Goal: Task Accomplishment & Management: Manage account settings

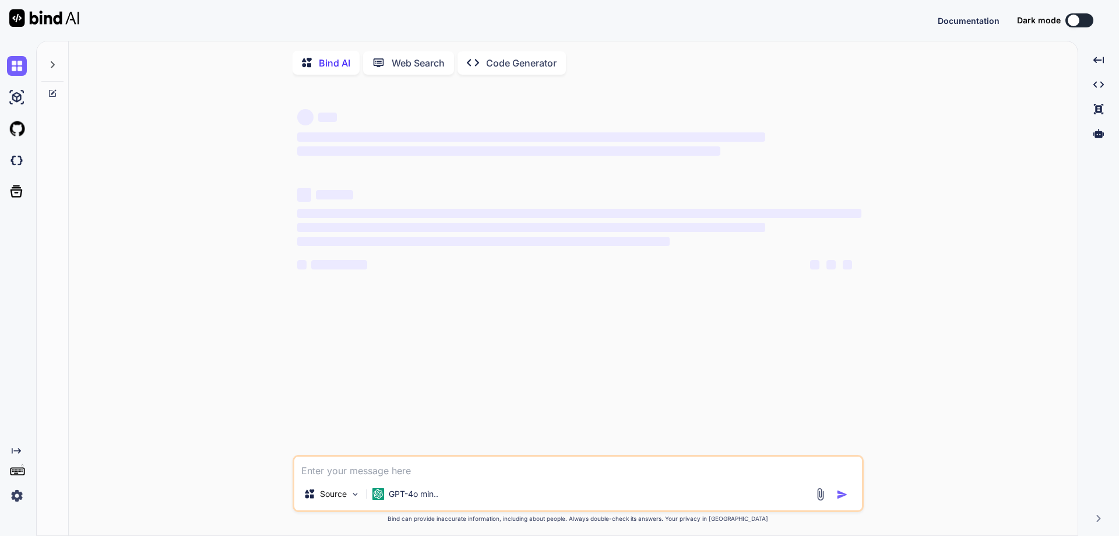
type textarea "x"
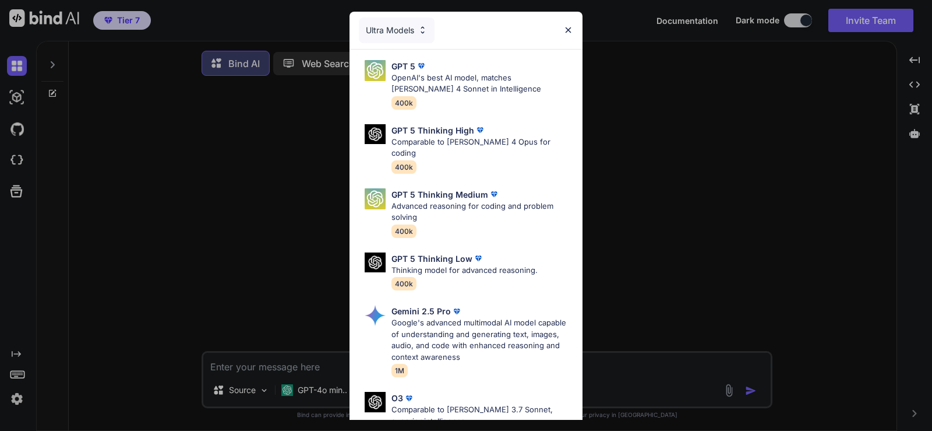
click at [875, 23] on div "Ultra Models GPT 5 OpenAI's best AI model, matches Claude 4 Sonnet in Intellige…" at bounding box center [466, 215] width 932 height 431
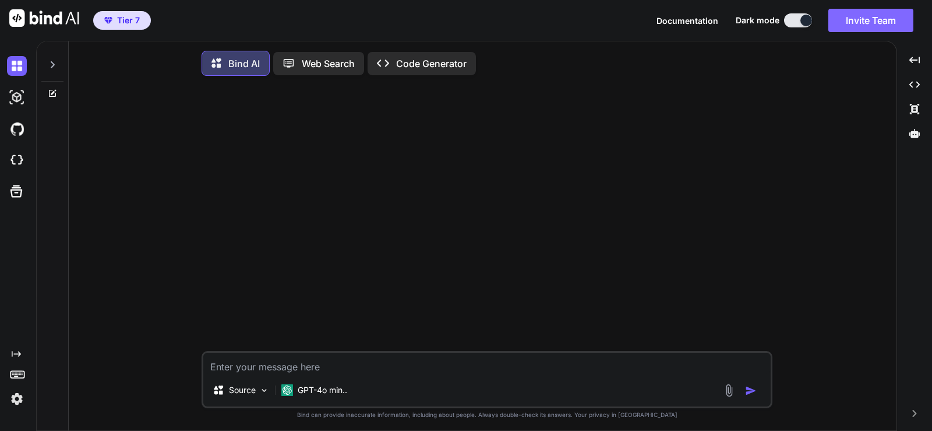
click at [854, 27] on button "Invite Team" at bounding box center [871, 20] width 85 height 23
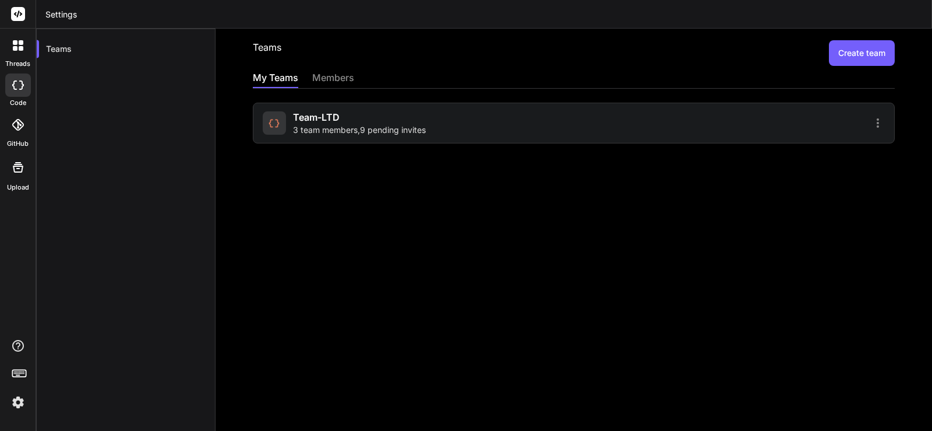
click at [358, 120] on div "Team-LTD 3 team members , 9 pending invites" at bounding box center [359, 123] width 133 height 26
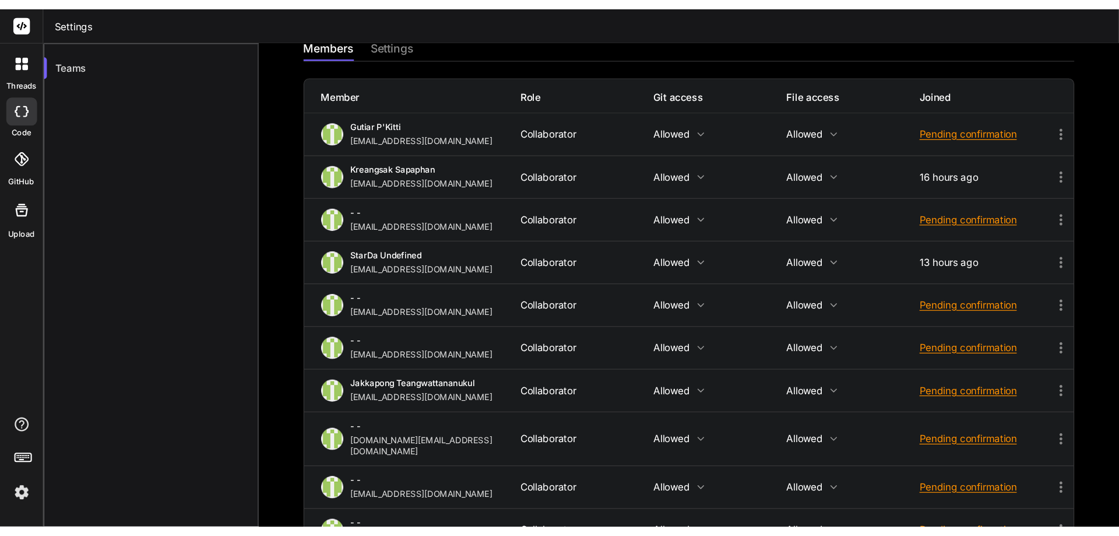
scroll to position [140, 0]
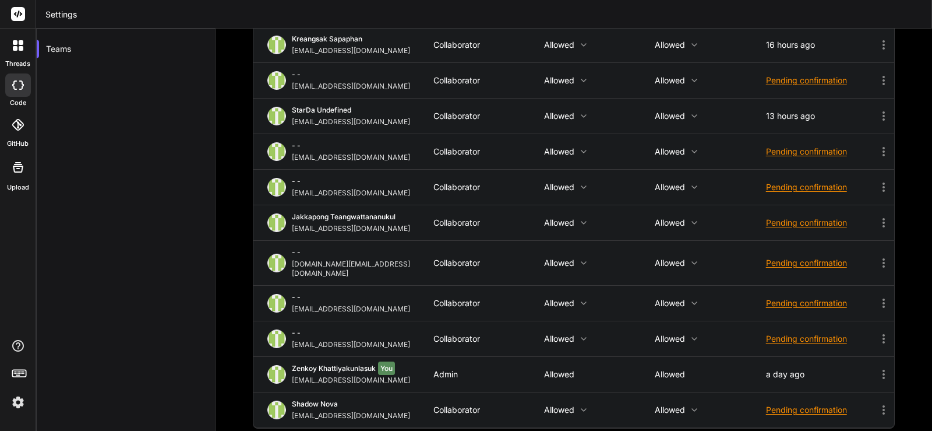
click at [238, 189] on div "Team-LTD Invite members members settings Member Role Git access File access Joi…" at bounding box center [574, 230] width 717 height 402
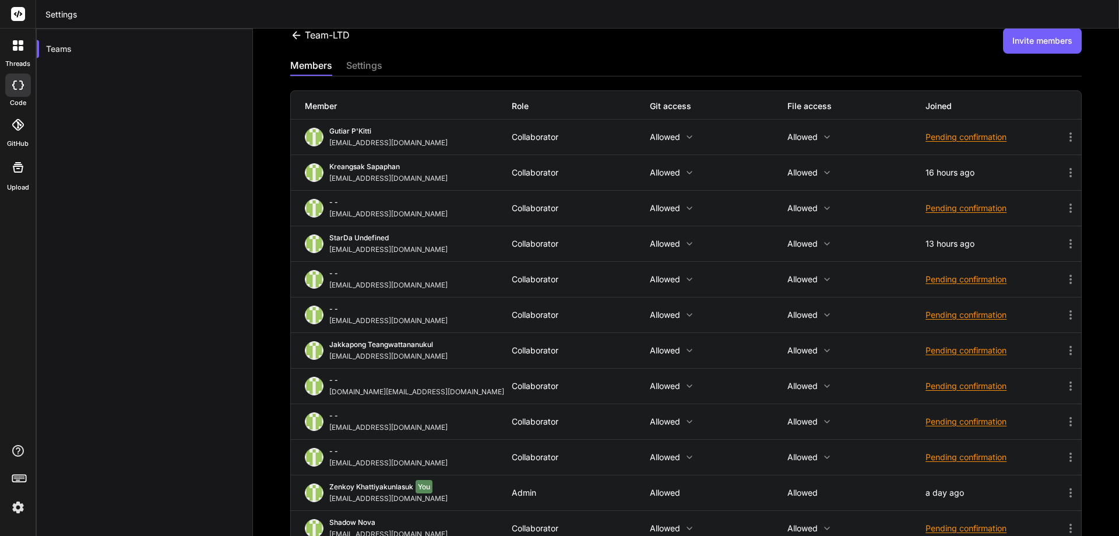
scroll to position [0, 0]
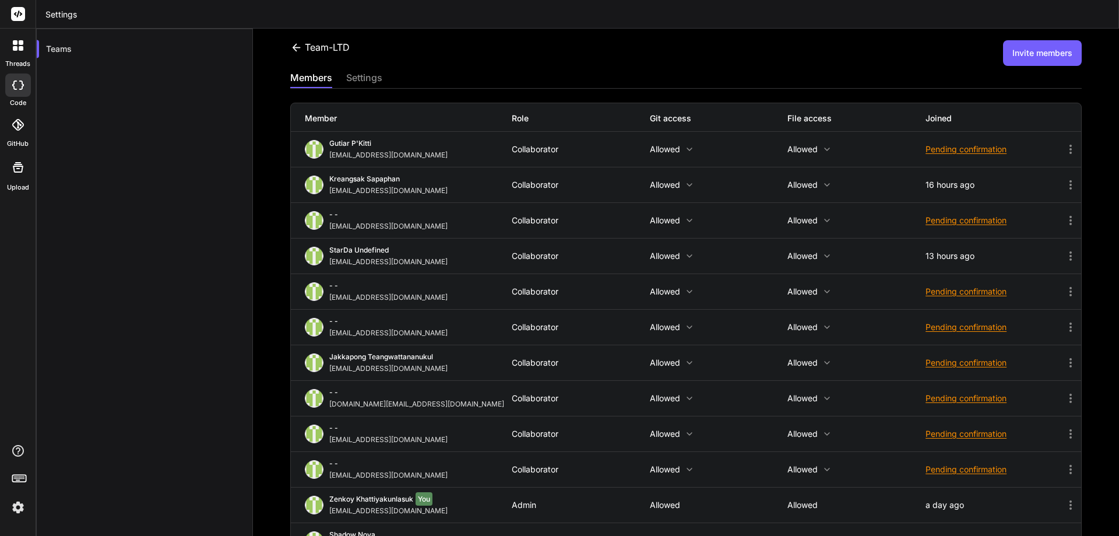
click at [1044, 59] on button "Invite members" at bounding box center [1042, 53] width 79 height 26
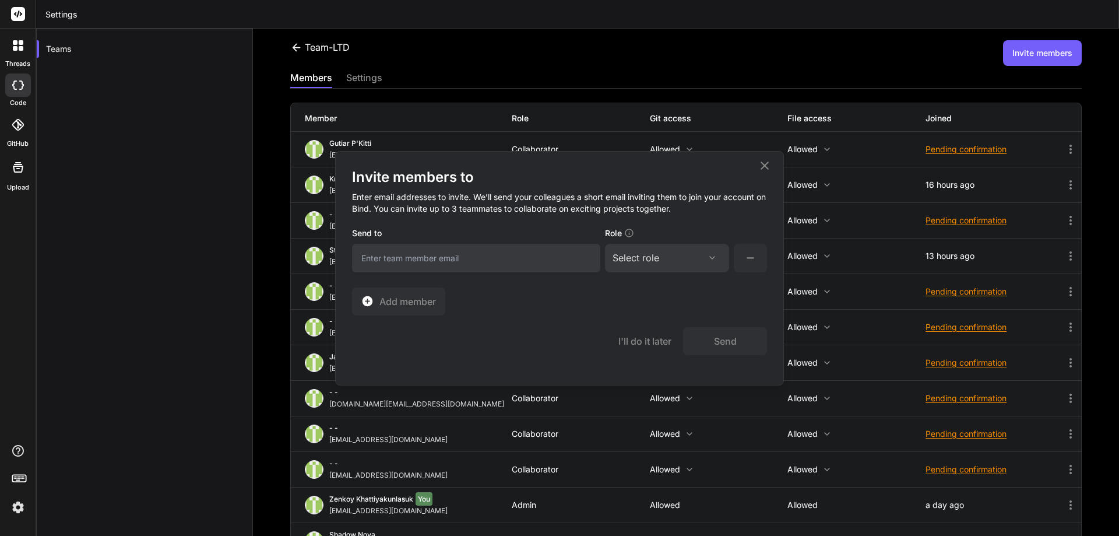
click at [409, 252] on input "email" at bounding box center [476, 258] width 248 height 29
paste input "[EMAIL_ADDRESS][DOMAIN_NAME]"
type input "[EMAIL_ADDRESS][DOMAIN_NAME]"
click at [640, 265] on div "Select role Assign Role Admin Collaborator Member" at bounding box center [667, 258] width 124 height 29
click at [649, 260] on div "Select role" at bounding box center [636, 258] width 47 height 14
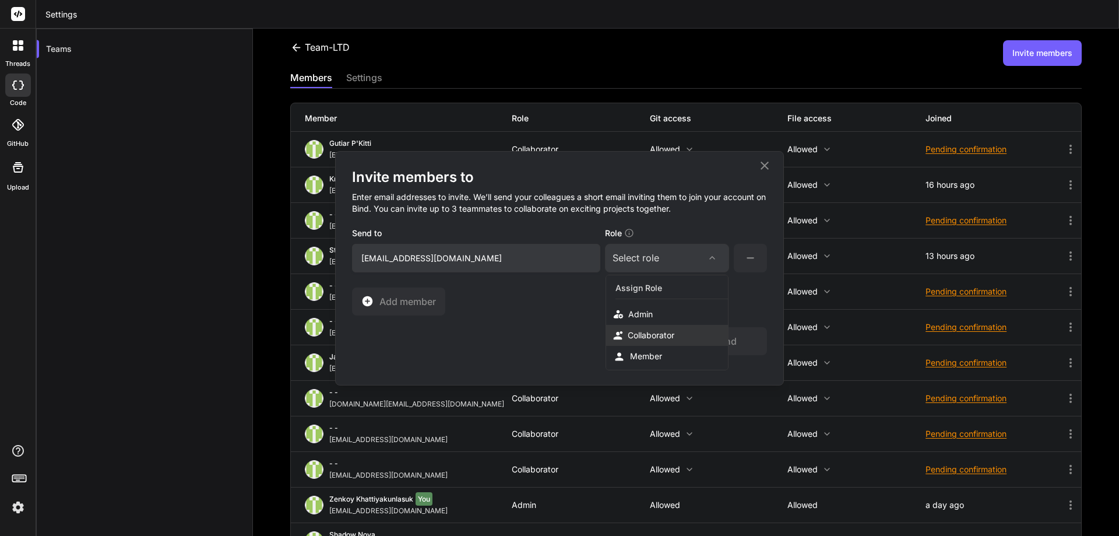
click at [654, 332] on div "Collaborator" at bounding box center [651, 335] width 47 height 12
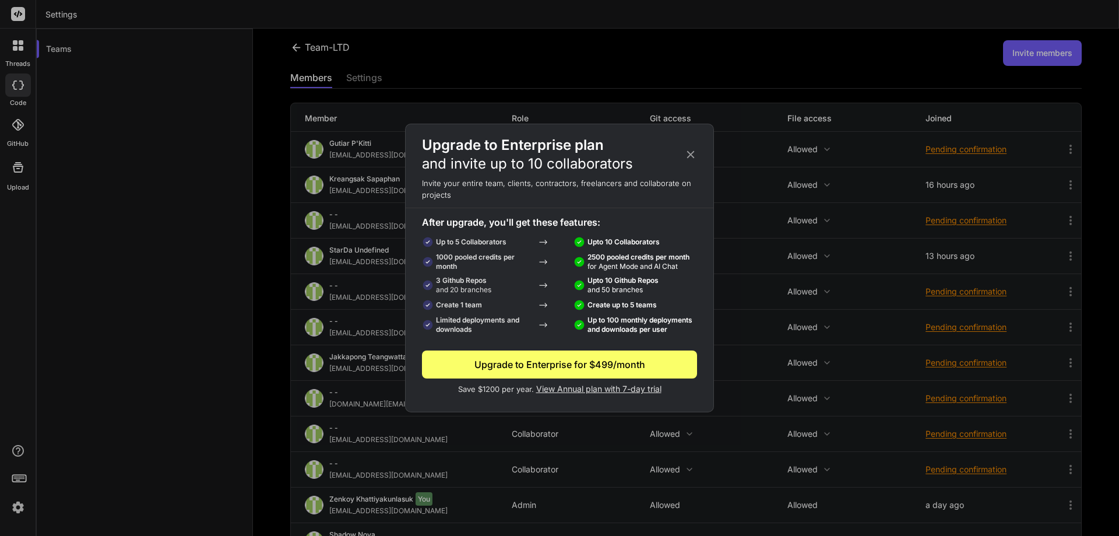
click at [688, 153] on icon at bounding box center [691, 155] width 8 height 8
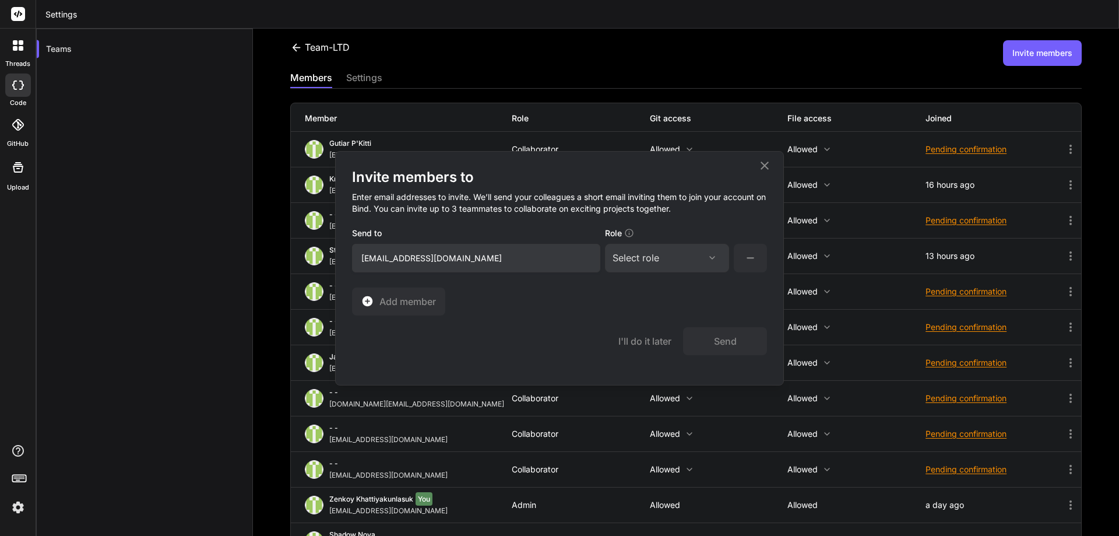
click at [765, 165] on icon at bounding box center [765, 165] width 8 height 8
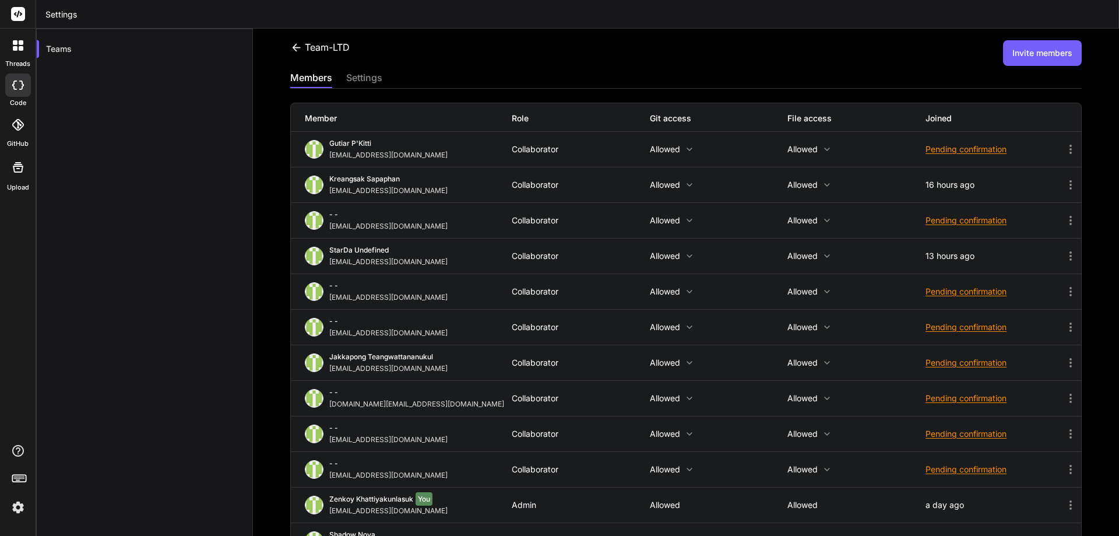
click at [1064, 437] on icon at bounding box center [1071, 434] width 14 height 14
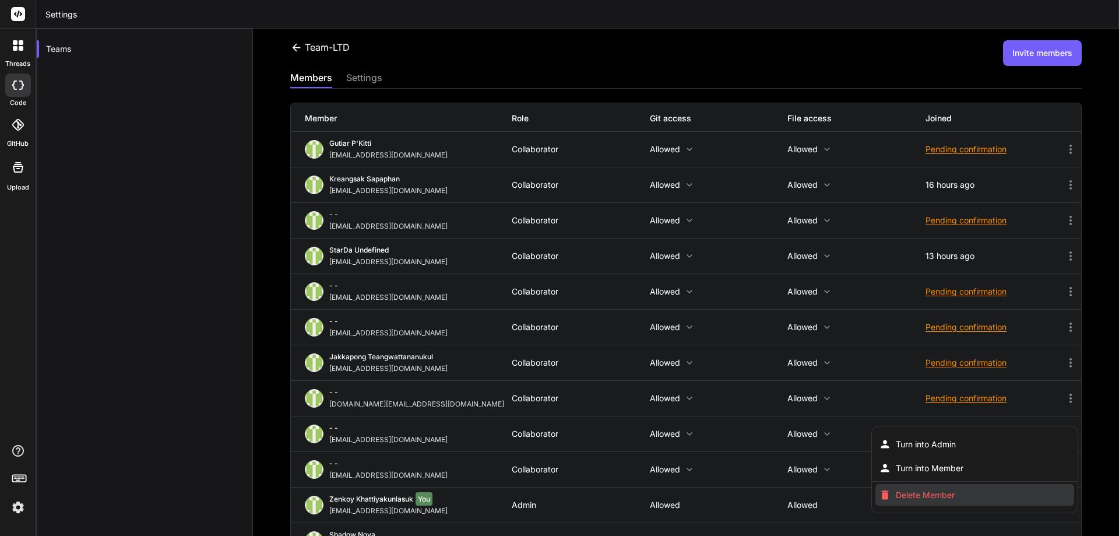
click at [919, 499] on span "Delete Member" at bounding box center [925, 495] width 59 height 12
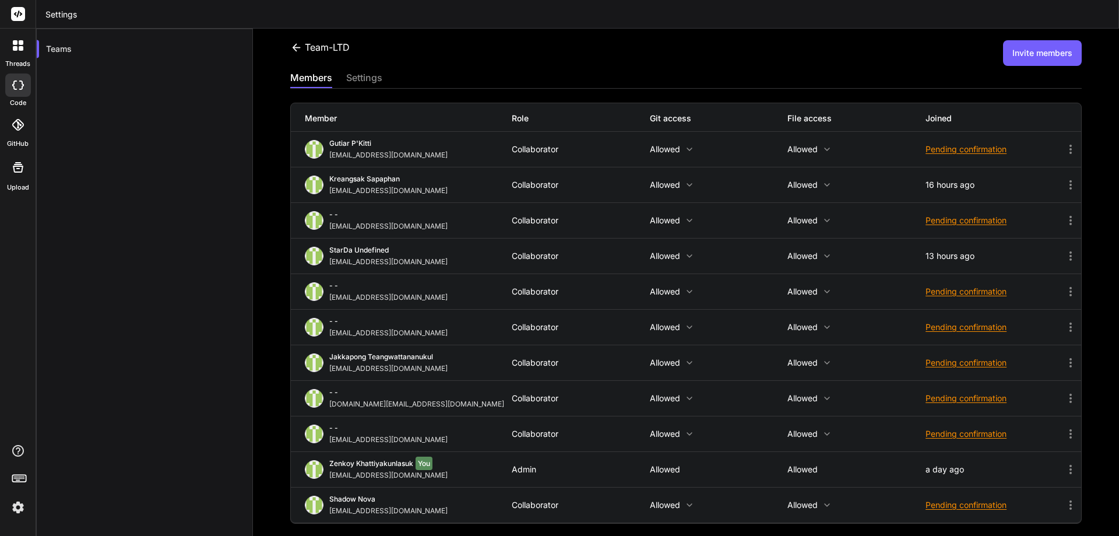
click at [1052, 61] on button "Invite members" at bounding box center [1042, 53] width 79 height 26
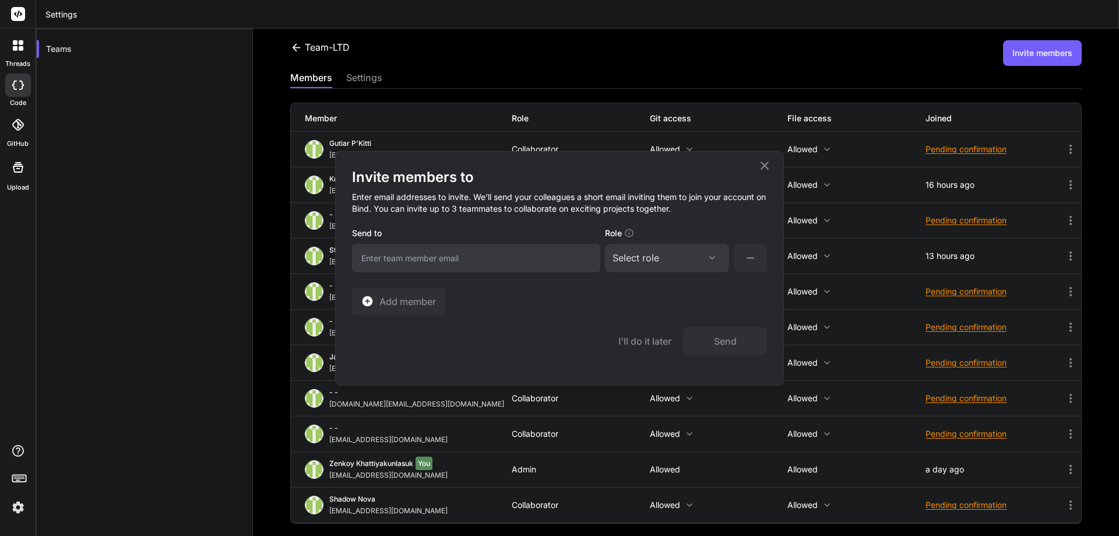
click at [445, 265] on input "email" at bounding box center [476, 258] width 248 height 29
paste input "[EMAIL_ADDRESS][DOMAIN_NAME]"
type input "[EMAIL_ADDRESS][DOMAIN_NAME]"
click at [624, 254] on div "Select role" at bounding box center [636, 258] width 47 height 14
click at [646, 339] on div "Collaborator" at bounding box center [651, 335] width 47 height 12
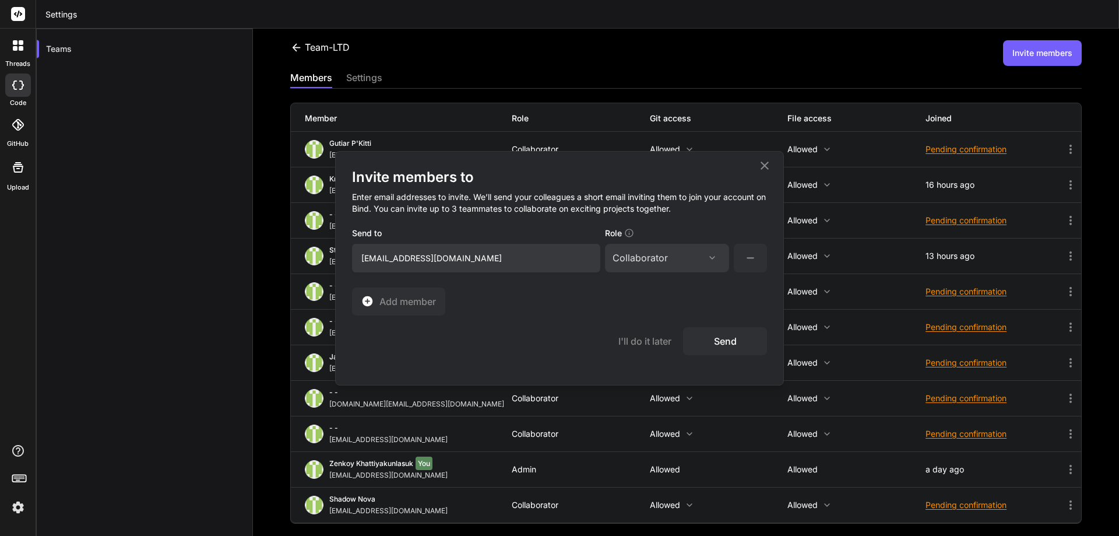
click at [732, 342] on button "Send" at bounding box center [725, 341] width 84 height 28
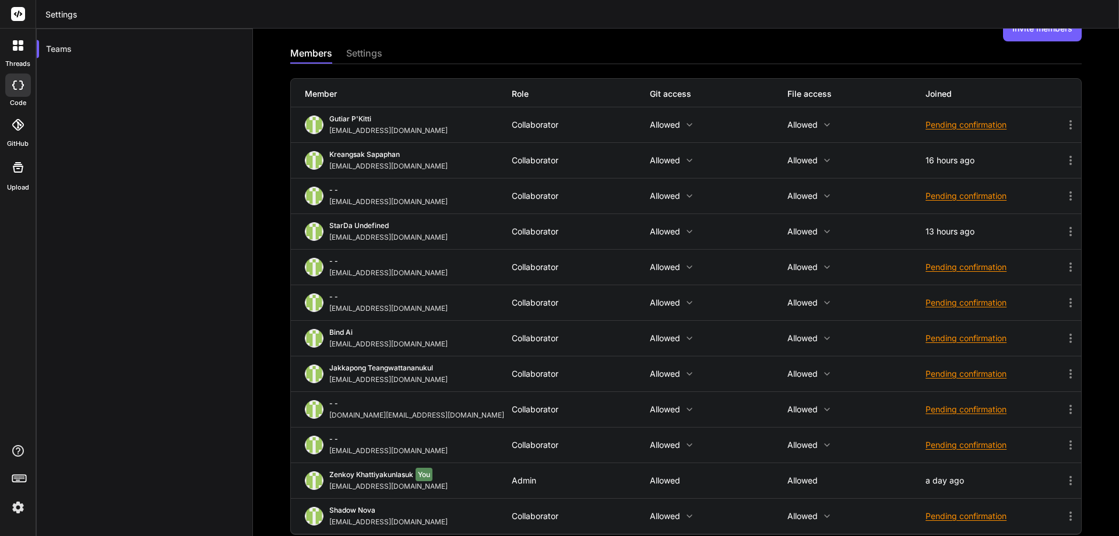
scroll to position [35, 0]
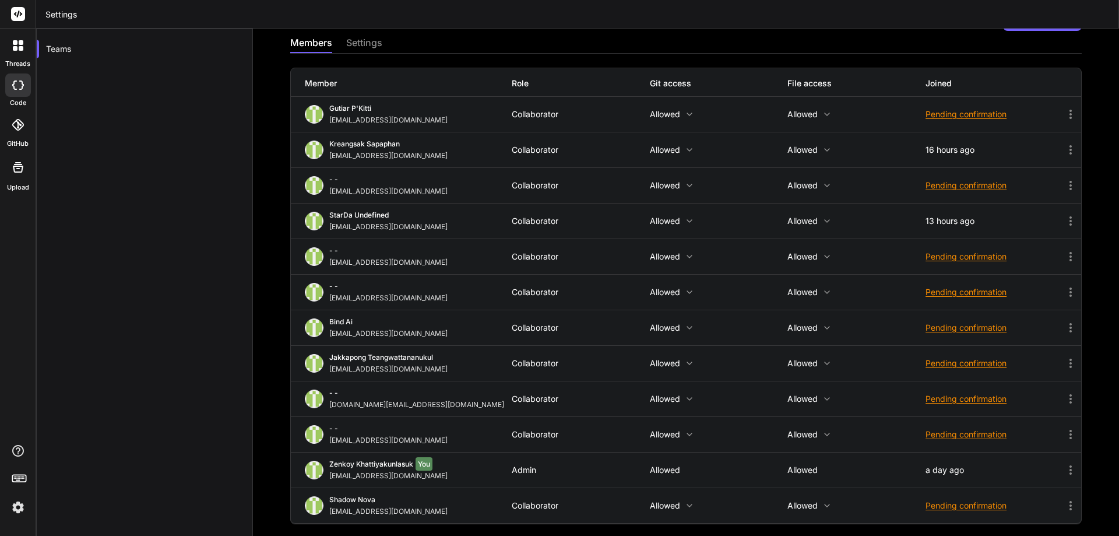
click at [997, 329] on div "Pending confirmation" at bounding box center [995, 328] width 138 height 12
click at [966, 358] on span "Resend invite" at bounding box center [983, 357] width 51 height 12
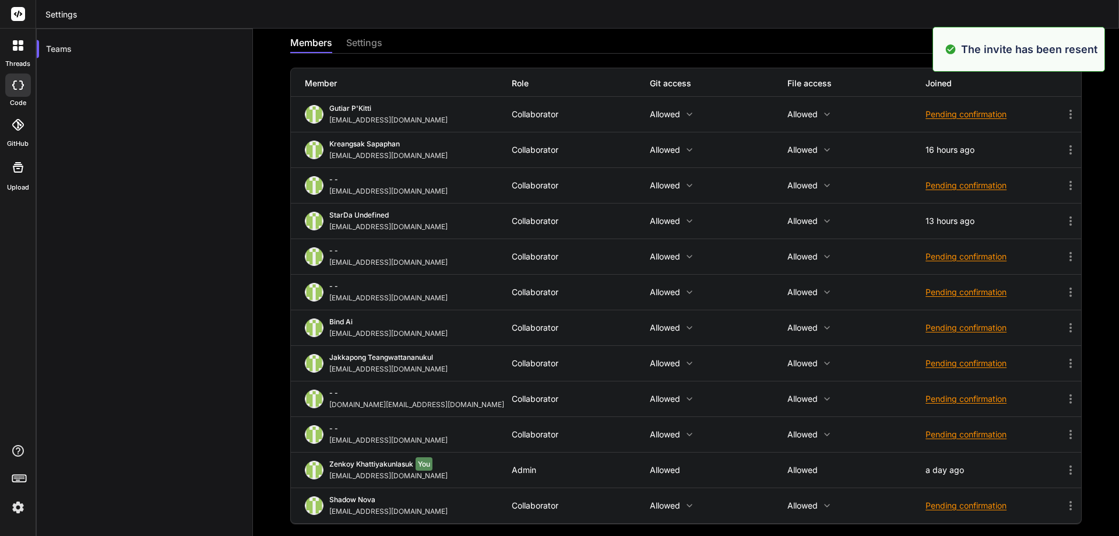
click at [856, 332] on div "bind ai bind.ai.ltd0@gmail.com Collaborator Allowed Allowed Pending confirmation" at bounding box center [686, 327] width 790 height 35
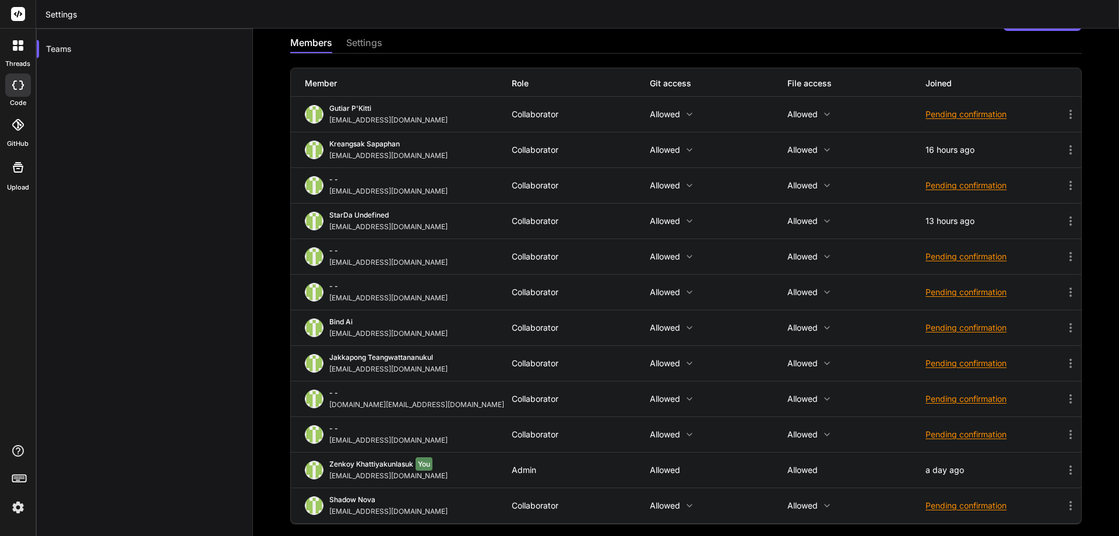
click at [1069, 184] on icon at bounding box center [1072, 185] width 17 height 14
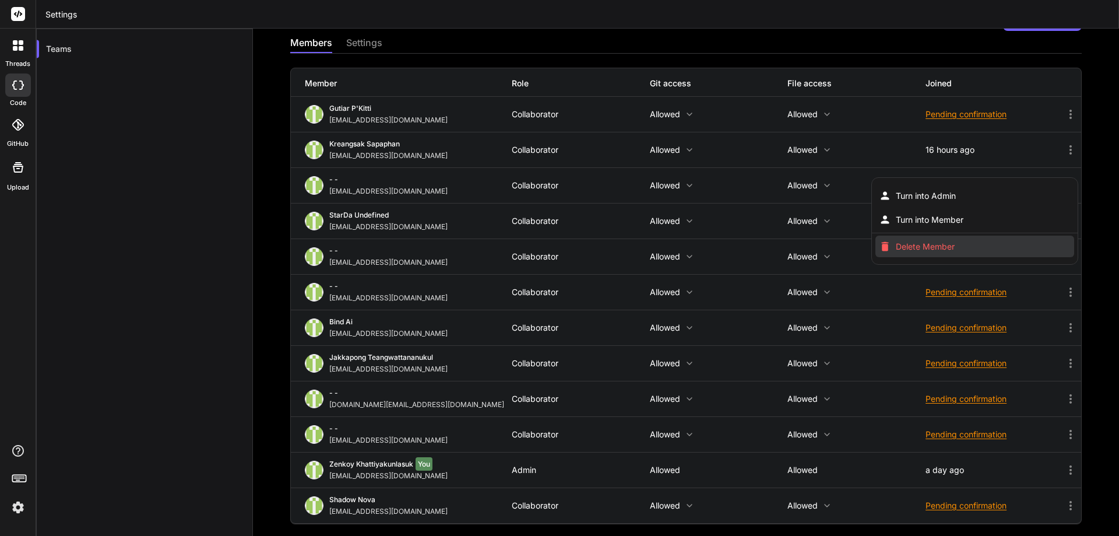
click at [896, 246] on span "Delete Member" at bounding box center [925, 247] width 59 height 12
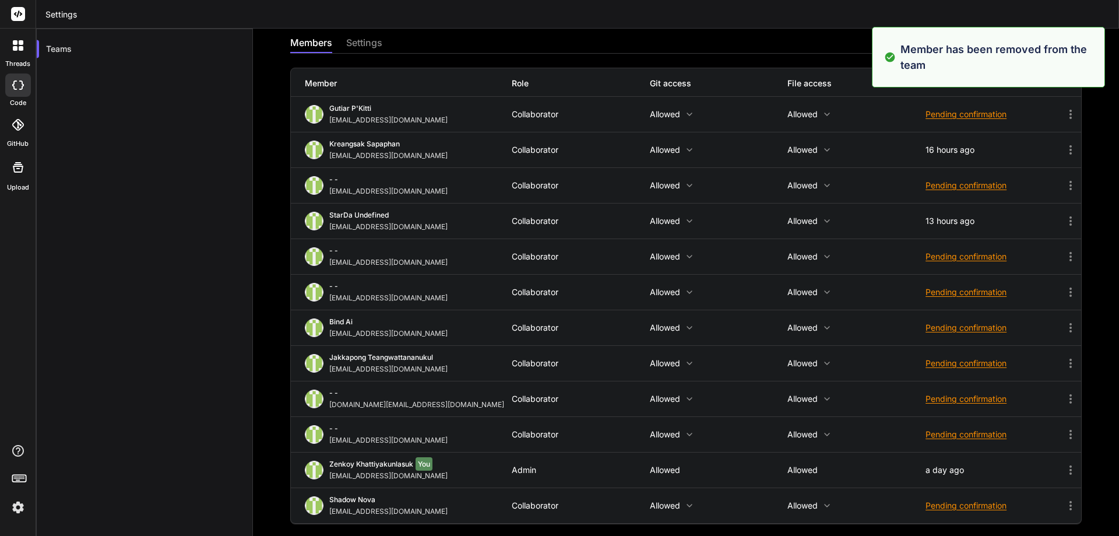
scroll to position [0, 0]
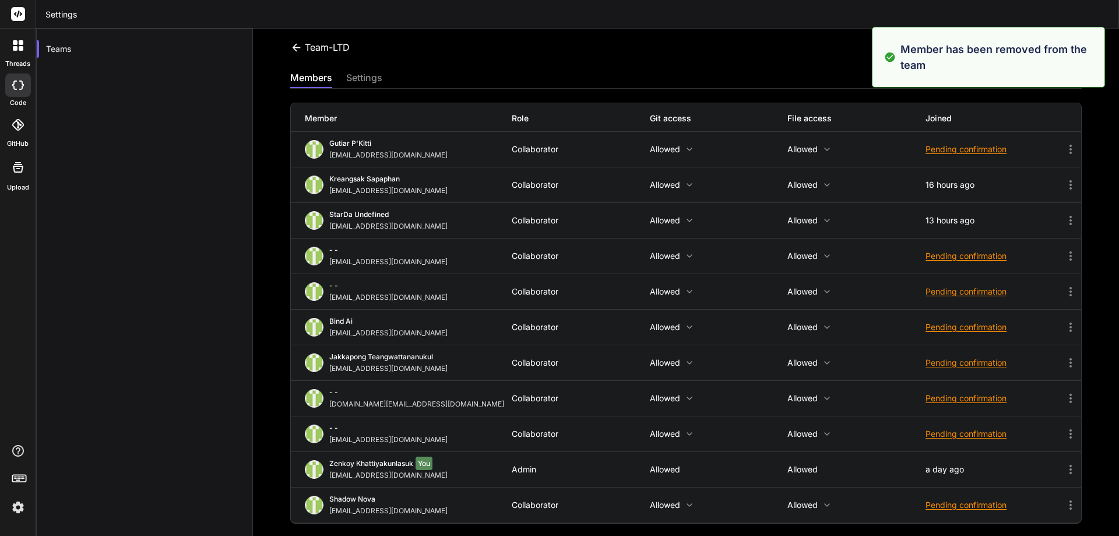
click at [1085, 123] on div "Team-LTD Invite members members settings Member Role Git access File access Joi…" at bounding box center [686, 282] width 866 height 507
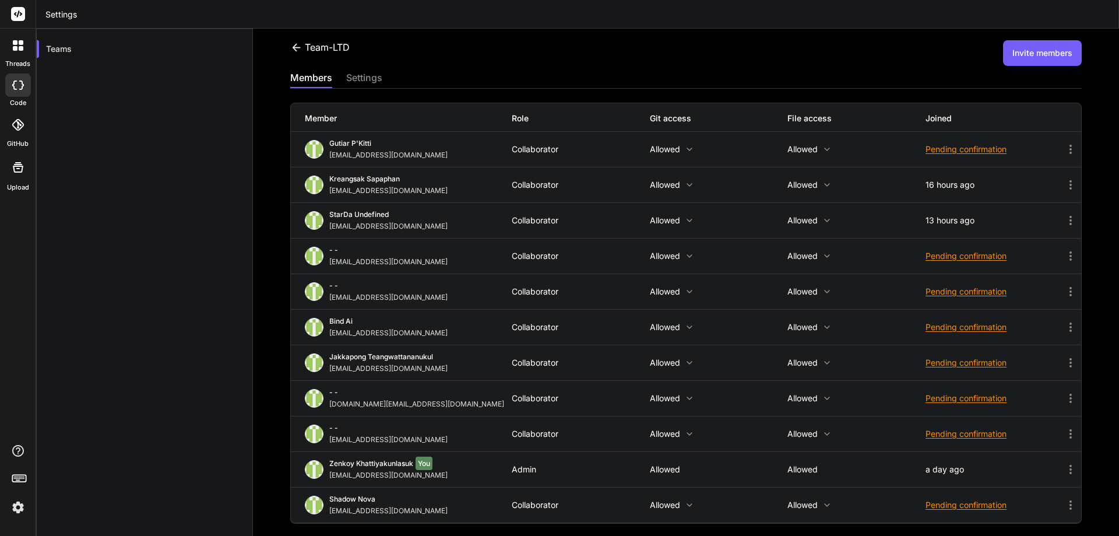
click at [1054, 48] on button "Invite members" at bounding box center [1042, 53] width 79 height 26
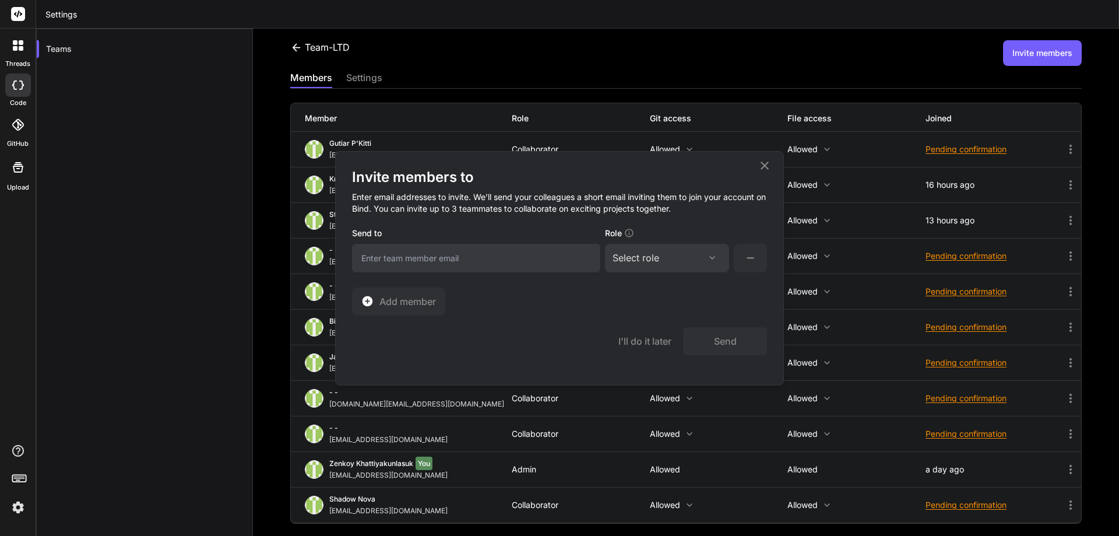
click at [465, 258] on input "email" at bounding box center [476, 258] width 248 height 29
paste input "Weerawat.kak@gmail.com"
type input "Weerawat.kak@gmail.com"
click at [639, 272] on div "Send to Weerawat.kak@gmail.com Role Select role Assign Role Admin Collaborator …" at bounding box center [559, 249] width 415 height 47
click at [649, 257] on div "Select role" at bounding box center [636, 258] width 47 height 14
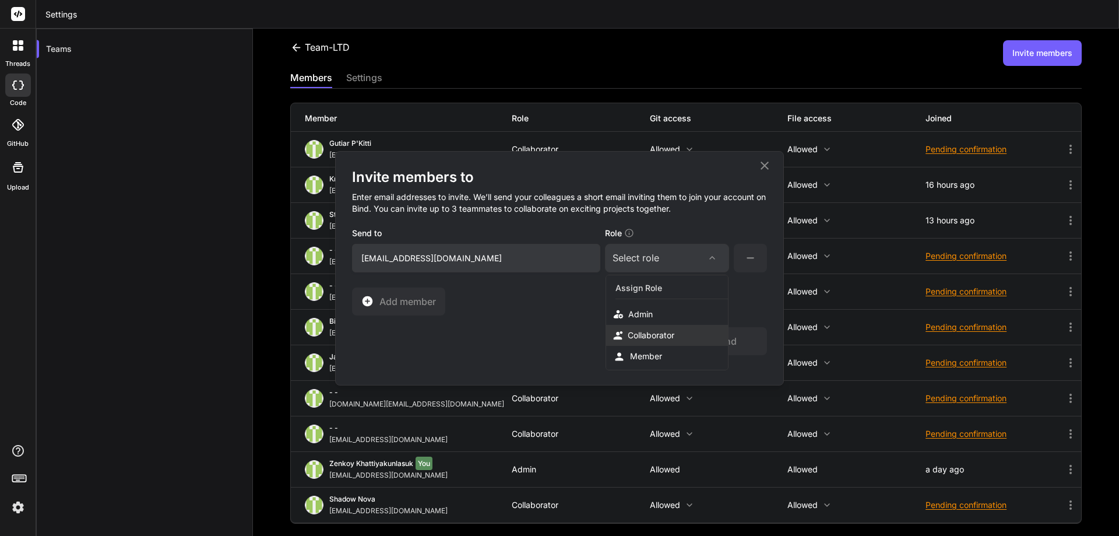
click at [660, 337] on div "Collaborator" at bounding box center [651, 335] width 47 height 12
click at [722, 337] on button "Send" at bounding box center [725, 341] width 84 height 28
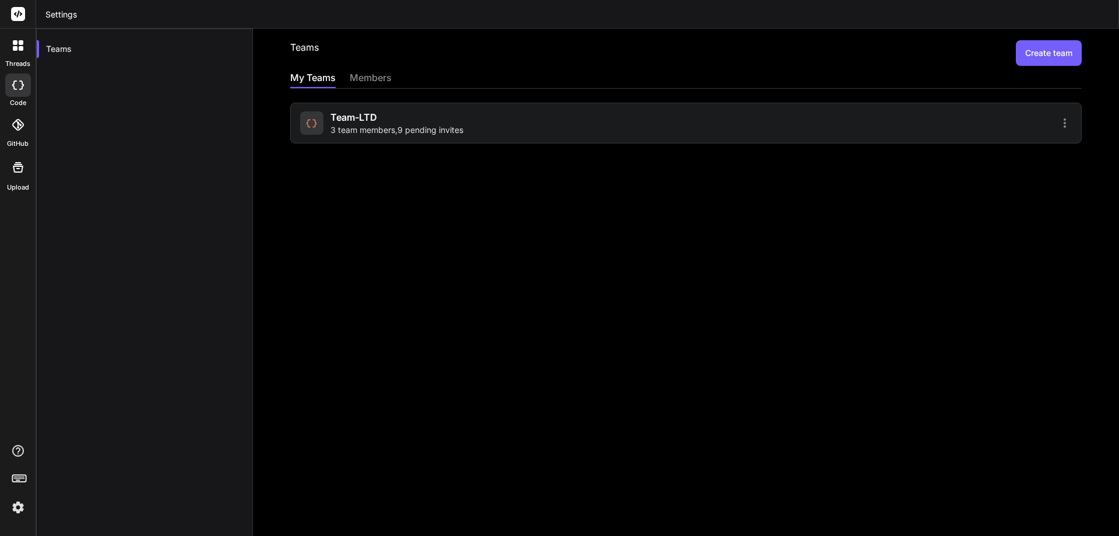
click at [1043, 59] on button "Create team" at bounding box center [1049, 53] width 66 height 26
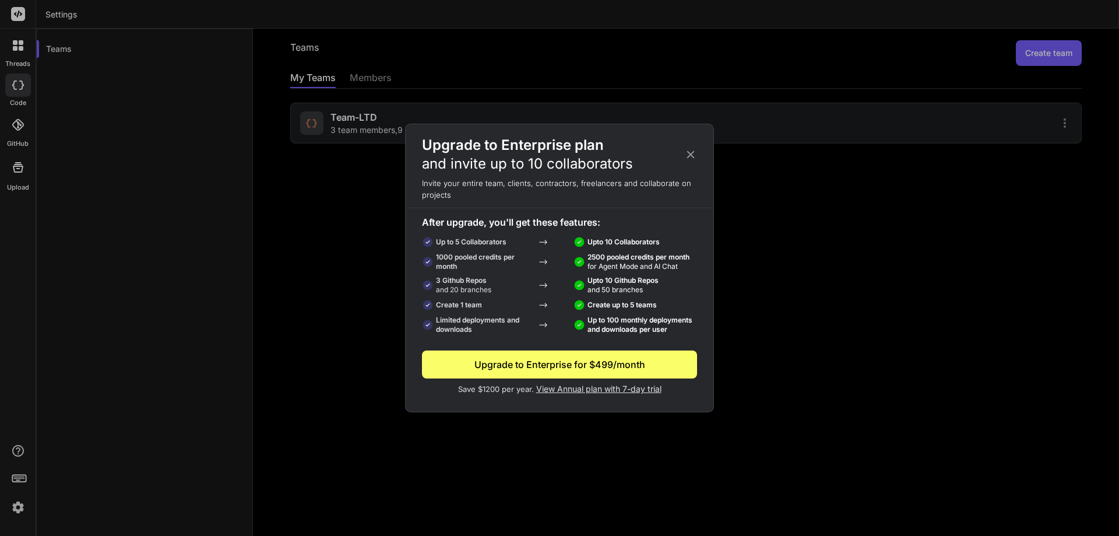
click at [691, 153] on icon at bounding box center [691, 155] width 8 height 8
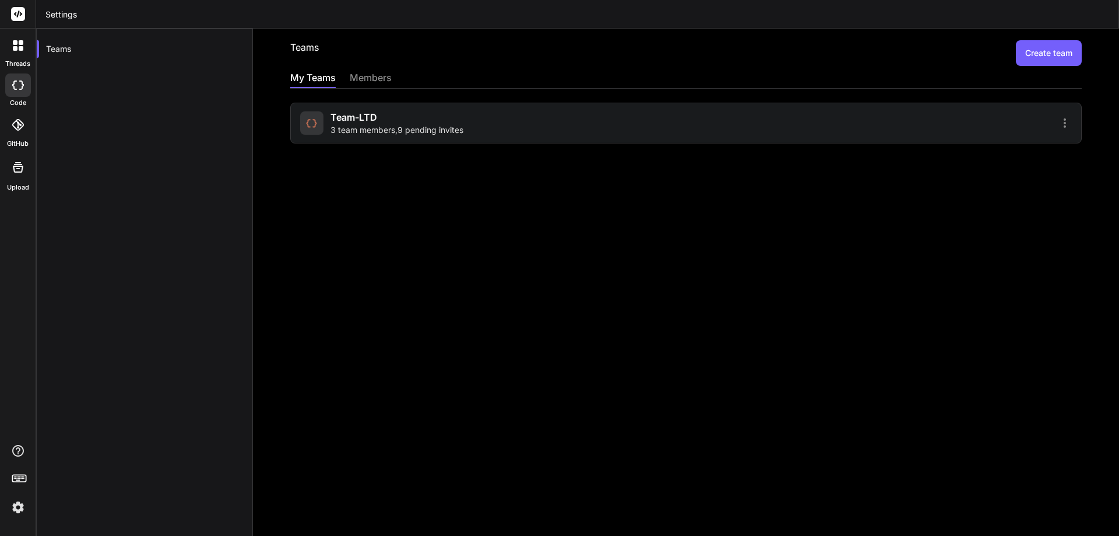
click at [428, 128] on span "3 team members , 9 pending invites" at bounding box center [396, 130] width 133 height 12
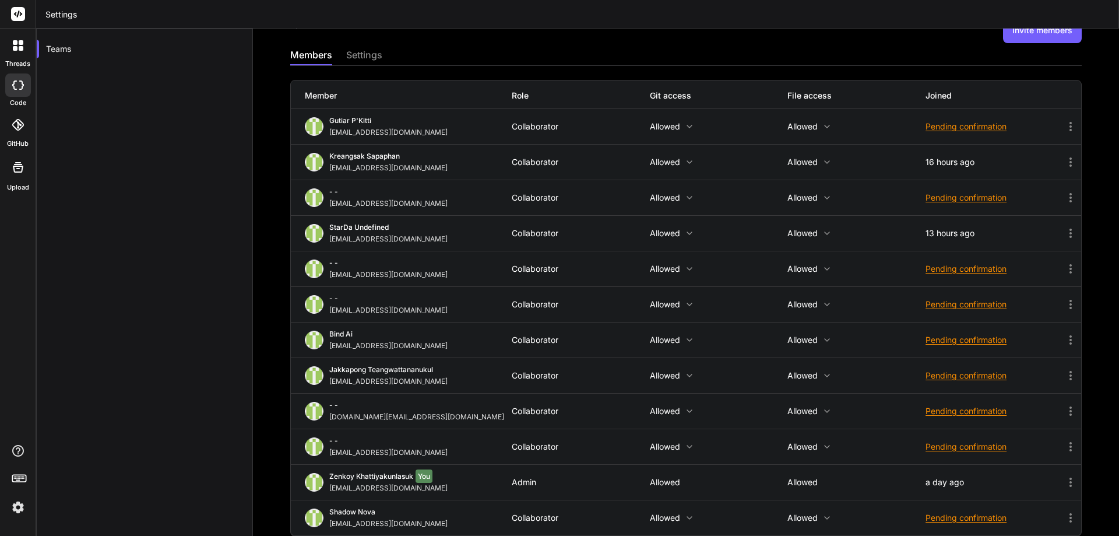
scroll to position [35, 0]
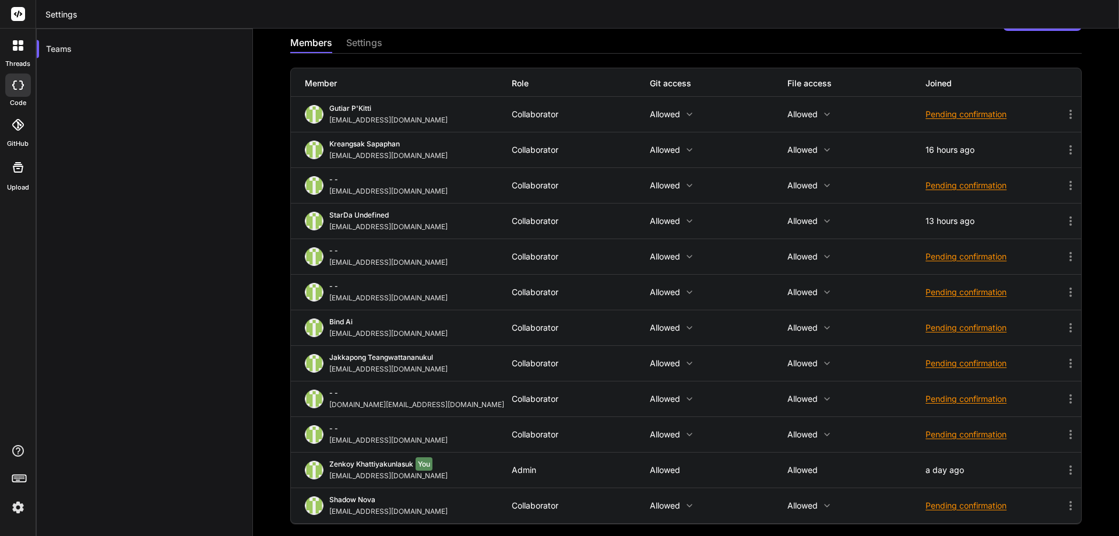
click at [935, 118] on div "Pending confirmation" at bounding box center [995, 114] width 138 height 12
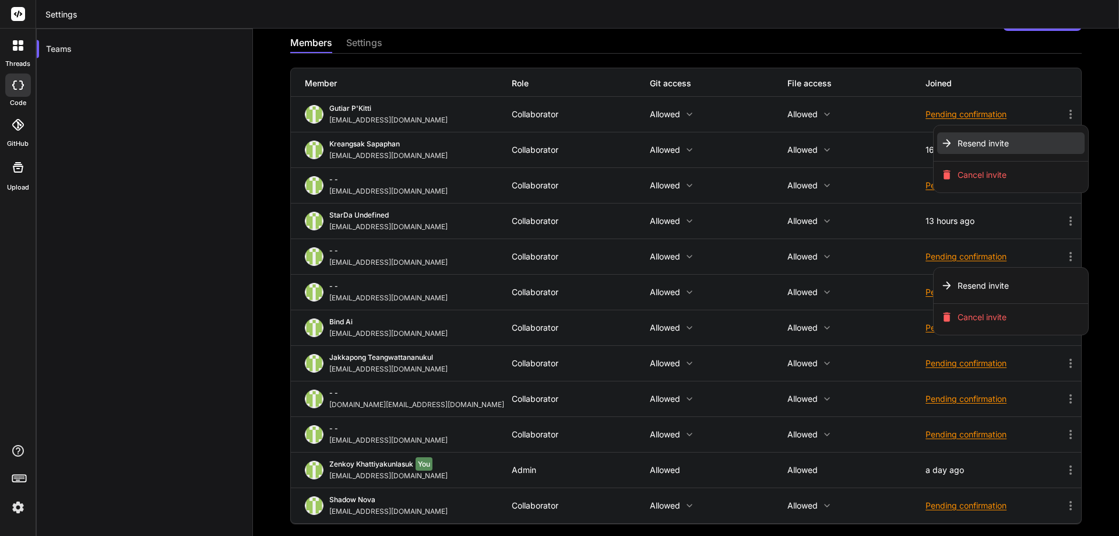
click at [961, 147] on span "Resend invite" at bounding box center [983, 144] width 51 height 12
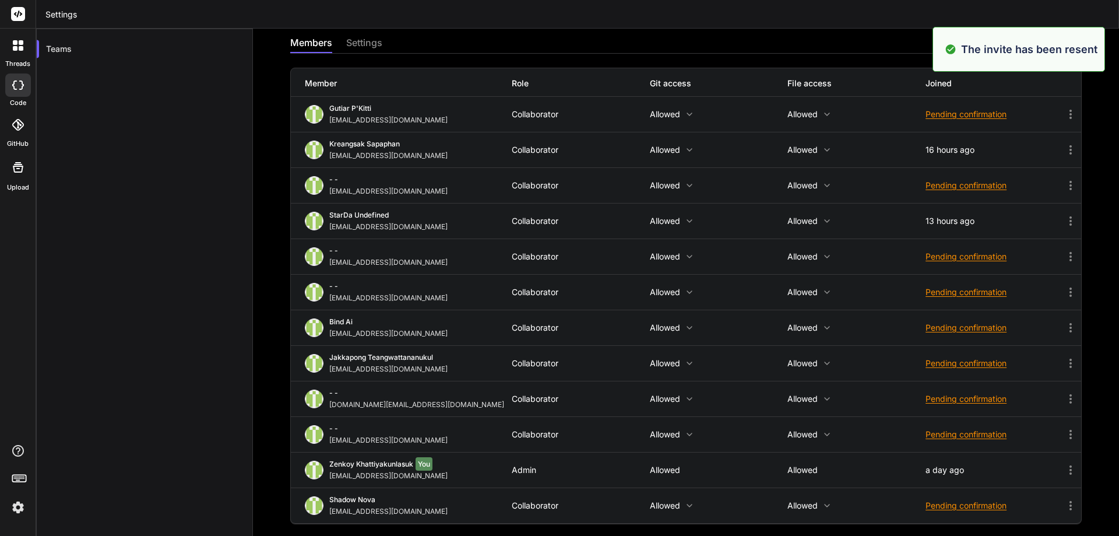
click at [858, 134] on div "Kreangsak Sapaphan [EMAIL_ADDRESS][DOMAIN_NAME] Collaborator Allowed Allowed 16…" at bounding box center [686, 149] width 790 height 35
click at [949, 186] on div "Pending confirmation" at bounding box center [995, 186] width 138 height 12
click at [958, 212] on span "Resend invite" at bounding box center [983, 215] width 51 height 12
click at [946, 288] on div "Pending confirmation" at bounding box center [995, 292] width 138 height 12
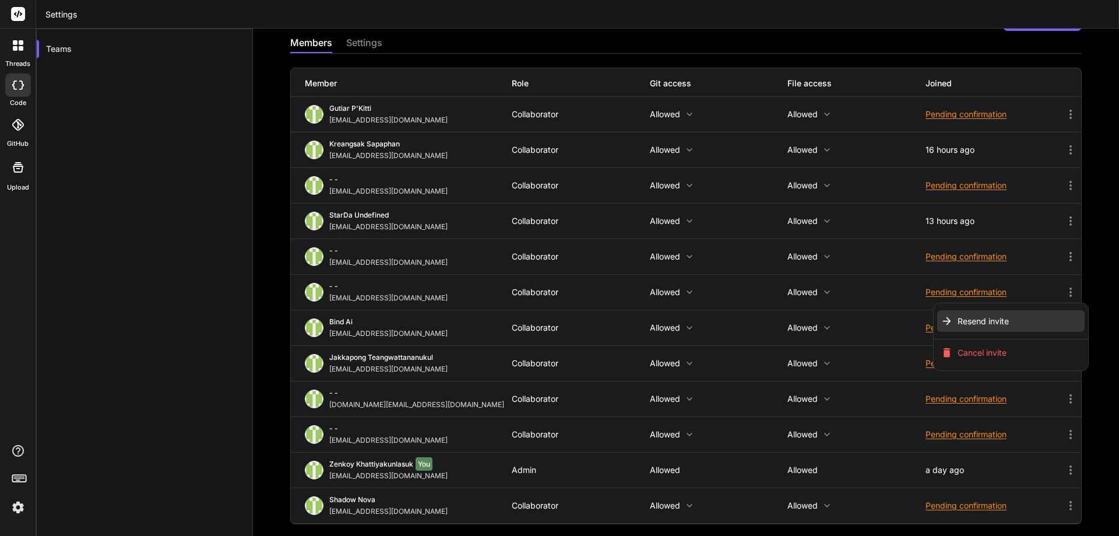
click at [961, 319] on span "Resend invite" at bounding box center [983, 321] width 51 height 12
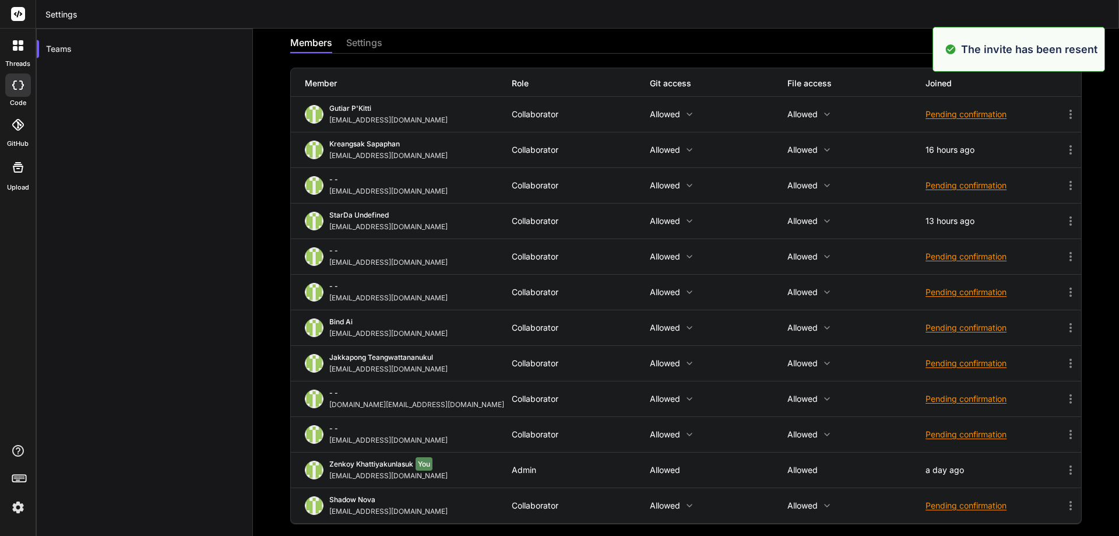
click at [941, 326] on div "Pending confirmation" at bounding box center [995, 328] width 138 height 12
click at [962, 351] on span "Resend invite" at bounding box center [983, 357] width 51 height 12
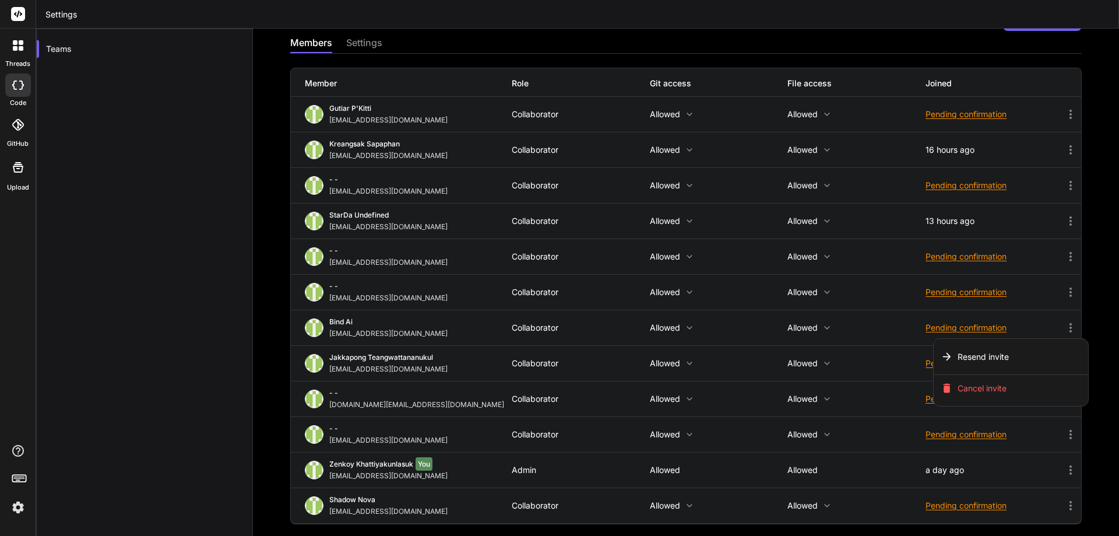
click at [874, 352] on div at bounding box center [559, 268] width 1119 height 536
click at [948, 362] on div "Pending confirmation" at bounding box center [995, 363] width 138 height 12
click at [965, 385] on li "Resend invite" at bounding box center [1010, 392] width 147 height 22
click at [863, 393] on div at bounding box center [559, 268] width 1119 height 536
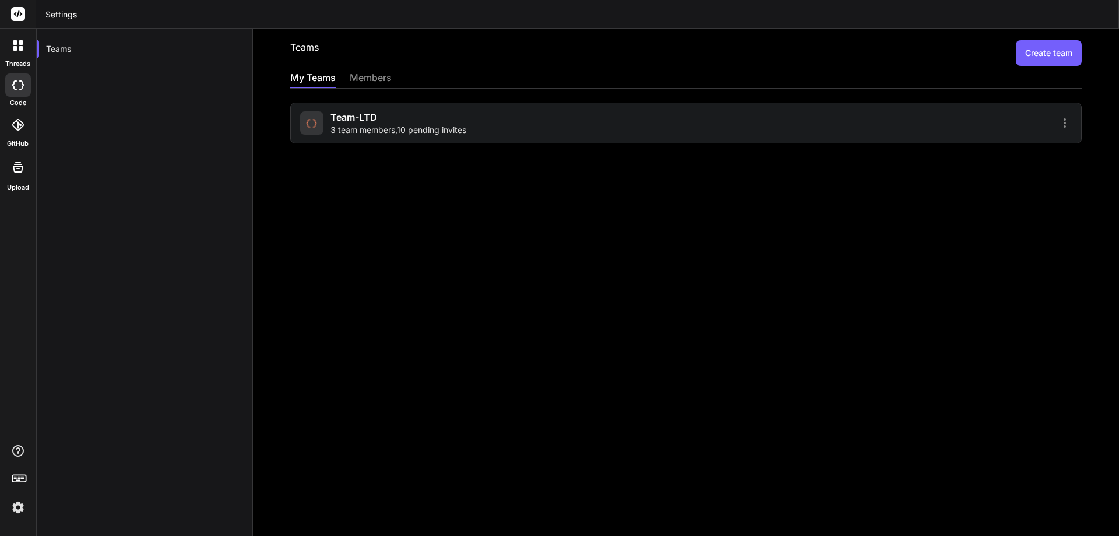
click at [459, 117] on div "Team-LTD 3 team members , 10 pending invites" at bounding box center [398, 123] width 136 height 26
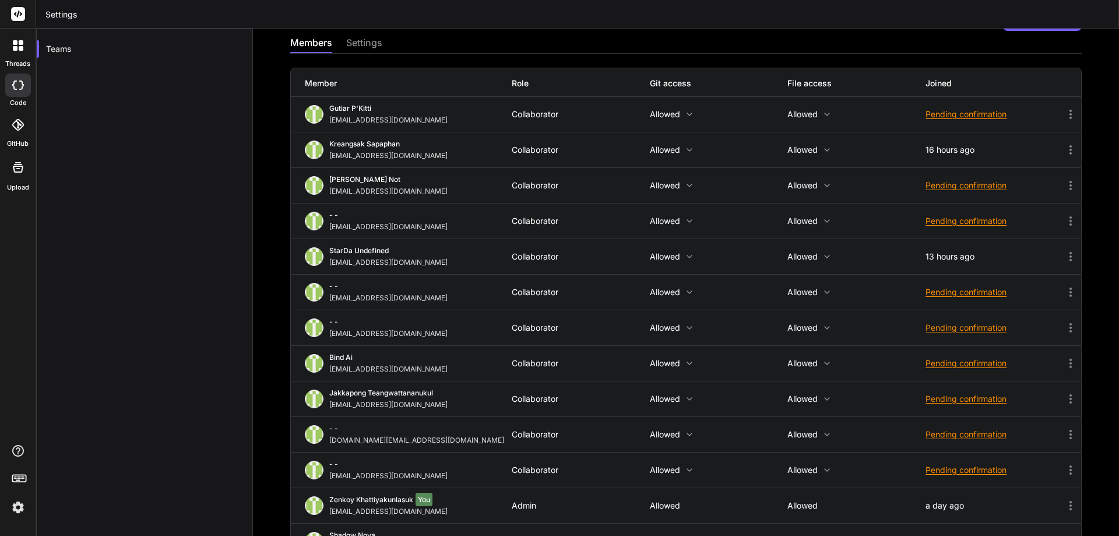
scroll to position [71, 0]
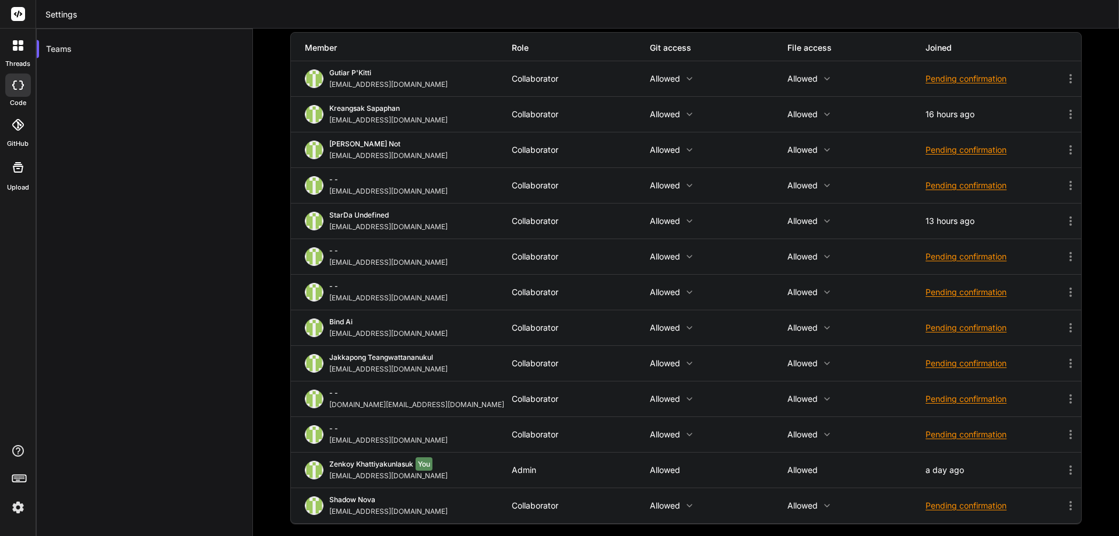
click at [960, 506] on div "Pending confirmation" at bounding box center [995, 505] width 138 height 12
click at [976, 463] on span "Resend invite" at bounding box center [983, 464] width 51 height 12
click at [847, 431] on div at bounding box center [559, 268] width 1119 height 536
click at [959, 437] on div "Pending confirmation" at bounding box center [995, 434] width 138 height 12
click at [986, 468] on span "Resend invite" at bounding box center [983, 464] width 51 height 12
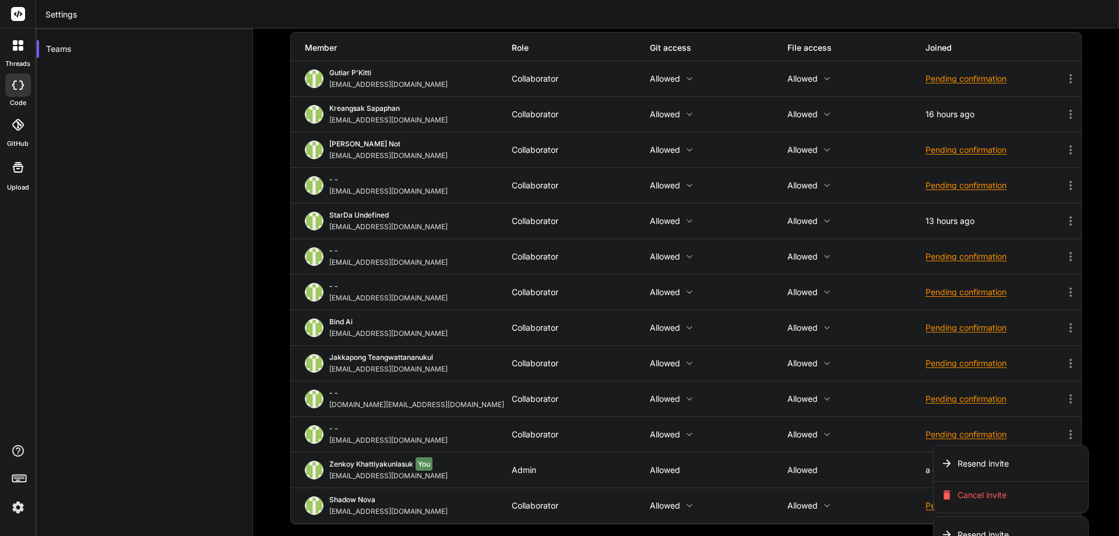
click at [958, 400] on div at bounding box center [559, 268] width 1119 height 536
click at [969, 398] on div "Pending confirmation" at bounding box center [995, 399] width 138 height 12
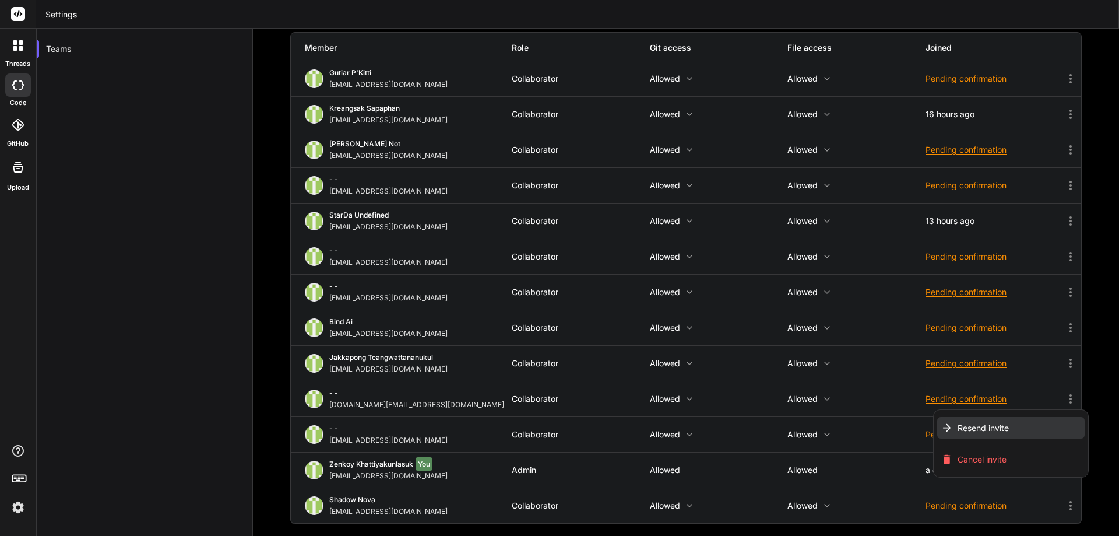
click at [999, 427] on span "Resend invite" at bounding box center [983, 428] width 51 height 12
click at [204, 222] on div at bounding box center [559, 268] width 1119 height 536
click at [15, 51] on div at bounding box center [18, 45] width 24 height 24
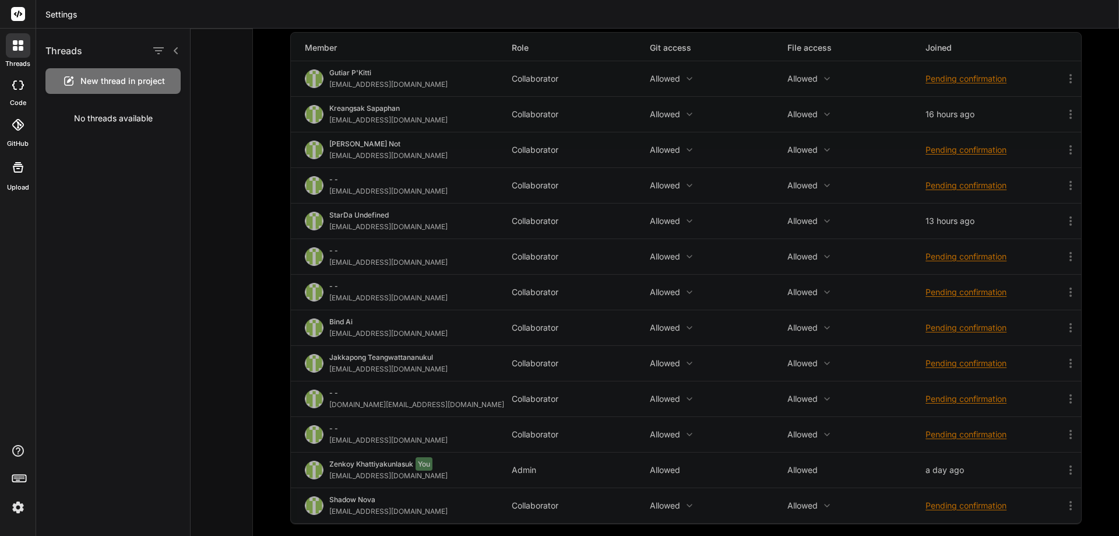
click at [10, 14] on div at bounding box center [18, 14] width 36 height 29
click at [22, 13] on icon at bounding box center [18, 13] width 9 height 7
click at [17, 93] on div at bounding box center [18, 84] width 26 height 23
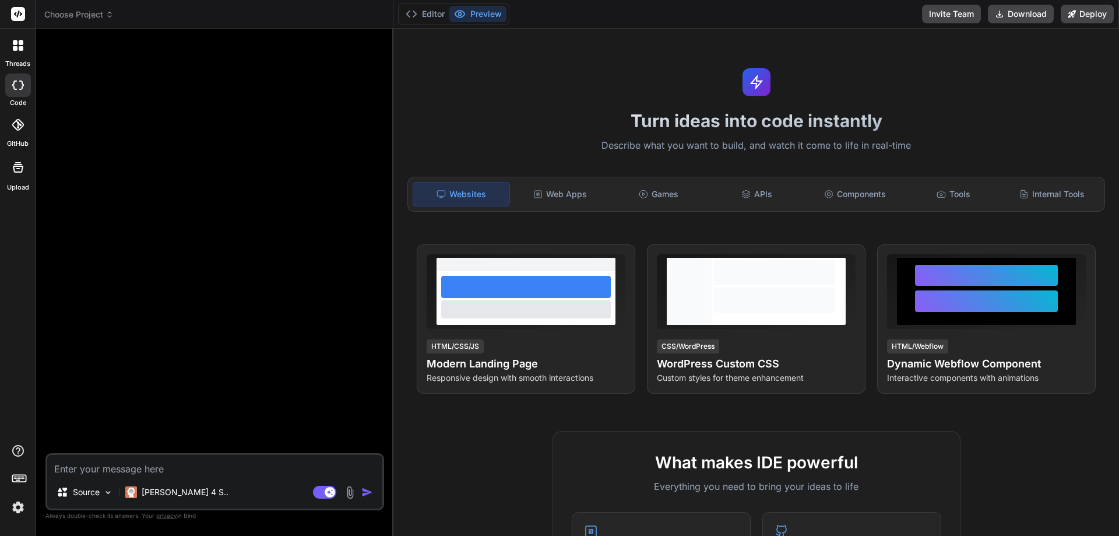
click at [12, 506] on img at bounding box center [18, 507] width 20 height 20
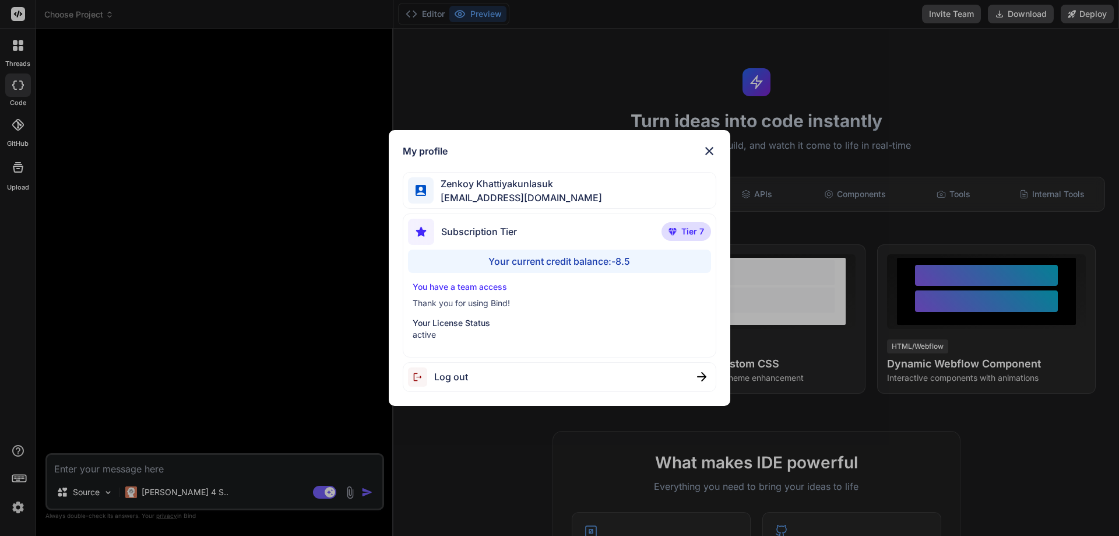
click at [17, 505] on div "My profile Zenkoy Khattiyakunlasuk bindai@zenkoy.com Subscription Tier Tier 7 Y…" at bounding box center [559, 268] width 1119 height 536
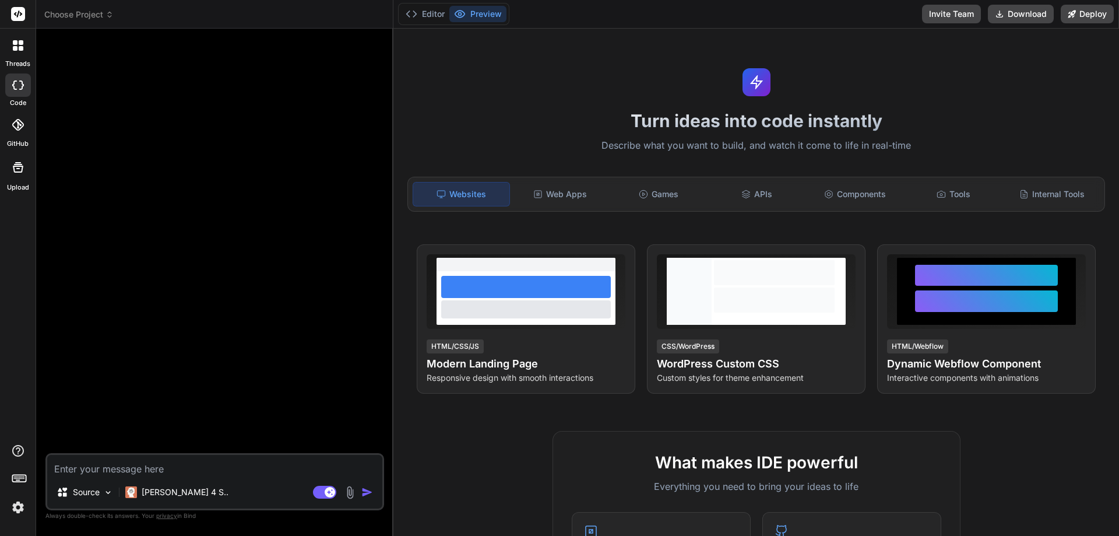
click at [94, 469] on textarea at bounding box center [214, 465] width 335 height 21
click at [23, 89] on icon at bounding box center [18, 84] width 12 height 9
click at [84, 467] on textarea at bounding box center [214, 465] width 335 height 21
click at [361, 492] on div "Agent Mode. When this toggle is activated, AI automatically makes decisions, re…" at bounding box center [344, 492] width 67 height 14
click at [245, 471] on textarea at bounding box center [214, 465] width 335 height 21
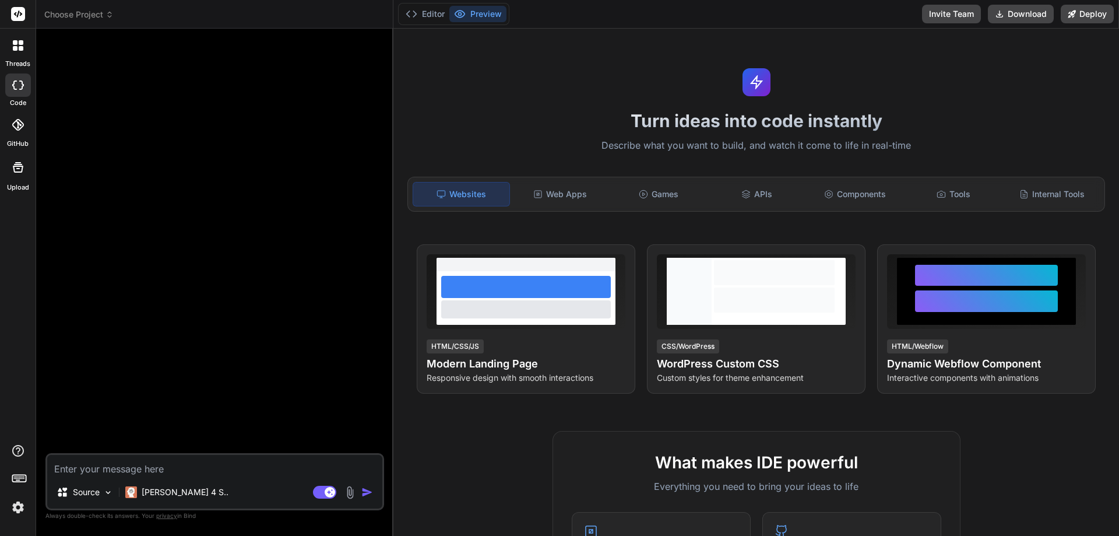
click at [108, 466] on textarea at bounding box center [214, 465] width 335 height 21
click at [599, 192] on div "Web Apps" at bounding box center [560, 194] width 96 height 24
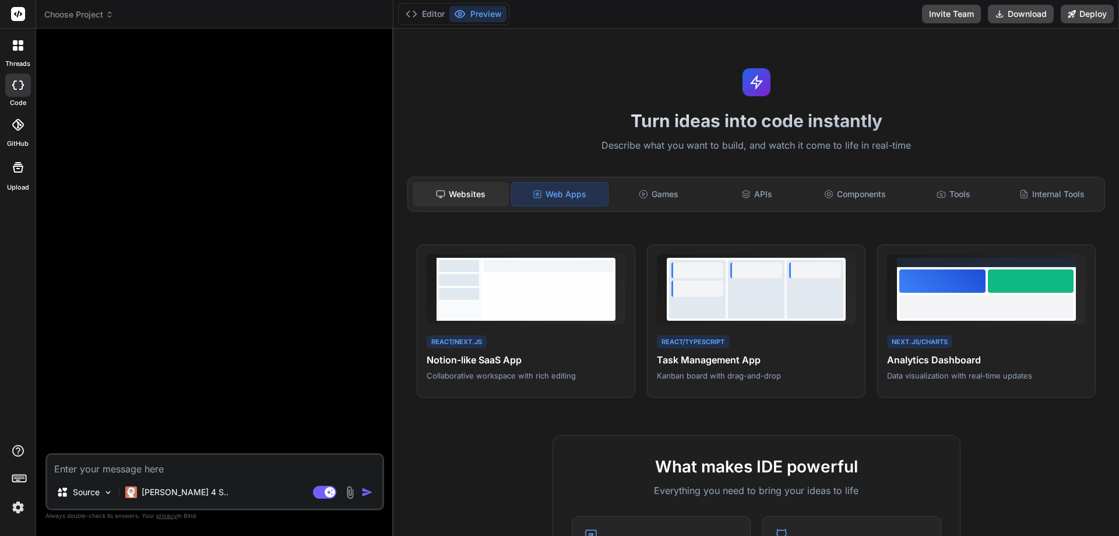
click at [457, 195] on div "Websites" at bounding box center [461, 194] width 96 height 24
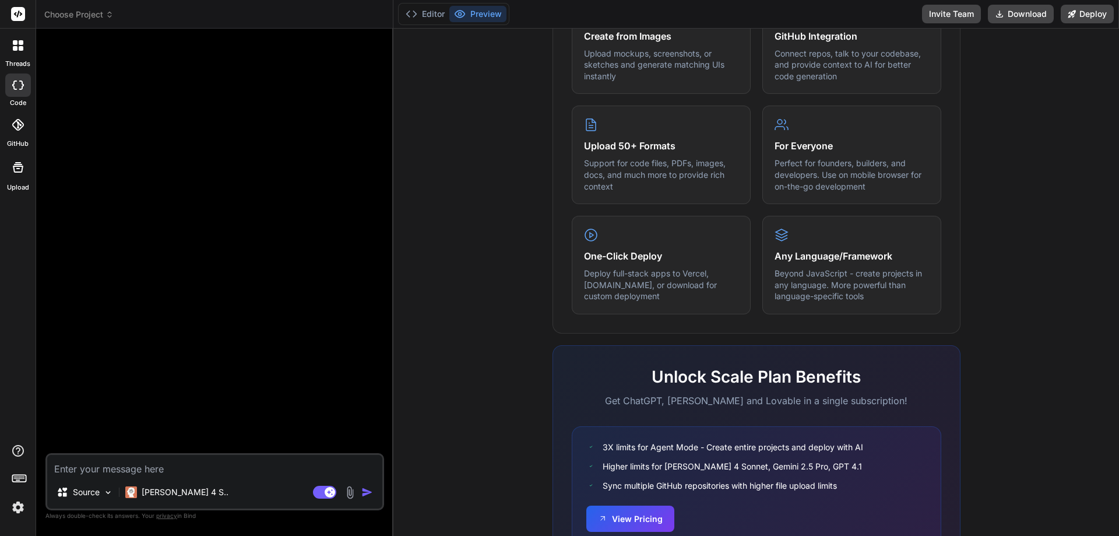
scroll to position [576, 0]
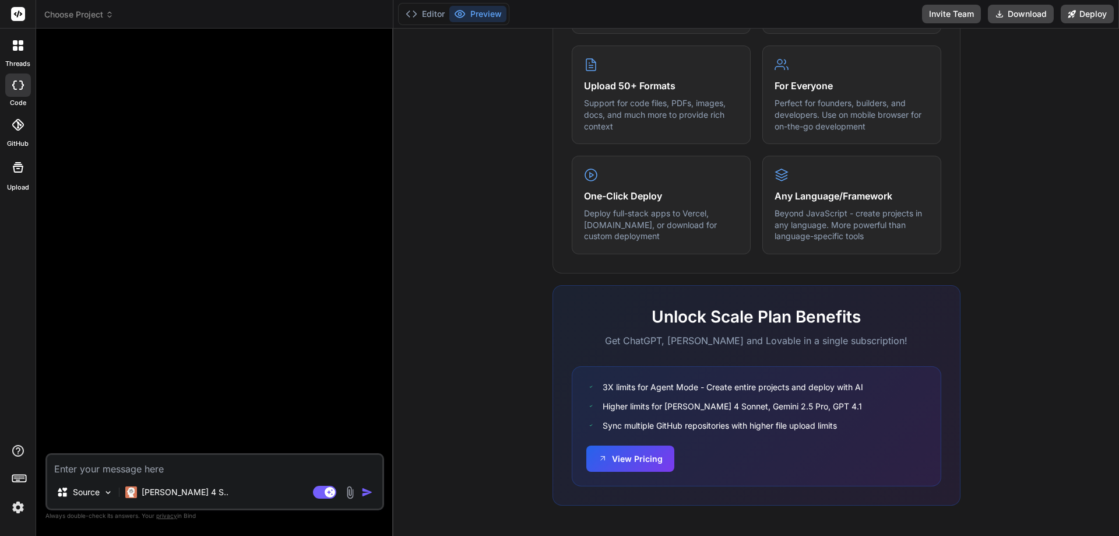
click at [17, 510] on img at bounding box center [18, 507] width 20 height 20
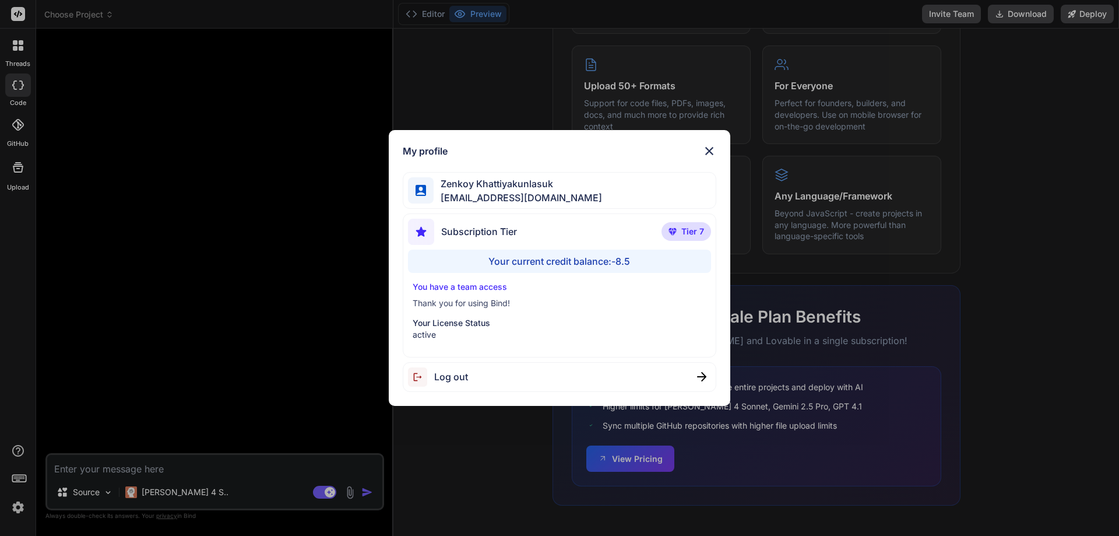
click at [607, 257] on div "Your current credit balance: -8.5" at bounding box center [560, 260] width 304 height 23
click at [539, 265] on div "Your current credit balance: -8.5" at bounding box center [560, 260] width 304 height 23
click at [543, 254] on div "Your current credit balance: -8.5" at bounding box center [560, 260] width 304 height 23
click at [540, 257] on div "Your current credit balance: -8.5" at bounding box center [560, 260] width 304 height 23
click at [710, 147] on img at bounding box center [709, 151] width 14 height 14
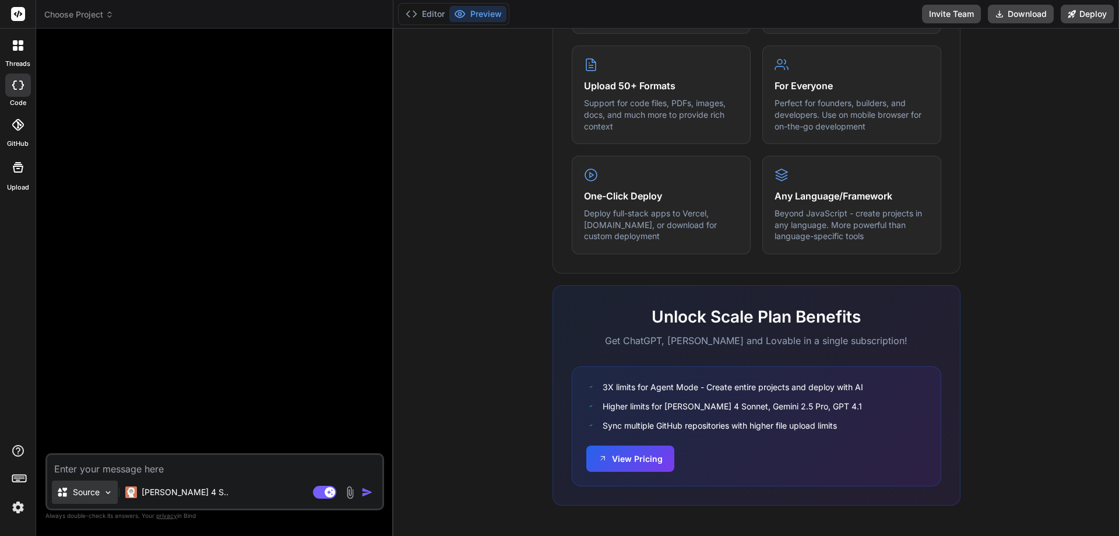
click at [88, 492] on p "Source" at bounding box center [86, 492] width 27 height 12
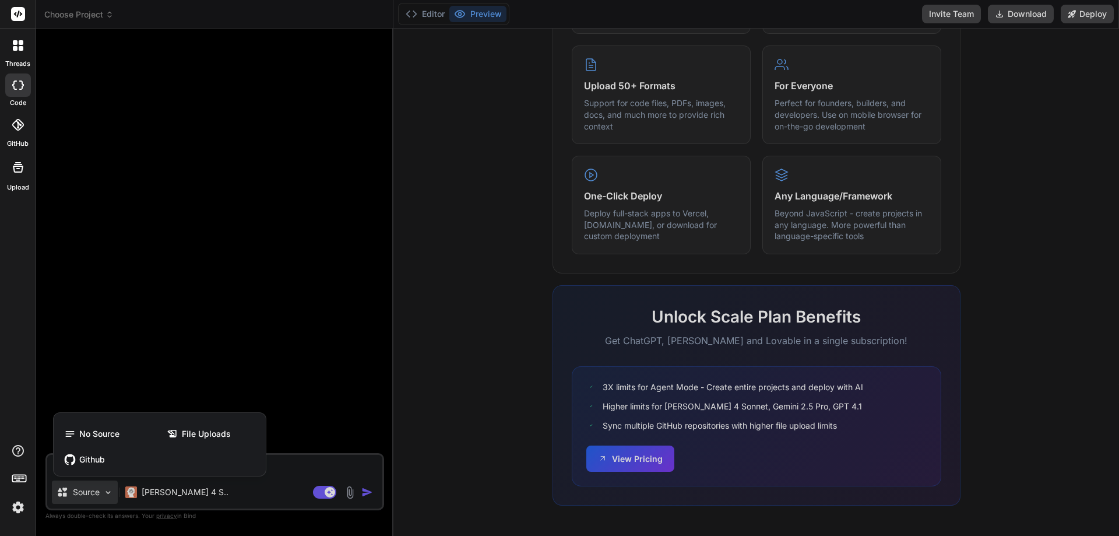
click at [88, 492] on div at bounding box center [559, 268] width 1119 height 536
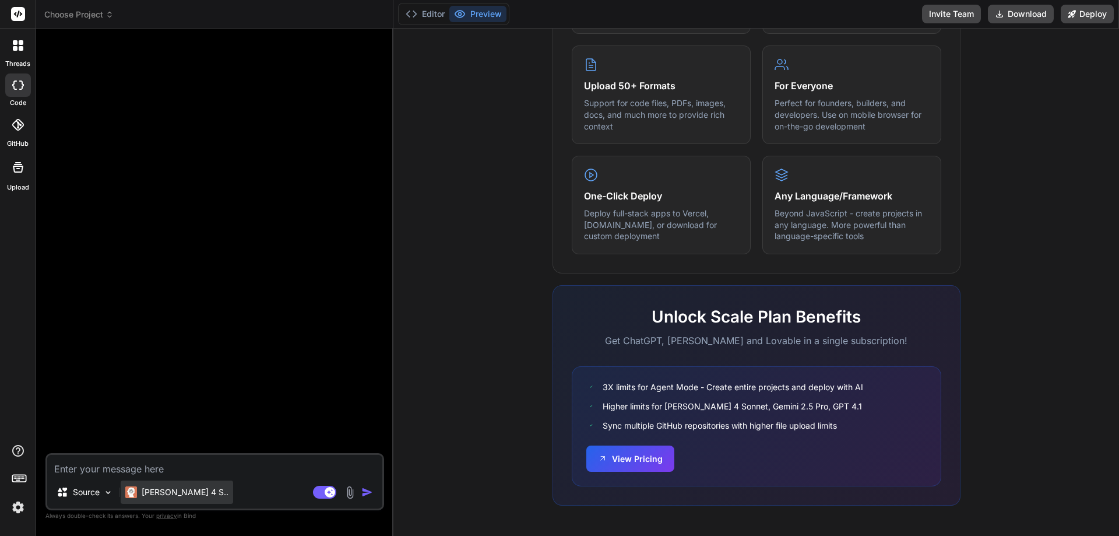
click at [167, 493] on p "Claude 4 S.." at bounding box center [185, 492] width 87 height 12
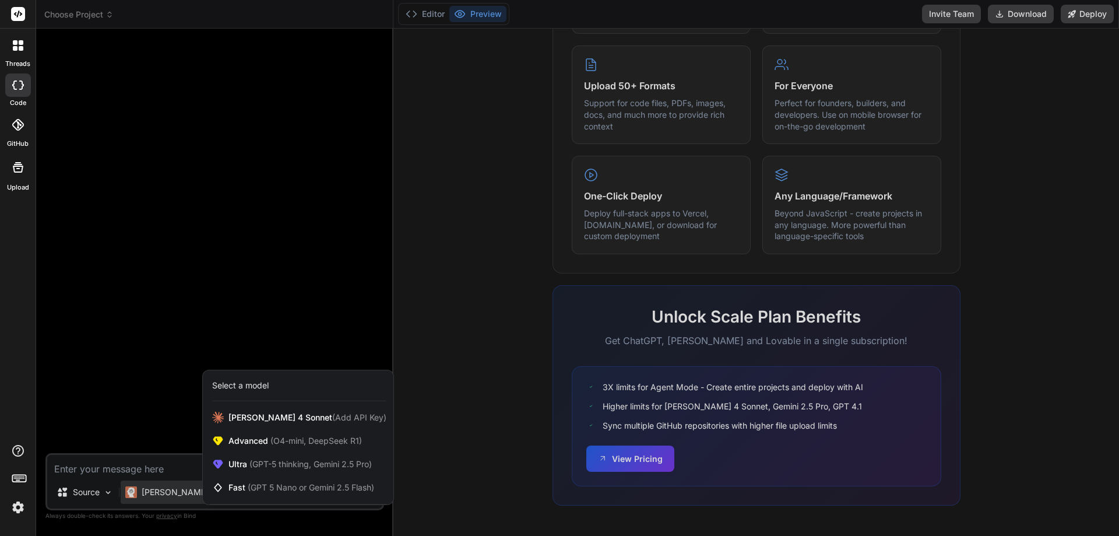
click at [167, 493] on div at bounding box center [559, 268] width 1119 height 536
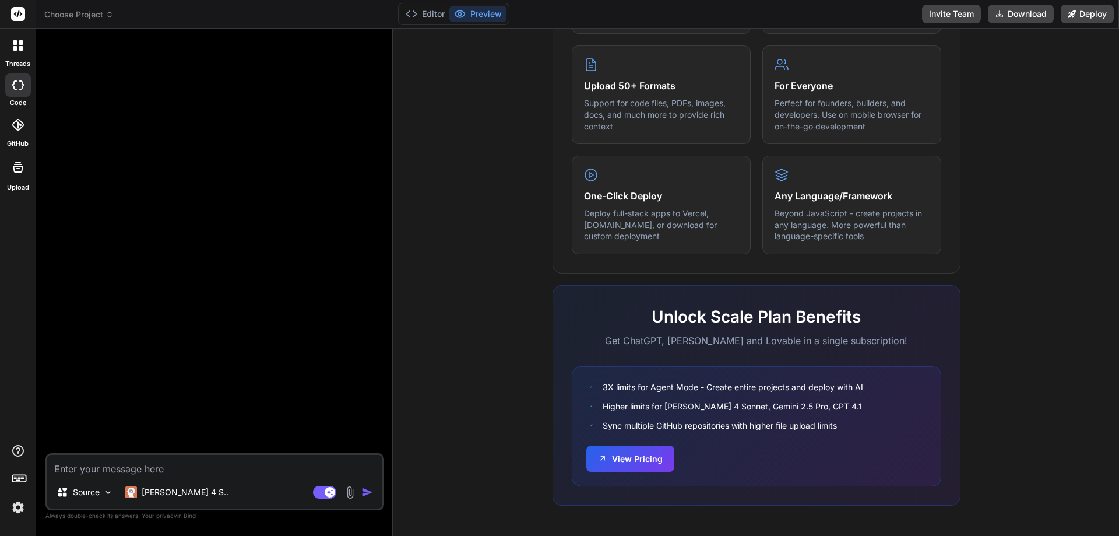
click at [75, 466] on textarea at bounding box center [214, 465] width 335 height 21
click at [14, 89] on icon at bounding box center [14, 84] width 5 height 9
click at [18, 446] on icon at bounding box center [18, 451] width 14 height 14
click at [16, 509] on img at bounding box center [18, 507] width 20 height 20
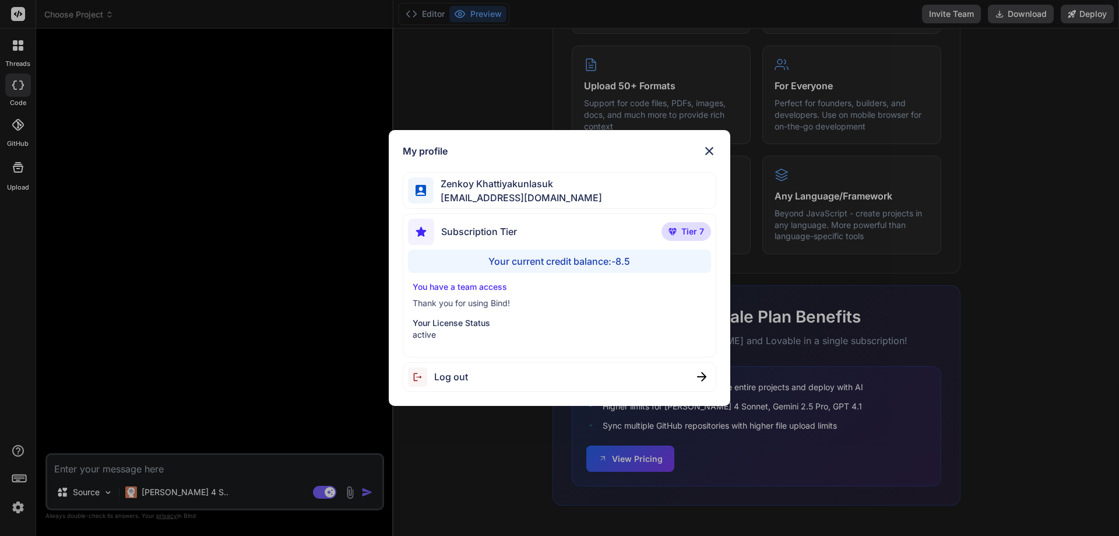
click at [16, 509] on div "My profile Zenkoy Khattiyakunlasuk bindai@zenkoy.com Subscription Tier Tier 7 Y…" at bounding box center [559, 268] width 1119 height 536
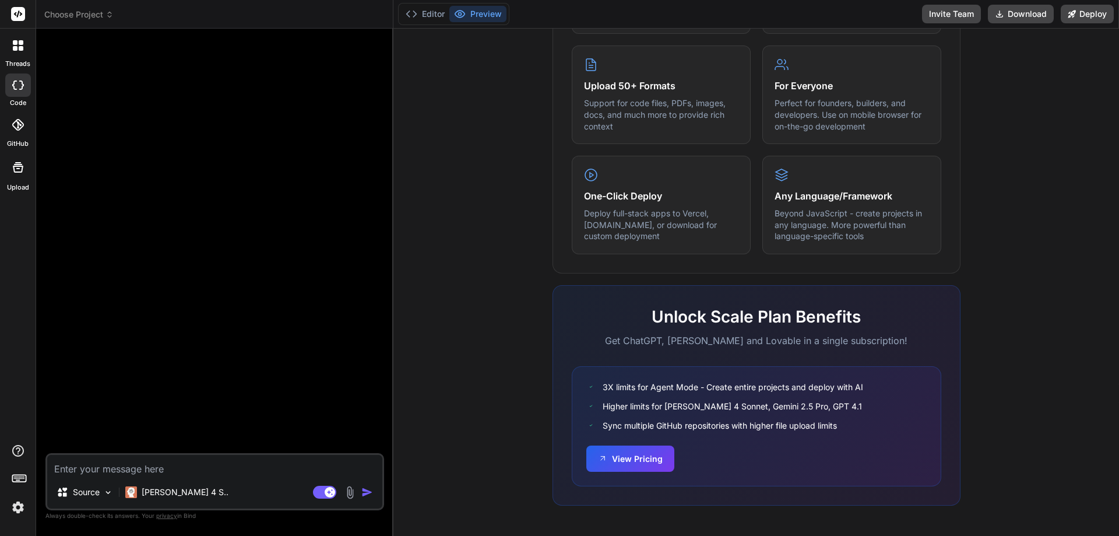
click at [18, 505] on img at bounding box center [18, 507] width 20 height 20
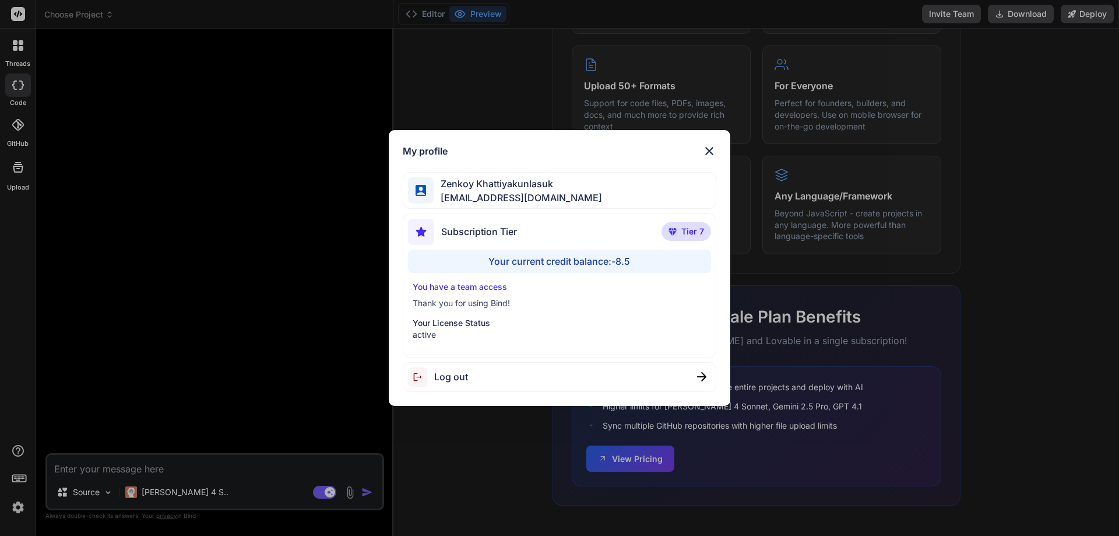
click at [473, 191] on span "[EMAIL_ADDRESS][DOMAIN_NAME]" at bounding box center [518, 198] width 168 height 14
click at [686, 232] on span "Tier 7" at bounding box center [692, 232] width 23 height 12
click at [451, 323] on p "Your License Status" at bounding box center [560, 323] width 294 height 12
click at [466, 301] on p "Thank you for using Bind!" at bounding box center [560, 303] width 294 height 12
click at [467, 291] on p "You have a team access" at bounding box center [560, 287] width 294 height 12
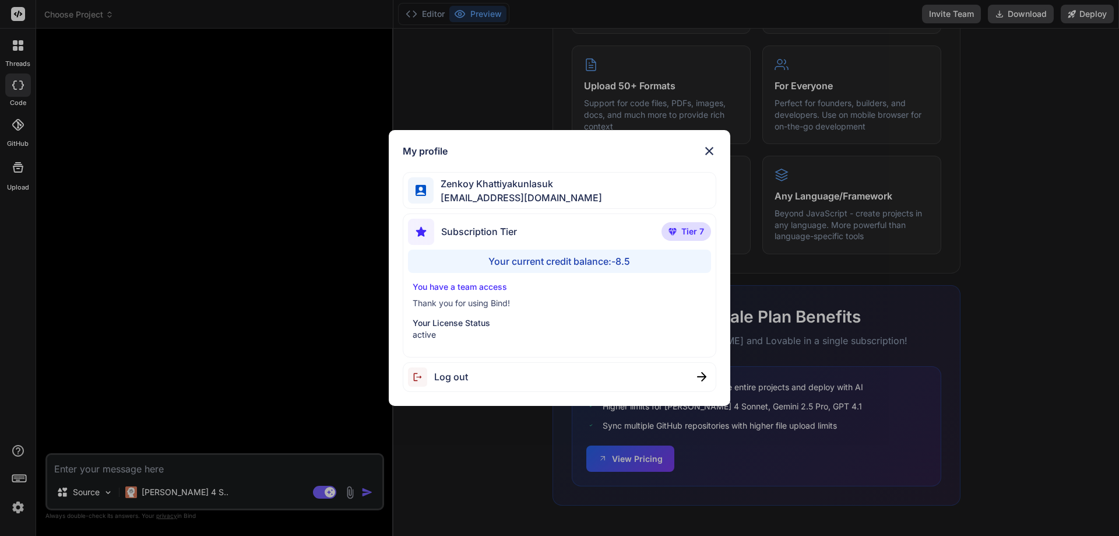
click at [467, 283] on p "You have a team access" at bounding box center [560, 287] width 294 height 12
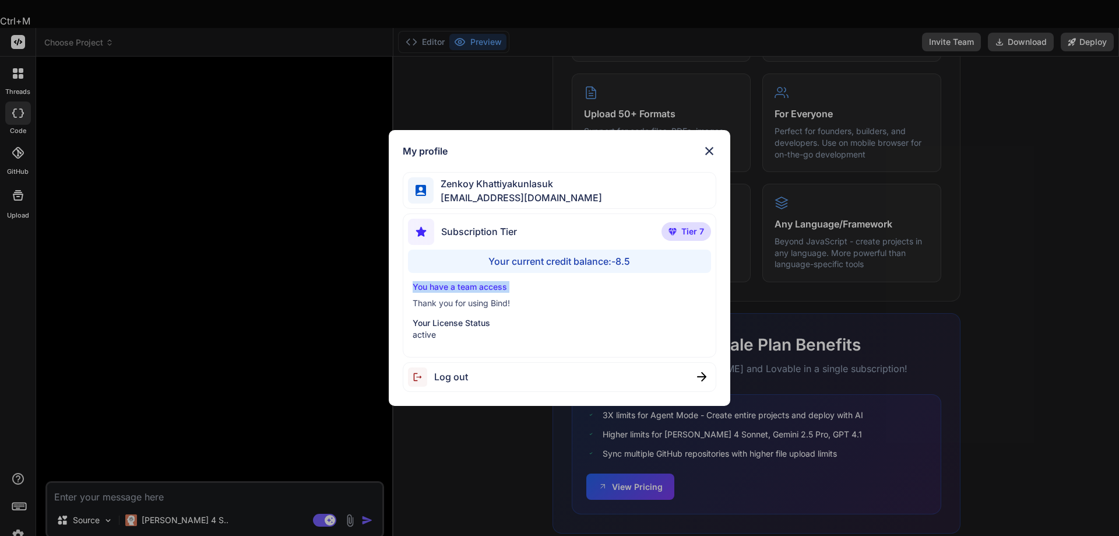
click at [467, 283] on p "You have a team access" at bounding box center [560, 287] width 294 height 12
click at [621, 292] on p "You have a team access" at bounding box center [560, 287] width 294 height 12
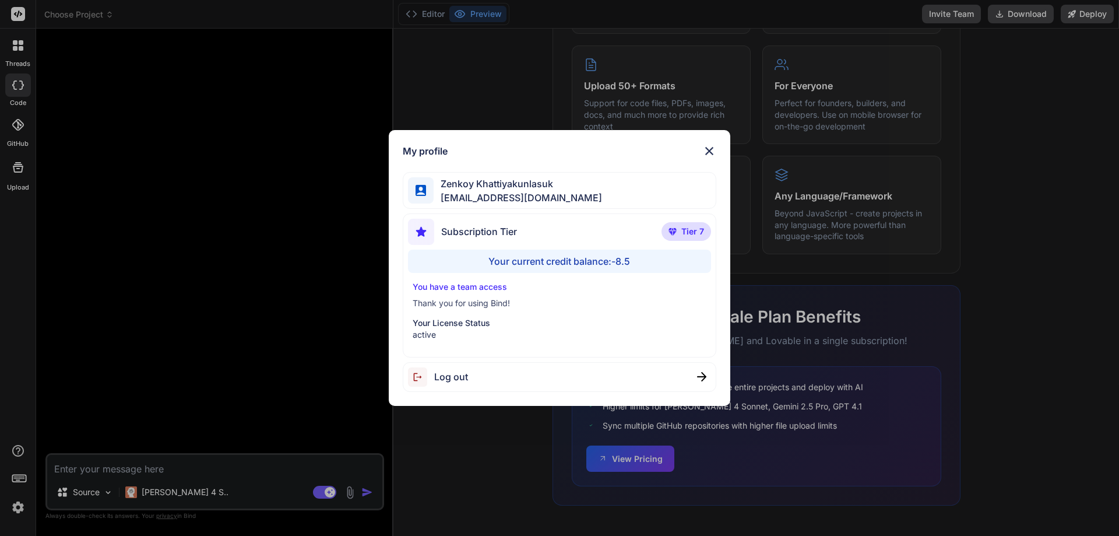
click at [704, 147] on img at bounding box center [709, 151] width 14 height 14
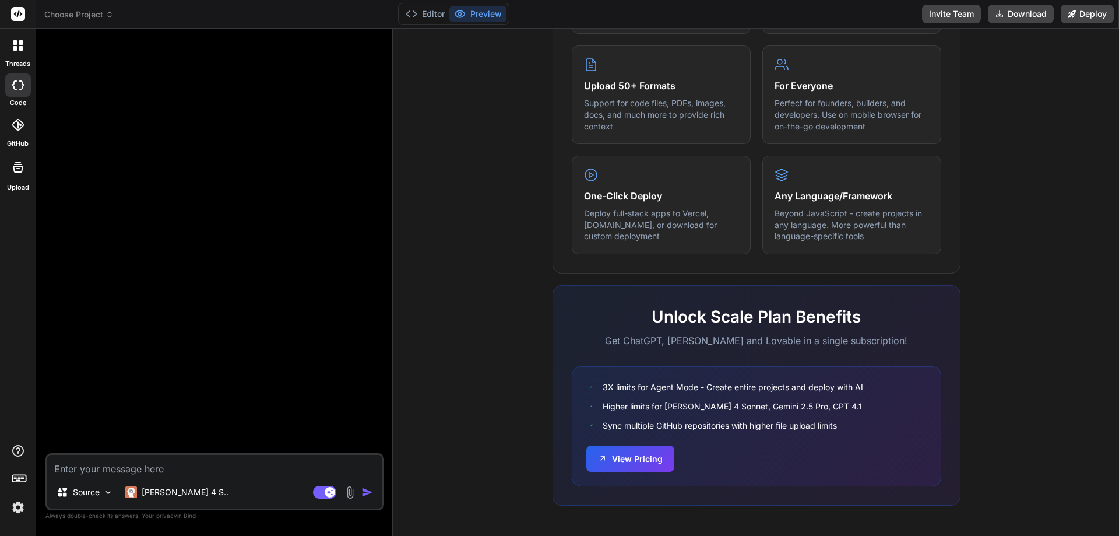
click at [18, 508] on img at bounding box center [18, 507] width 20 height 20
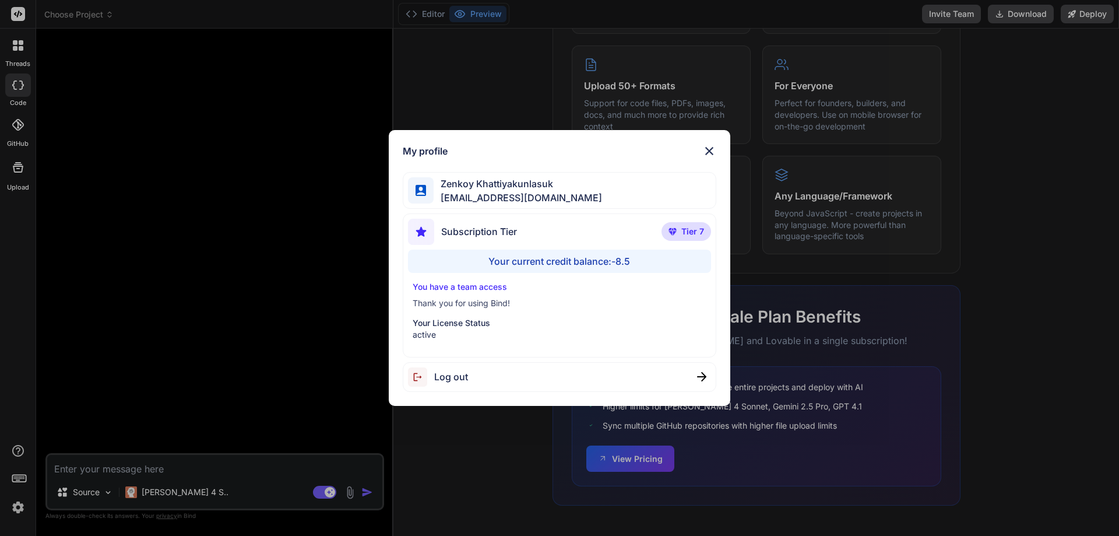
click at [710, 146] on img at bounding box center [709, 151] width 14 height 14
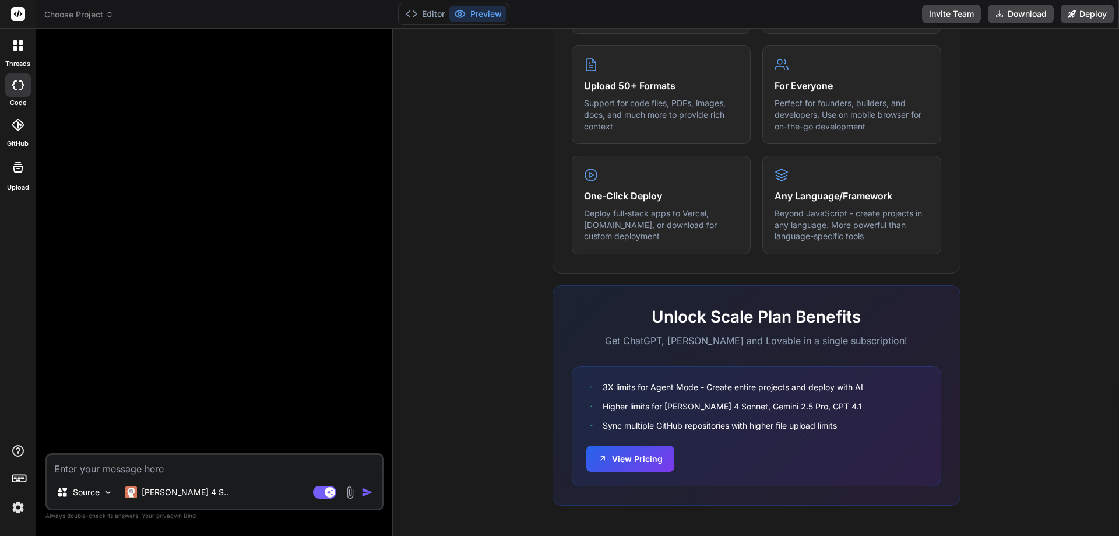
click at [20, 506] on img at bounding box center [18, 507] width 20 height 20
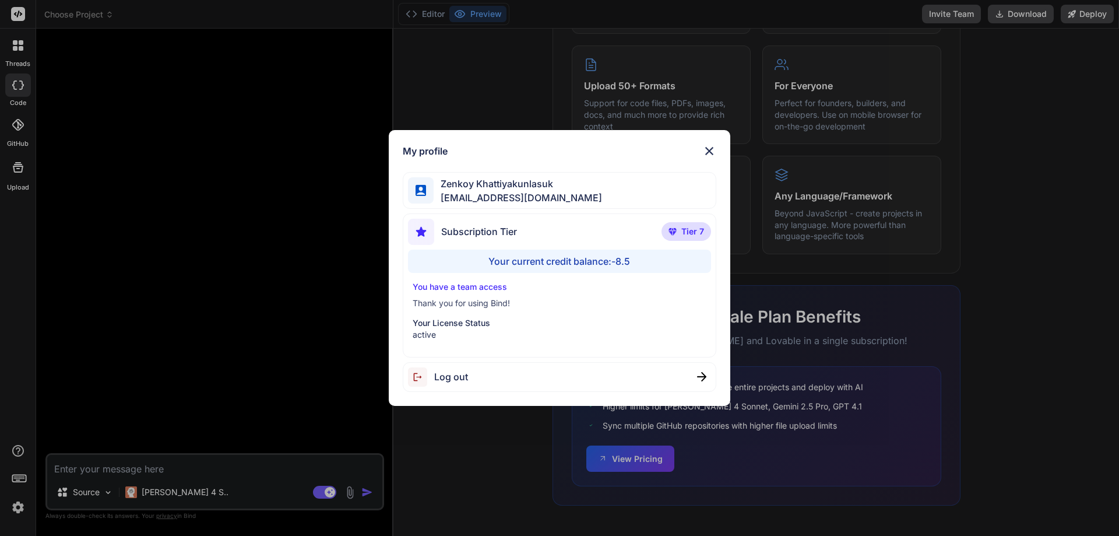
click at [20, 506] on div "My profile Zenkoy Khattiyakunlasuk bindai@zenkoy.com Subscription Tier Tier 7 Y…" at bounding box center [559, 268] width 1119 height 536
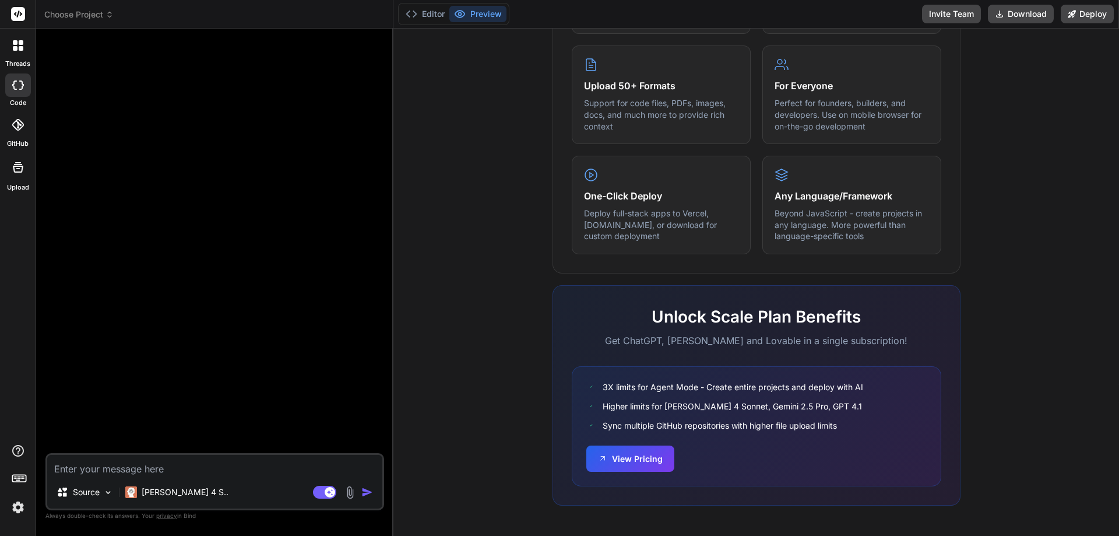
click at [16, 9] on rect at bounding box center [18, 14] width 14 height 14
click at [15, 60] on label "threads" at bounding box center [17, 64] width 25 height 10
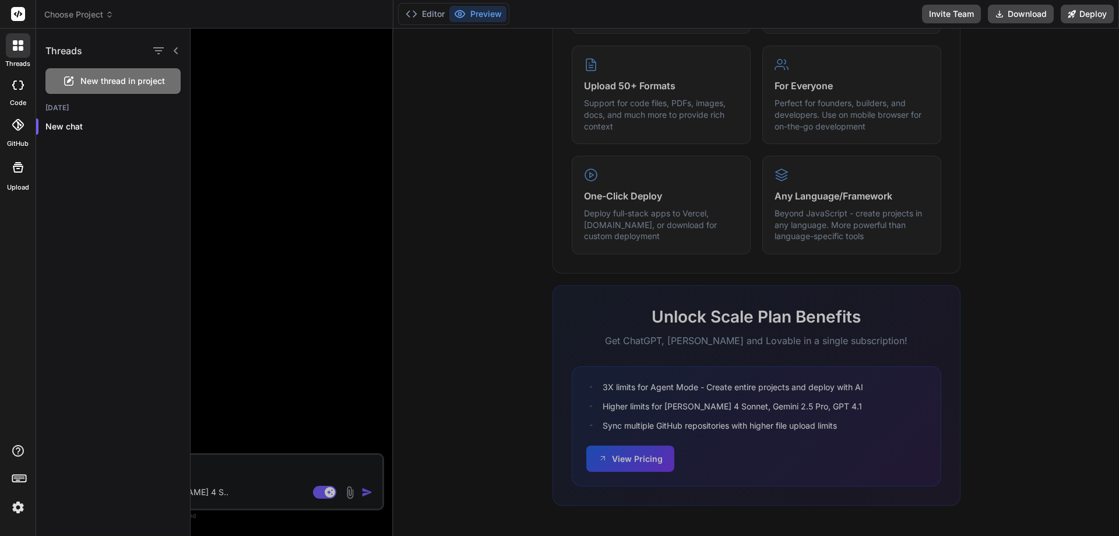
click at [16, 41] on icon at bounding box center [15, 42] width 5 height 5
click at [938, 17] on button "Invite Team" at bounding box center [951, 14] width 59 height 19
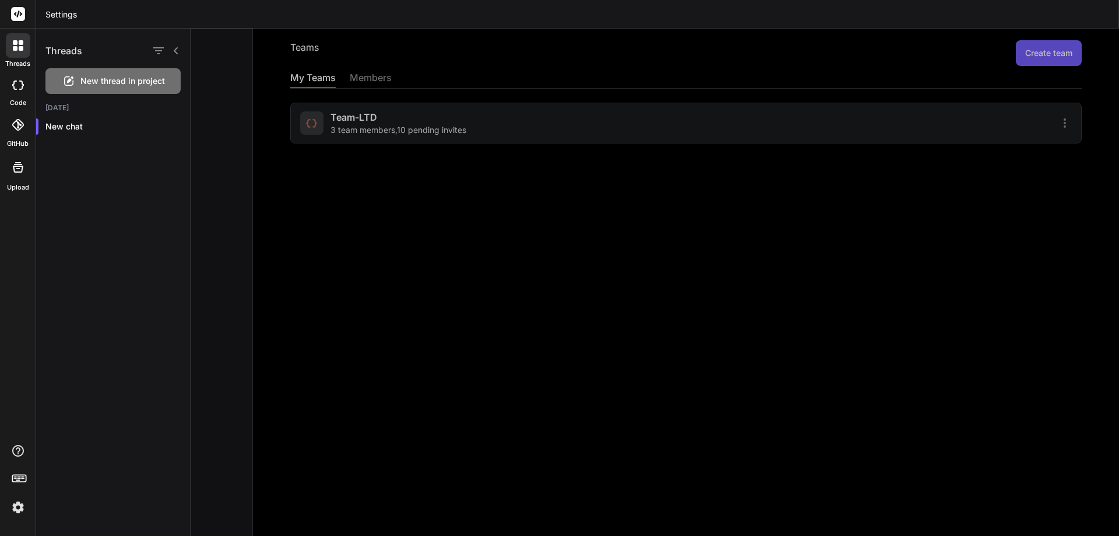
click at [428, 126] on div at bounding box center [655, 282] width 928 height 507
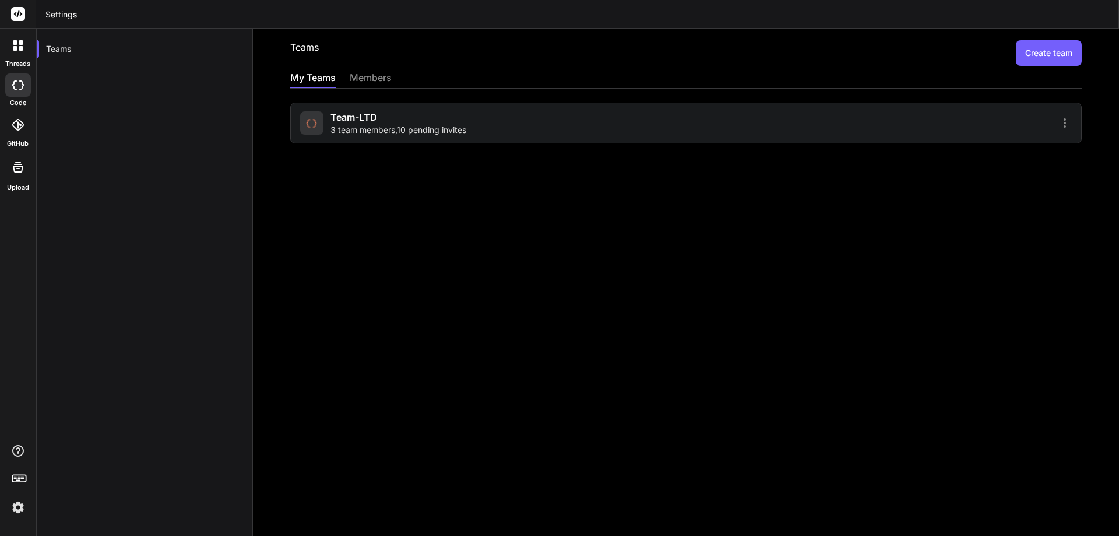
click at [428, 126] on span "3 team members , 10 pending invites" at bounding box center [398, 130] width 136 height 12
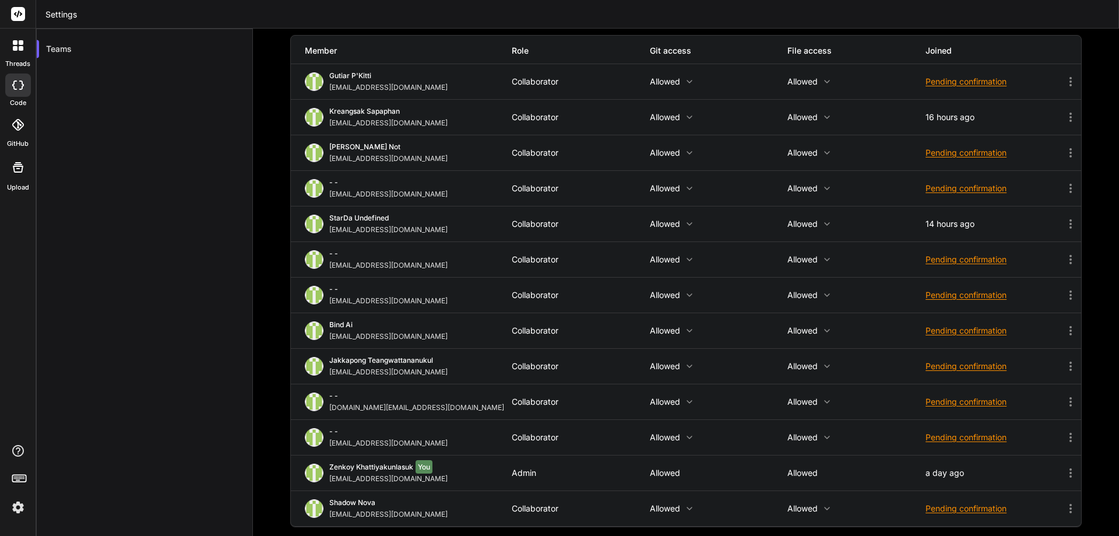
scroll to position [71, 0]
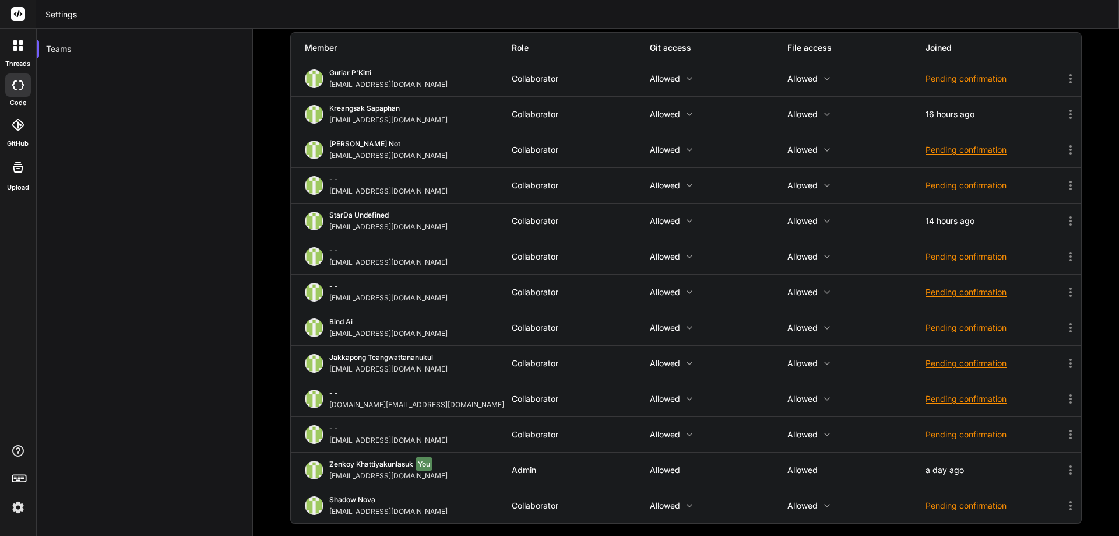
click at [1064, 399] on icon at bounding box center [1071, 399] width 14 height 14
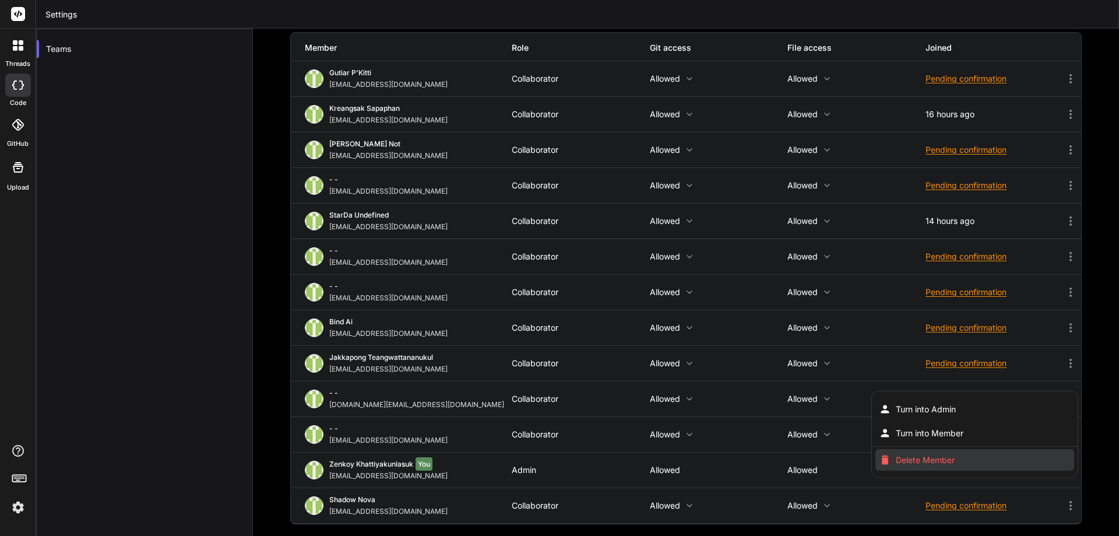
click at [896, 461] on span "Delete Member" at bounding box center [925, 460] width 59 height 12
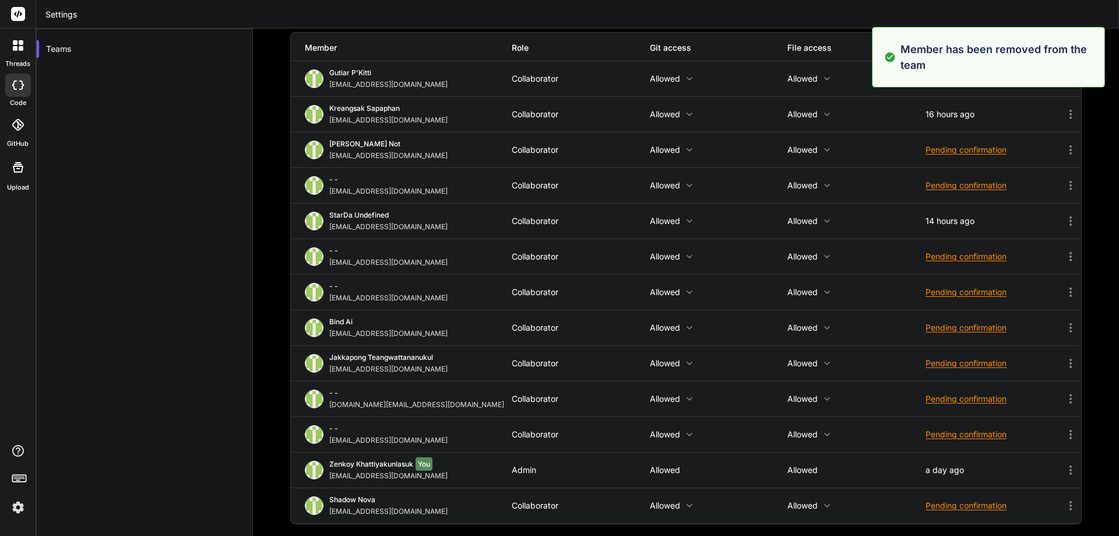
scroll to position [35, 0]
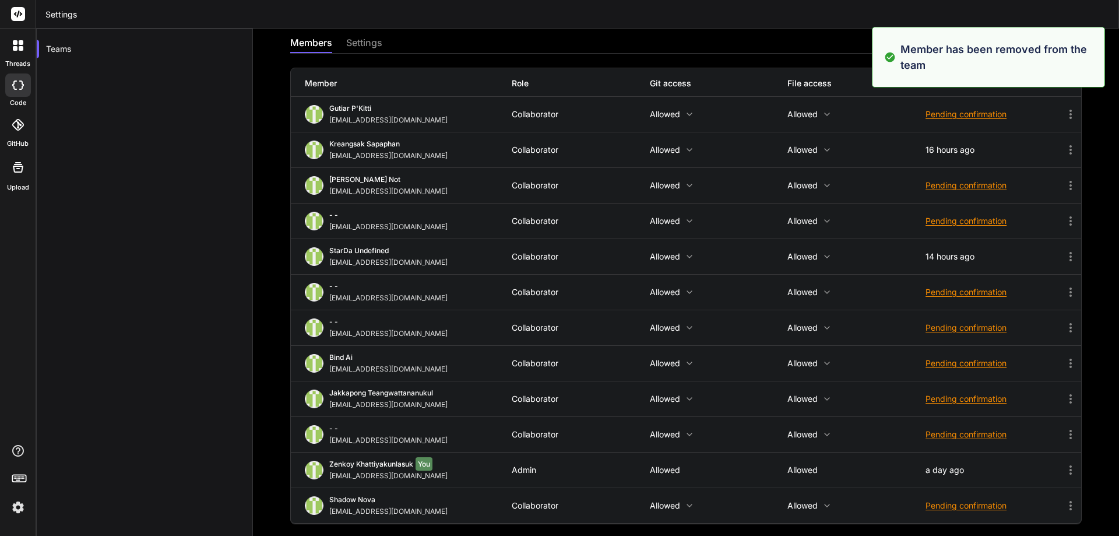
click at [1102, 206] on div "Team-LTD Invite members members settings Member Role Git access File access Joi…" at bounding box center [686, 282] width 866 height 507
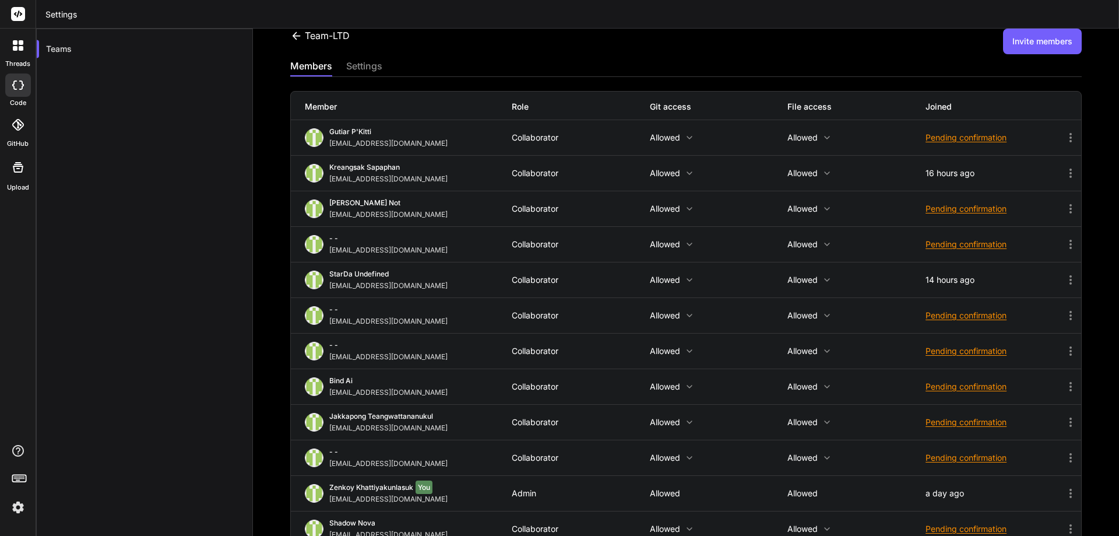
scroll to position [0, 0]
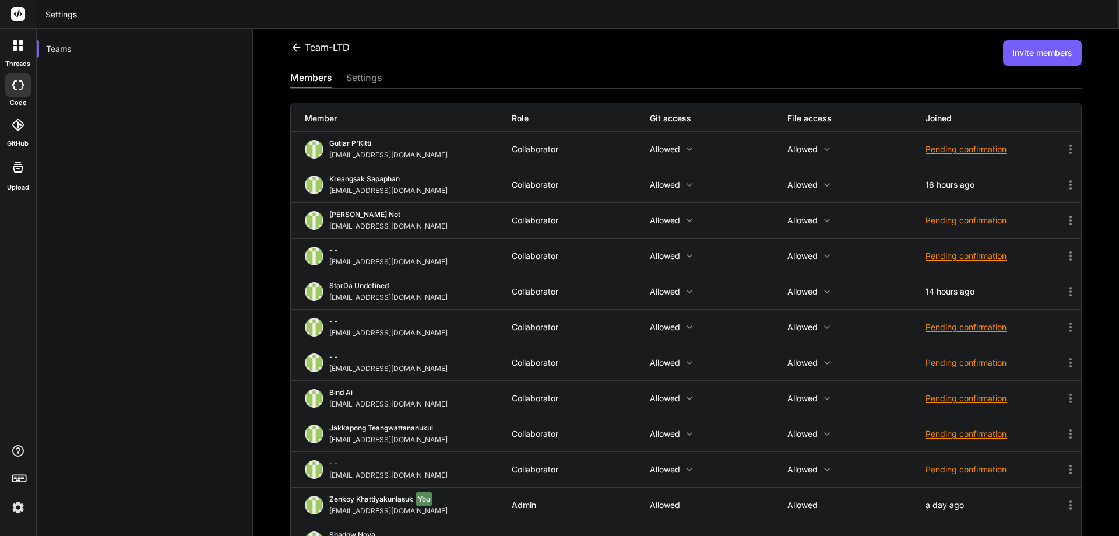
click at [1034, 54] on button "Invite members" at bounding box center [1042, 53] width 79 height 26
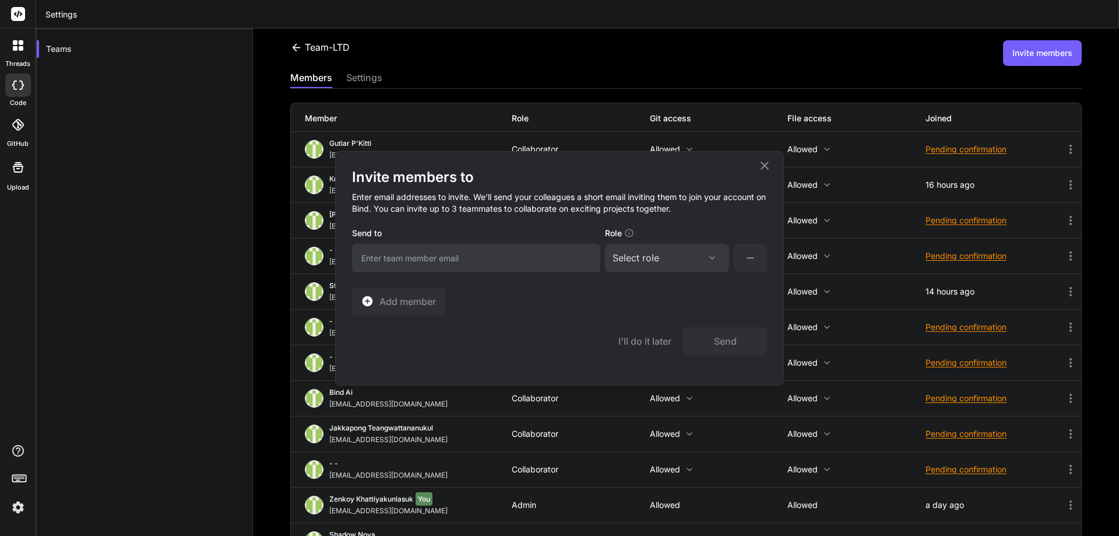
click at [483, 256] on input "email" at bounding box center [476, 258] width 248 height 29
paste input "[DOMAIN_NAME][EMAIL_ADDRESS][DOMAIN_NAME]"
type input "[DOMAIN_NAME][EMAIL_ADDRESS][DOMAIN_NAME]"
click at [613, 258] on div "Select role" at bounding box center [636, 258] width 47 height 14
click at [636, 335] on div "Collaborator" at bounding box center [651, 335] width 47 height 12
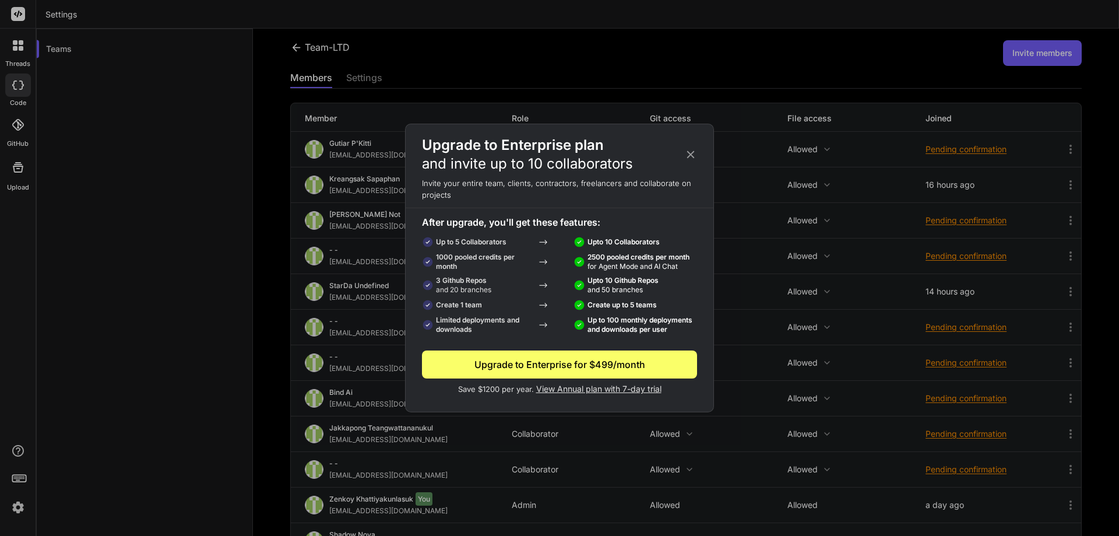
click at [689, 153] on icon at bounding box center [691, 155] width 8 height 8
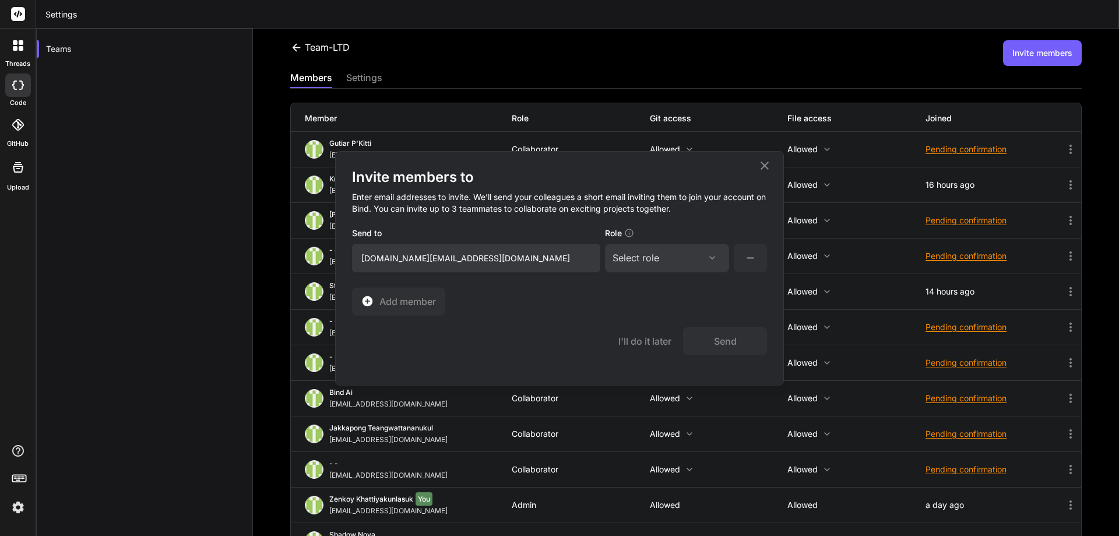
click at [759, 164] on icon at bounding box center [765, 166] width 14 height 14
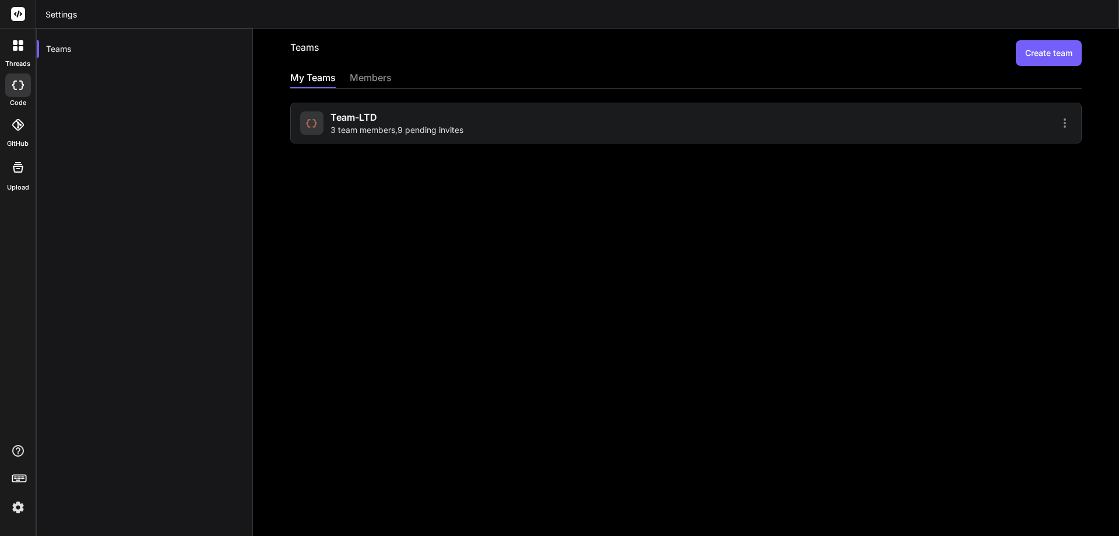
click at [438, 111] on div "Team-LTD 3 team members , 9 pending invites" at bounding box center [396, 123] width 133 height 26
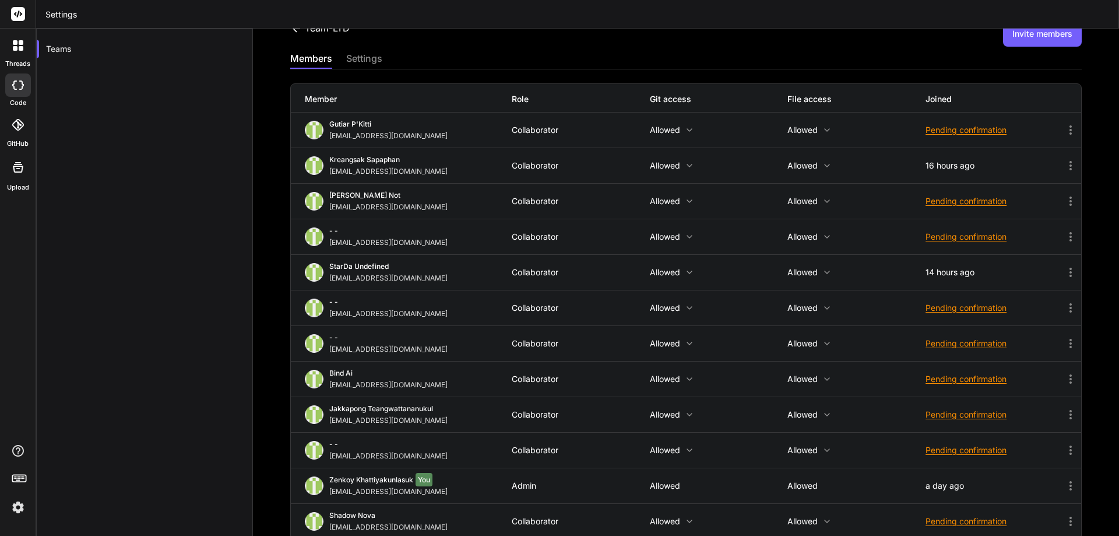
scroll to position [35, 0]
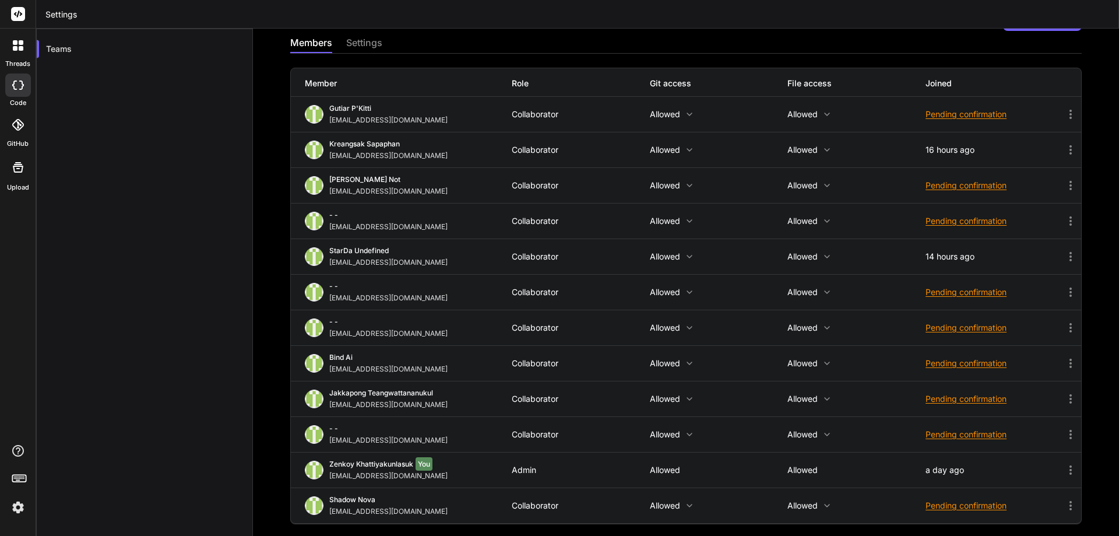
click at [281, 237] on div "Team-LTD Invite members members settings Member Role Git access File access Joi…" at bounding box center [686, 282] width 866 height 507
click at [1069, 292] on icon at bounding box center [1070, 291] width 2 height 9
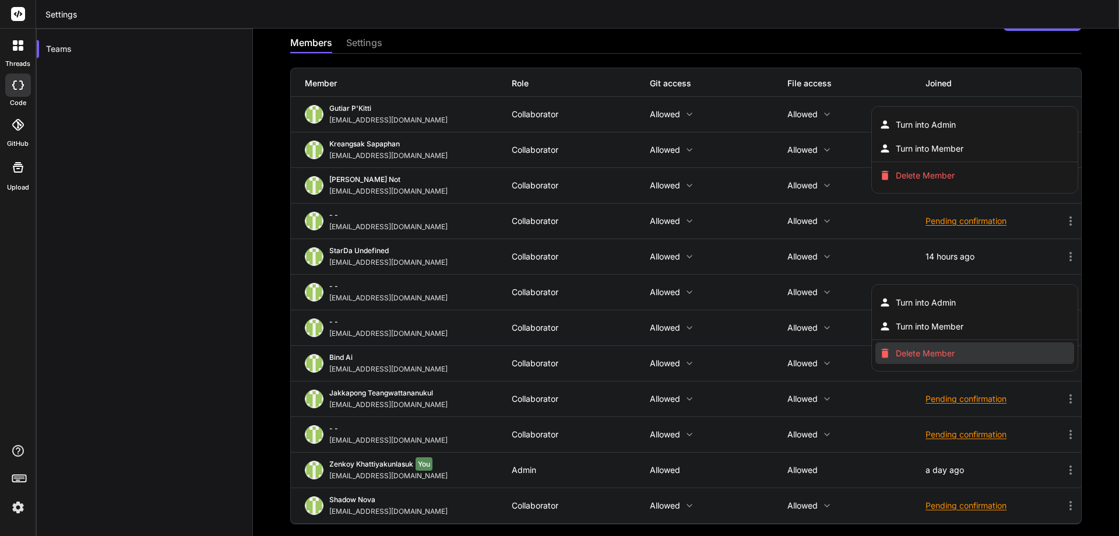
click at [896, 357] on span "Delete Member" at bounding box center [925, 353] width 59 height 12
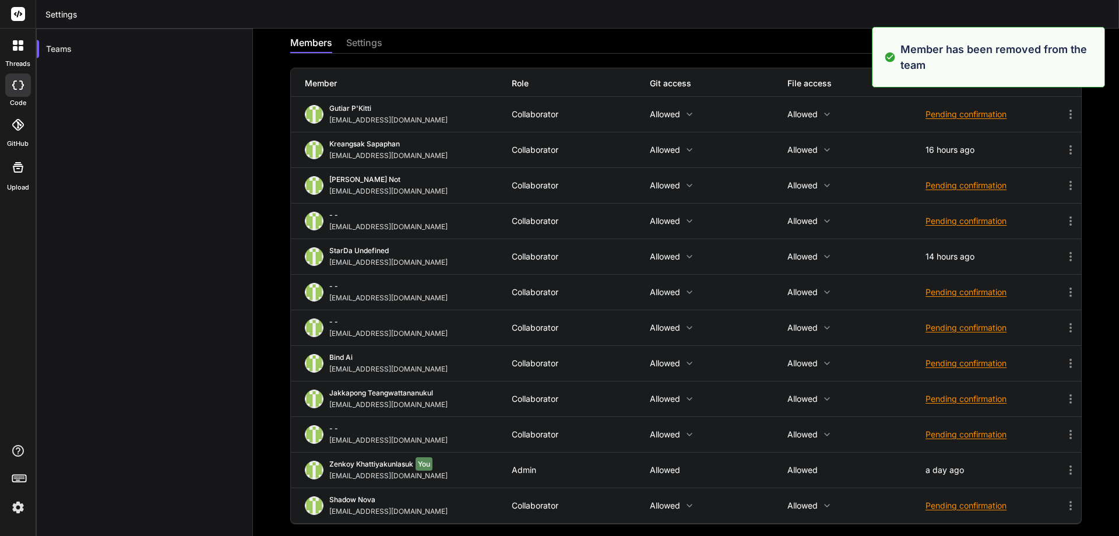
scroll to position [0, 0]
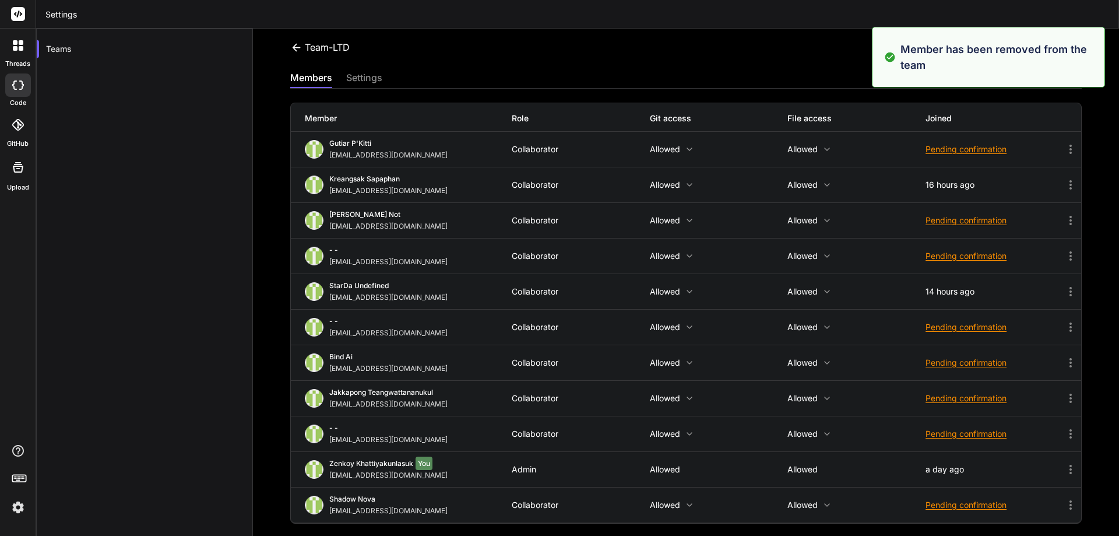
click at [260, 111] on div "Team-LTD Invite members members settings Member Role Git access File access Joi…" at bounding box center [686, 282] width 866 height 507
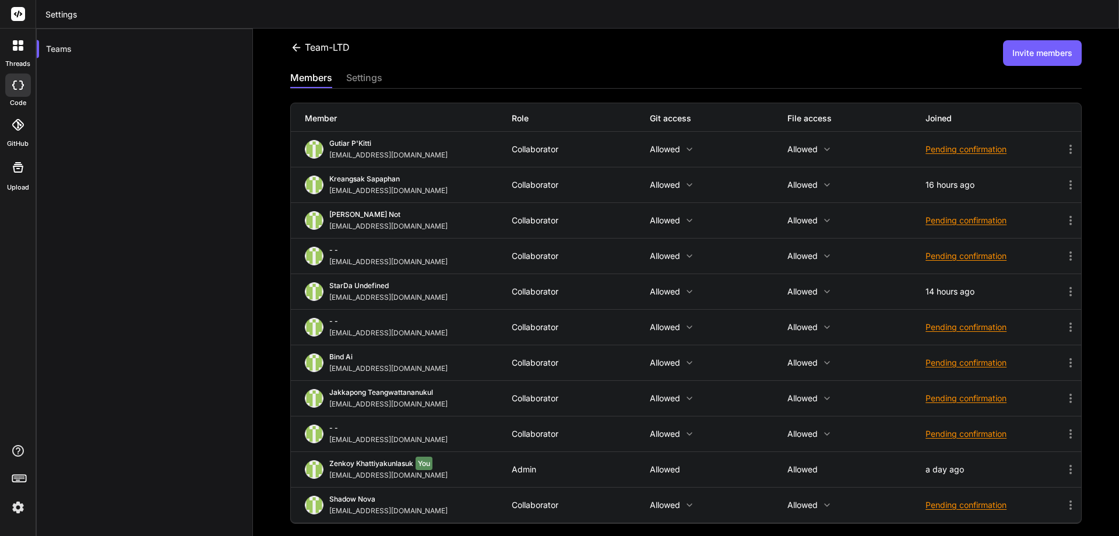
click at [1043, 59] on button "Invite members" at bounding box center [1042, 53] width 79 height 26
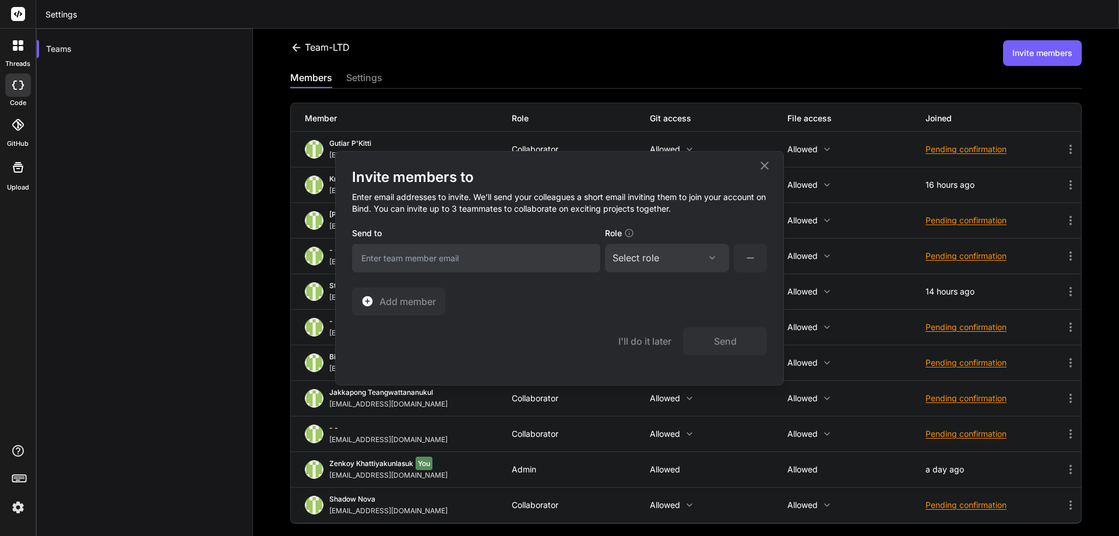
click at [426, 255] on input "email" at bounding box center [476, 258] width 248 height 29
paste input "Nattapon.ltd@gmail.com"
type input "Nattapon.ltd@gmail.com"
click at [668, 256] on div "Select role" at bounding box center [667, 258] width 109 height 14
click at [645, 334] on div "Collaborator" at bounding box center [651, 335] width 47 height 12
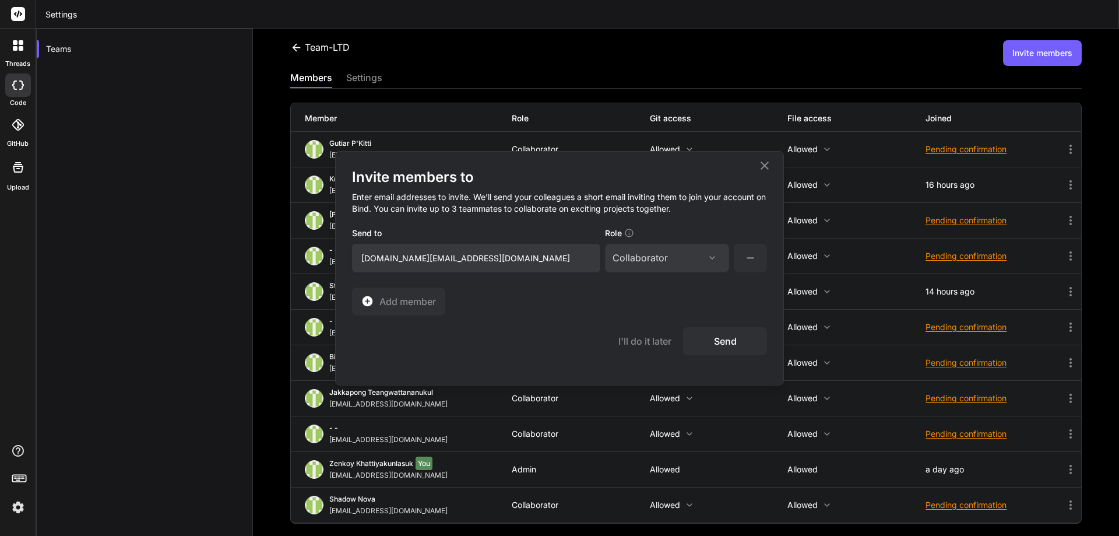
click at [738, 340] on button "Send" at bounding box center [725, 341] width 84 height 28
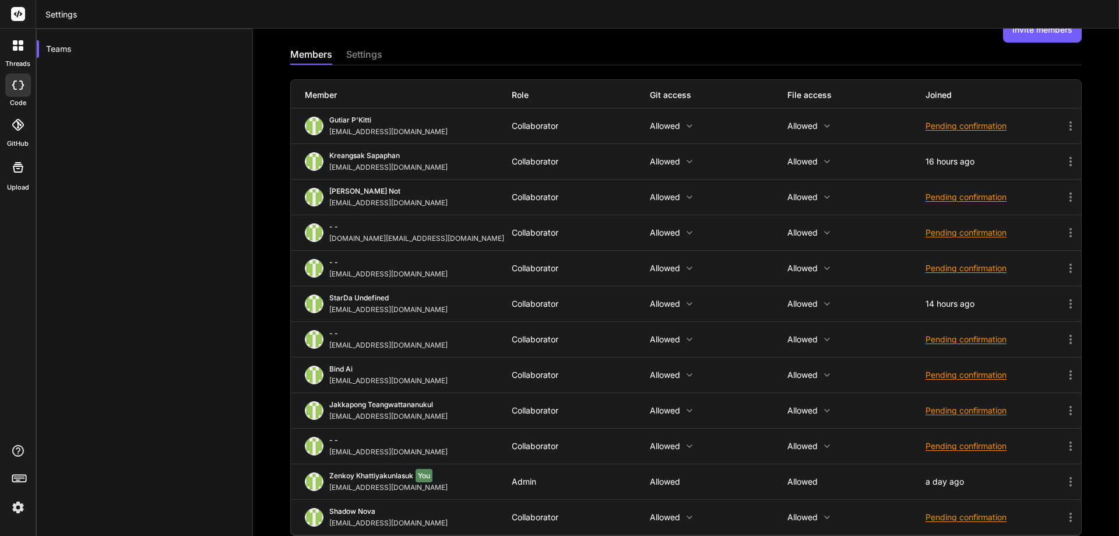
scroll to position [35, 0]
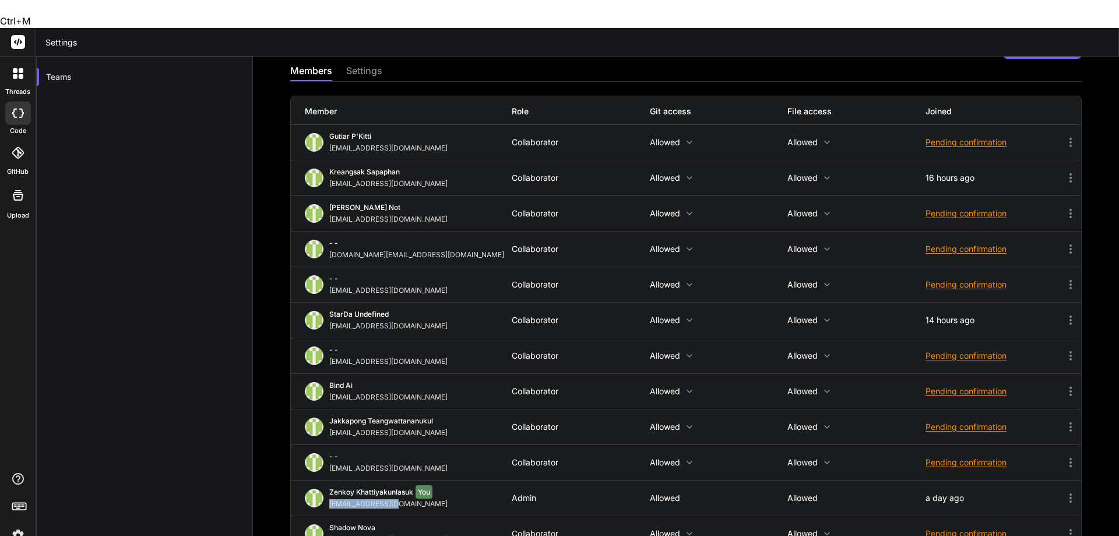
copy div "[EMAIL_ADDRESS][DOMAIN_NAME]"
drag, startPoint x: 402, startPoint y: 474, endPoint x: 330, endPoint y: 477, distance: 71.8
click at [330, 499] on div "[EMAIL_ADDRESS][DOMAIN_NAME]" at bounding box center [390, 503] width 123 height 9
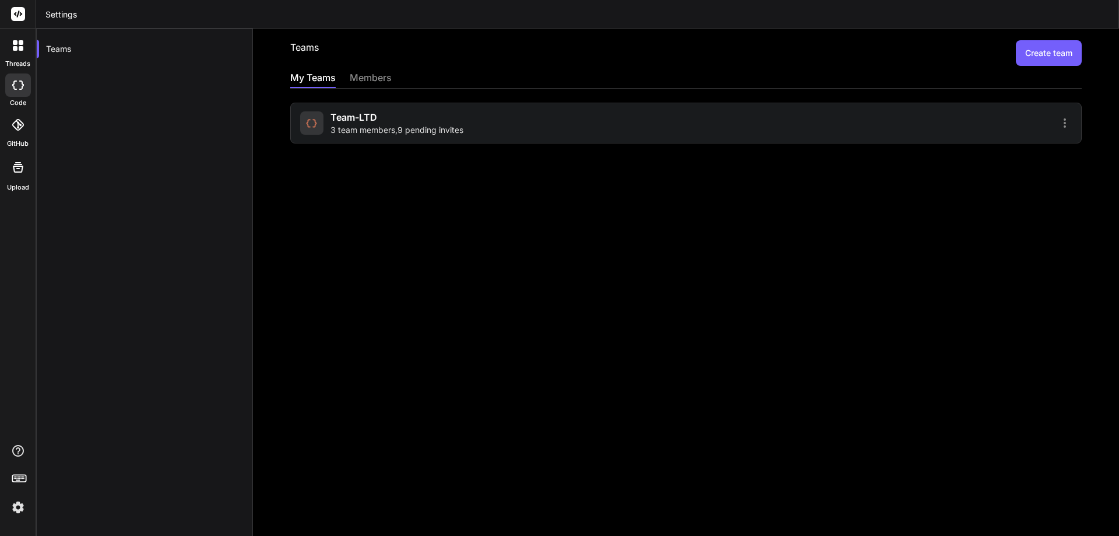
click at [426, 124] on div "Team-LTD 3 team members , 9 pending invites" at bounding box center [396, 123] width 133 height 26
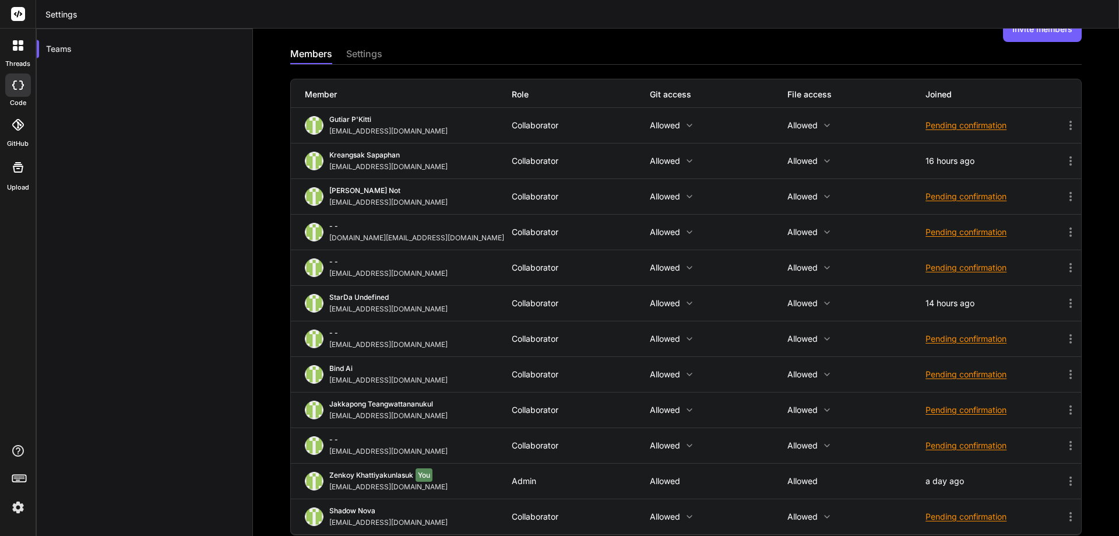
scroll to position [35, 0]
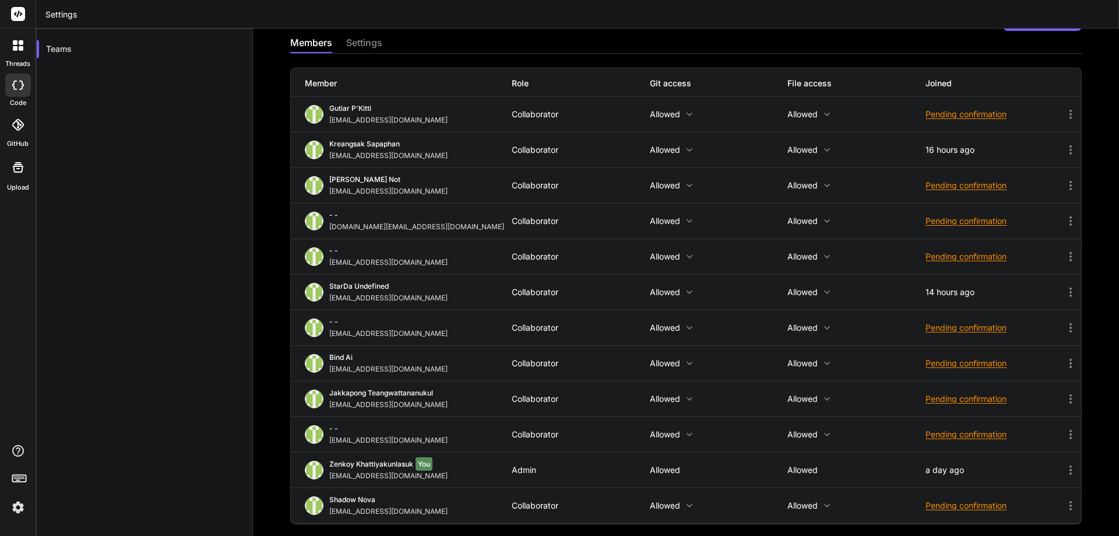
click at [1064, 258] on icon at bounding box center [1071, 256] width 14 height 14
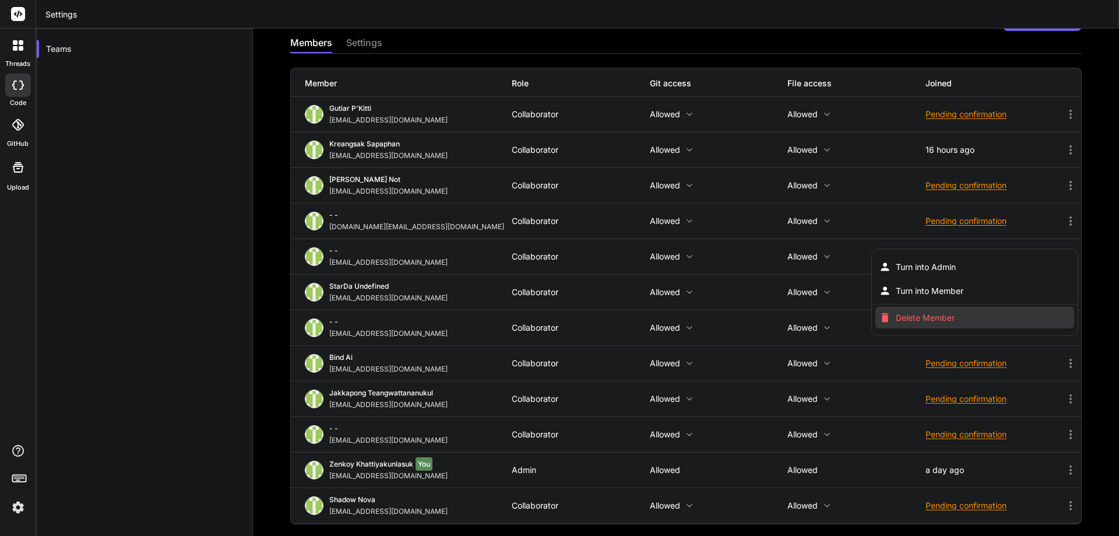
click at [912, 318] on span "Delete Member" at bounding box center [925, 318] width 59 height 12
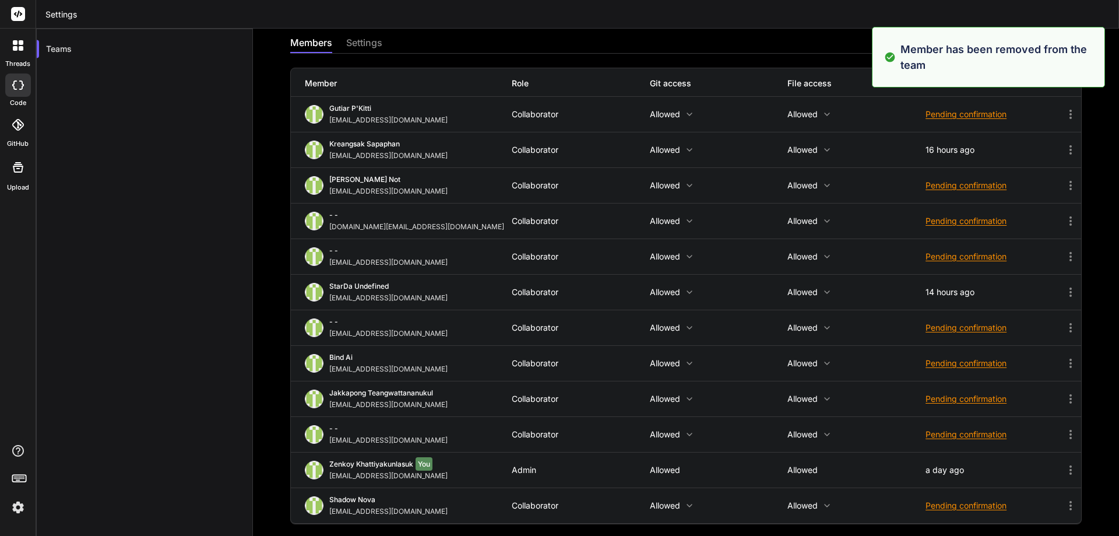
scroll to position [0, 0]
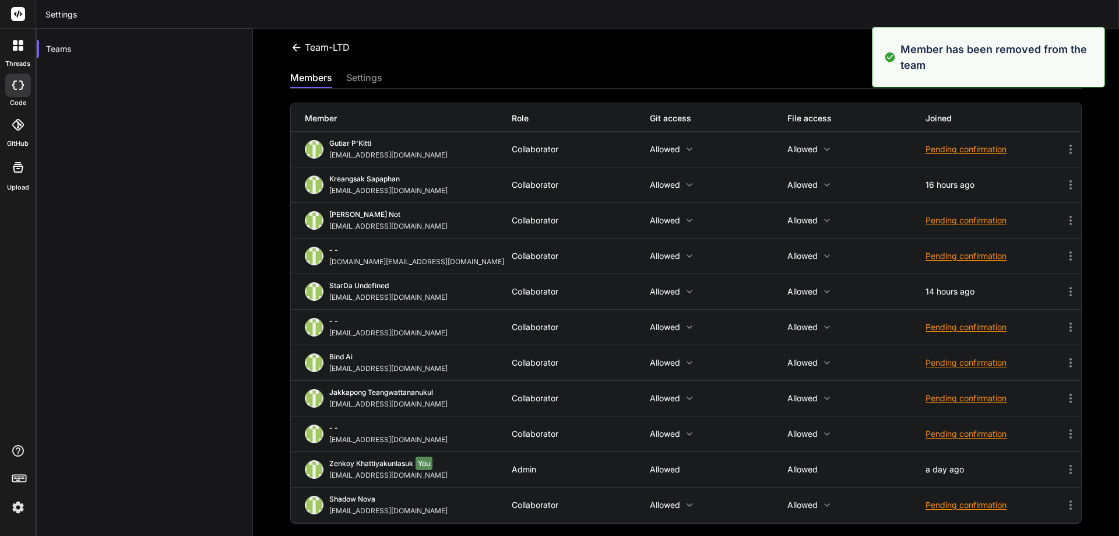
click at [768, 60] on div "Team-LTD Invite members" at bounding box center [685, 53] width 791 height 26
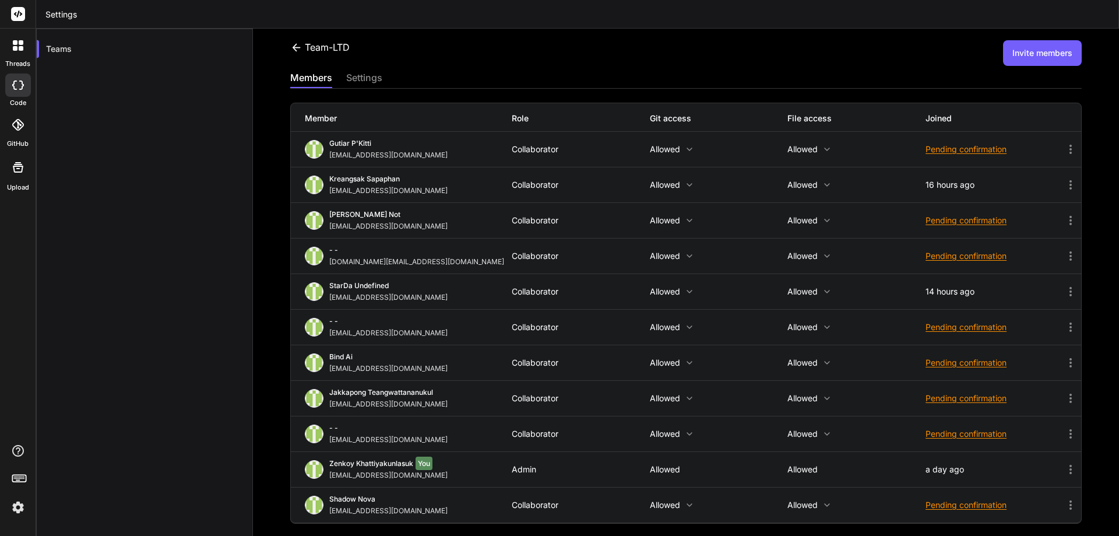
click at [1025, 53] on button "Invite members" at bounding box center [1042, 53] width 79 height 26
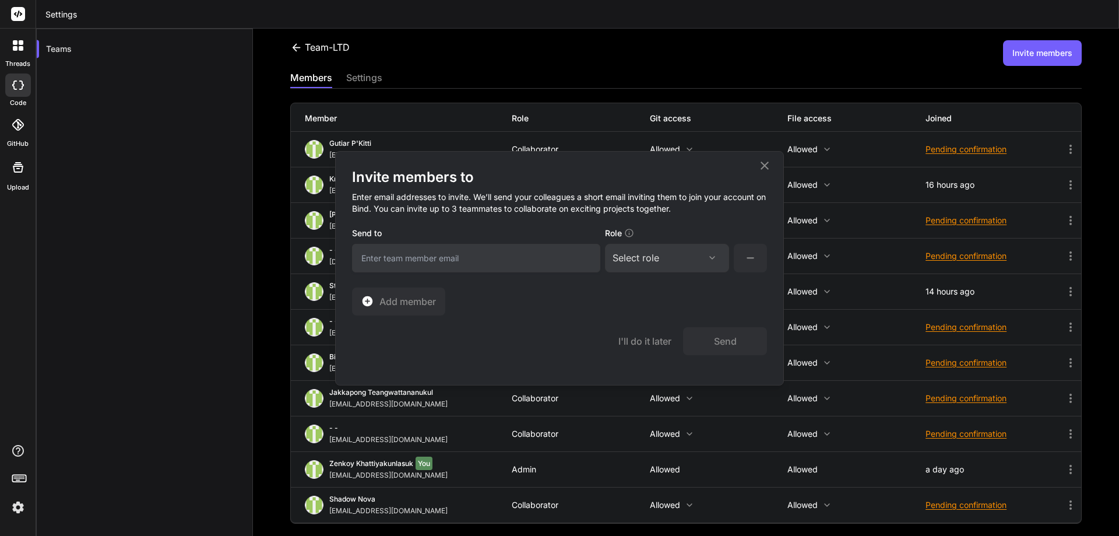
click at [422, 266] on input "email" at bounding box center [476, 258] width 248 height 29
paste input "[EMAIL_ADDRESS][DOMAIN_NAME]"
type input "[EMAIL_ADDRESS][DOMAIN_NAME]"
click at [649, 261] on div "Select role" at bounding box center [636, 258] width 47 height 14
click at [657, 339] on div "Collaborator" at bounding box center [651, 335] width 47 height 12
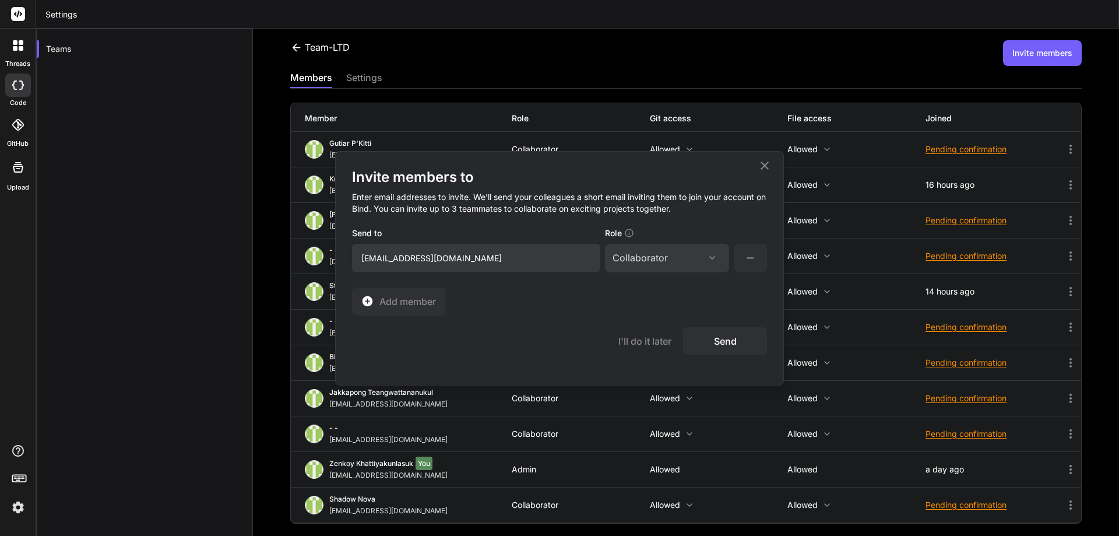
click at [738, 346] on button "Send" at bounding box center [725, 341] width 84 height 28
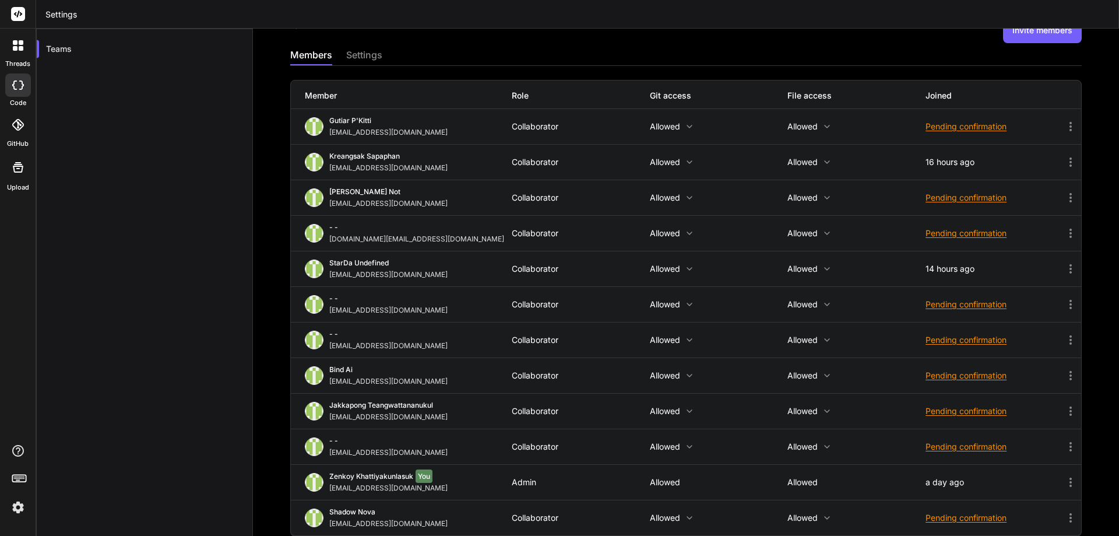
scroll to position [35, 0]
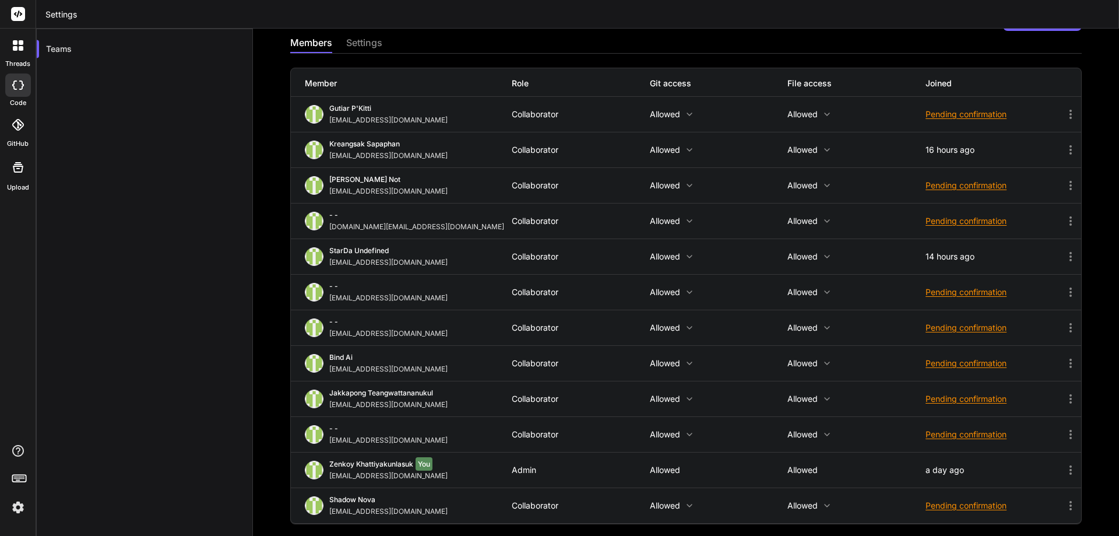
click at [360, 38] on div "settings" at bounding box center [364, 44] width 36 height 16
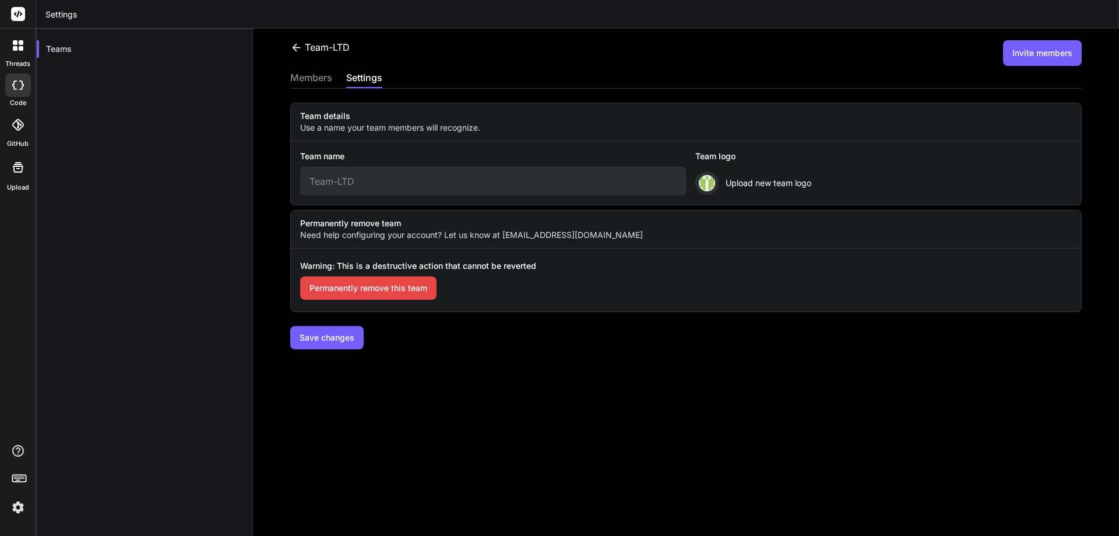
click at [316, 73] on div "members" at bounding box center [311, 79] width 42 height 16
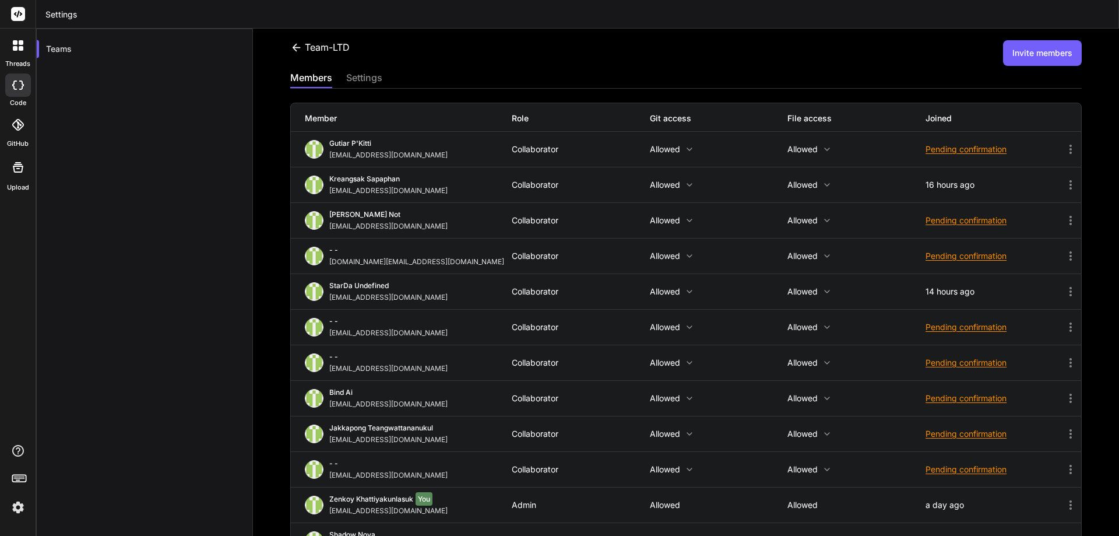
click at [295, 49] on icon at bounding box center [296, 47] width 8 height 8
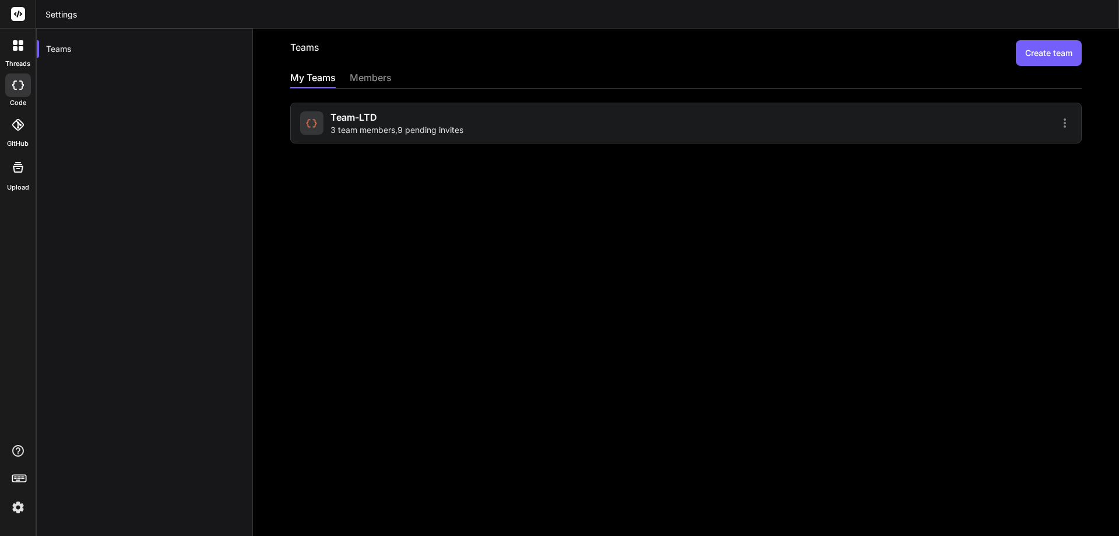
click at [353, 126] on span "3 team members , 9 pending invites" at bounding box center [396, 130] width 133 height 12
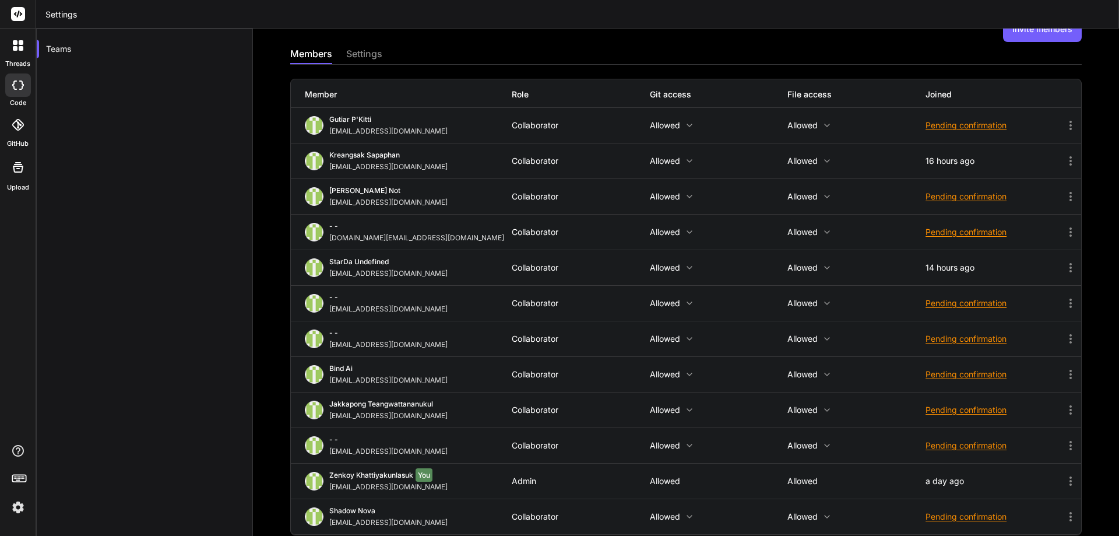
scroll to position [35, 0]
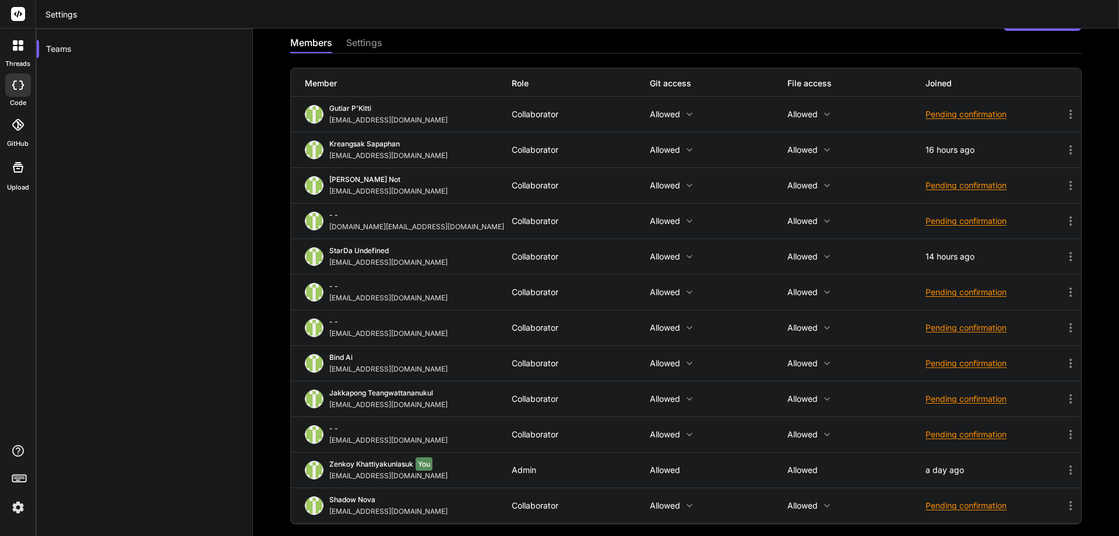
click at [797, 153] on p "Allowed" at bounding box center [856, 149] width 138 height 9
click at [727, 145] on div at bounding box center [559, 268] width 1119 height 536
click at [1064, 148] on icon at bounding box center [1071, 150] width 14 height 14
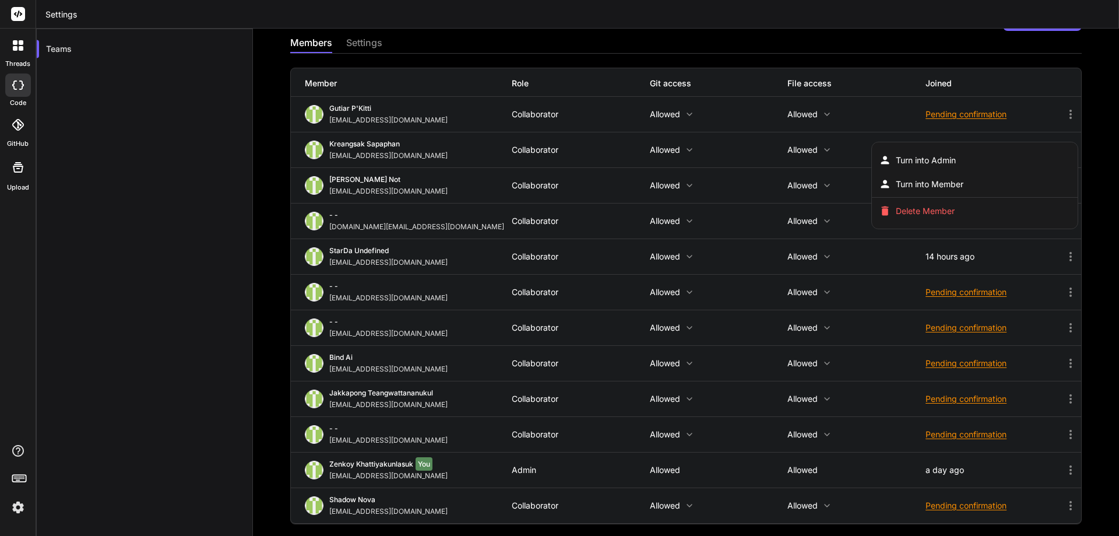
drag, startPoint x: 1024, startPoint y: 138, endPoint x: 229, endPoint y: 220, distance: 799.1
click at [229, 220] on div at bounding box center [559, 268] width 1119 height 536
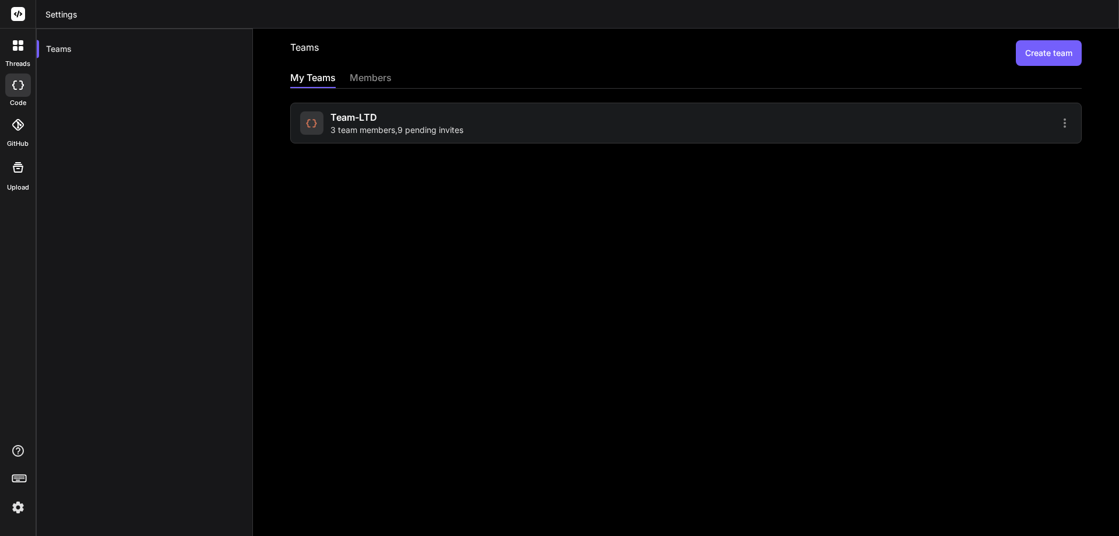
click at [435, 125] on span "3 team members , 9 pending invites" at bounding box center [396, 130] width 133 height 12
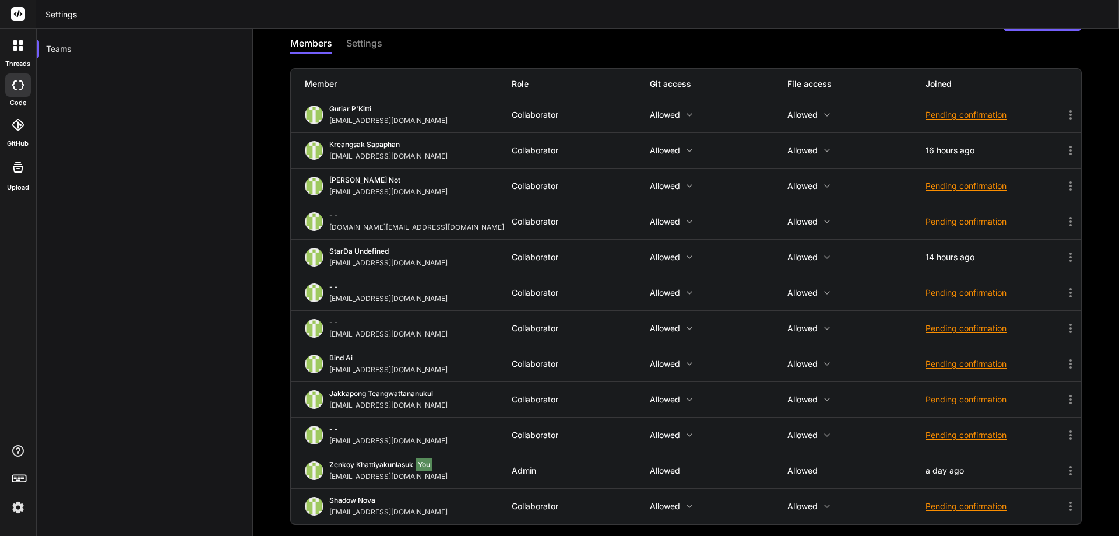
scroll to position [35, 0]
